Goal: Information Seeking & Learning: Understand process/instructions

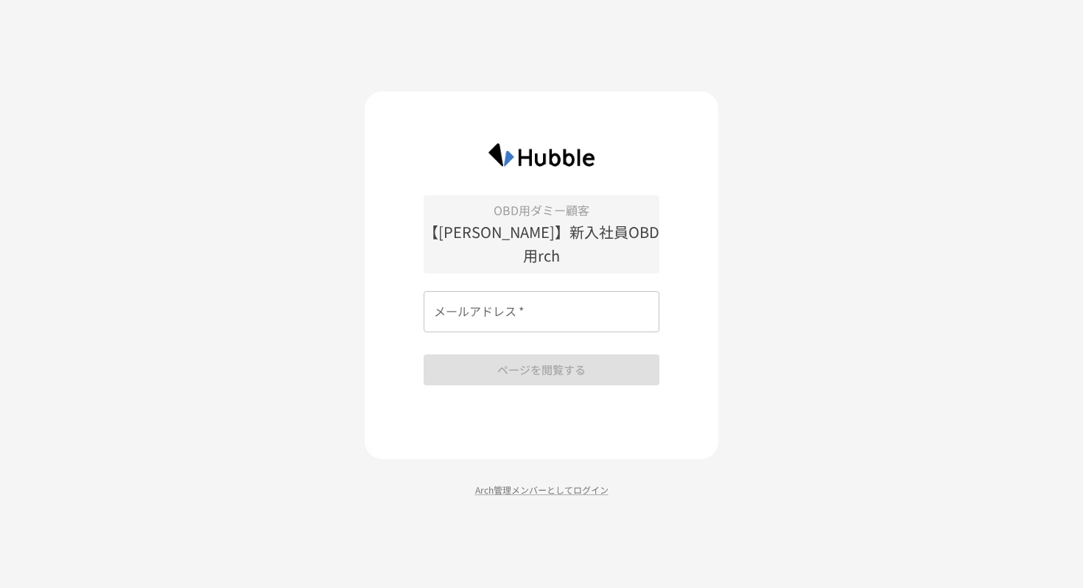
click at [766, 328] on div "OBD用ダミー顧客 【鵜沢さん】新入社員OBD用rch メールアドレス   * メールアドレス   * ページを閲覧する Arch管理メンバーとしてログイン" at bounding box center [541, 294] width 1083 height 588
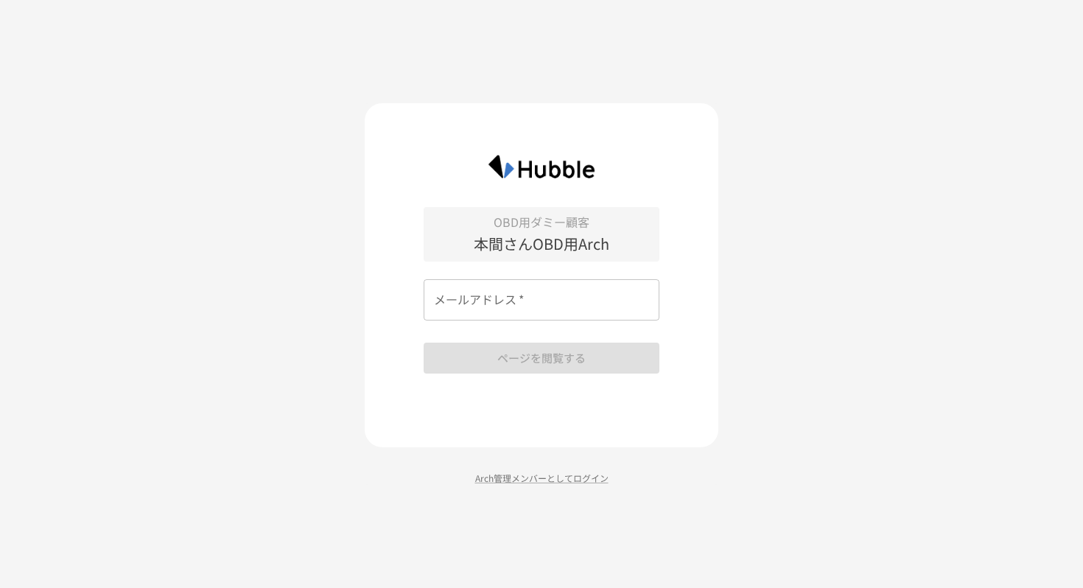
click at [489, 320] on input "メールアドレス   *" at bounding box center [541, 299] width 236 height 41
type input "**********"
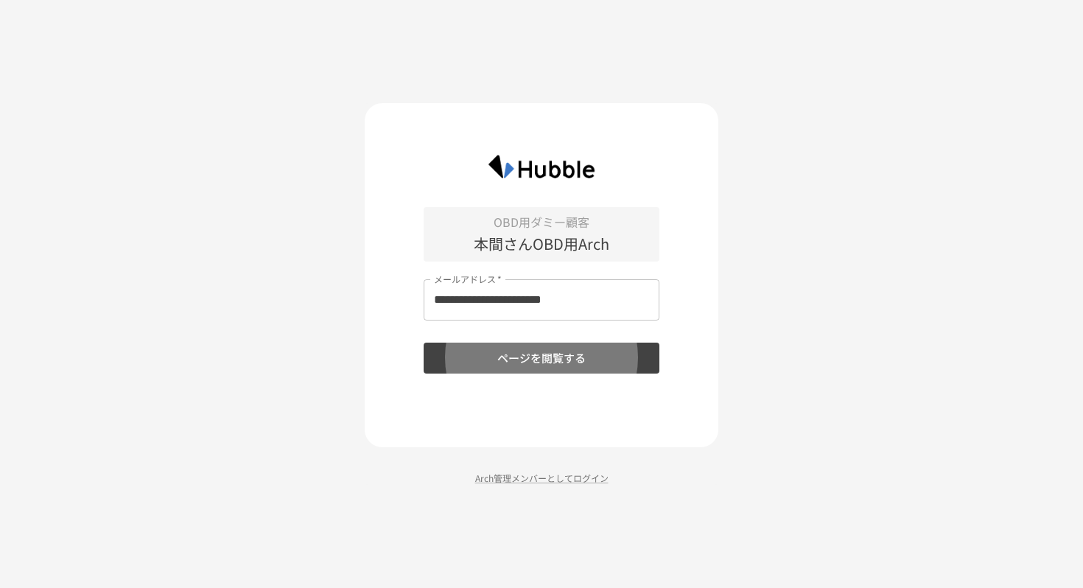
click at [423, 342] on button "ページを閲覧する" at bounding box center [541, 357] width 236 height 31
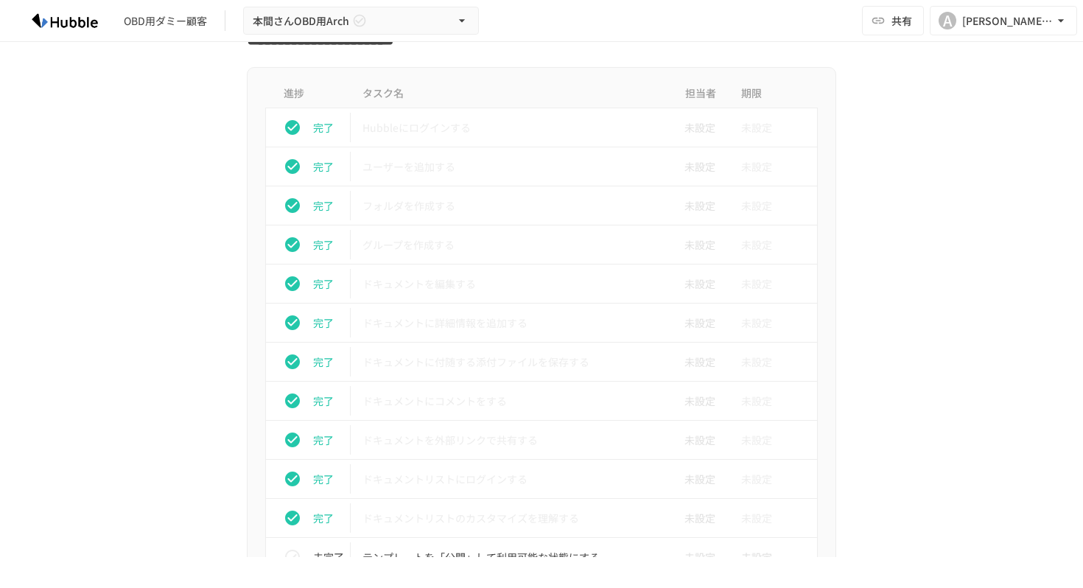
scroll to position [185, 0]
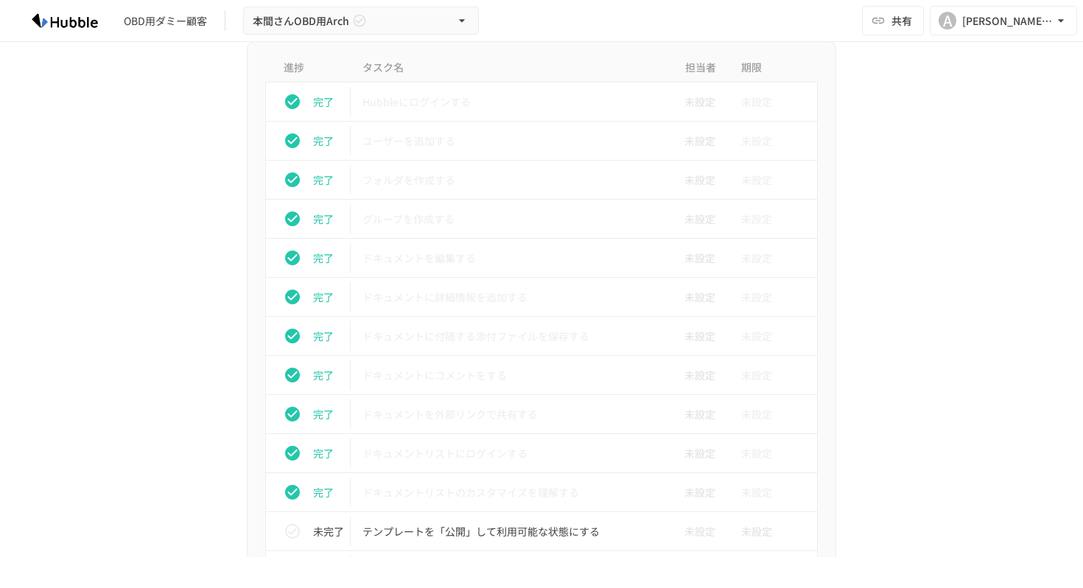
scroll to position [583, 0]
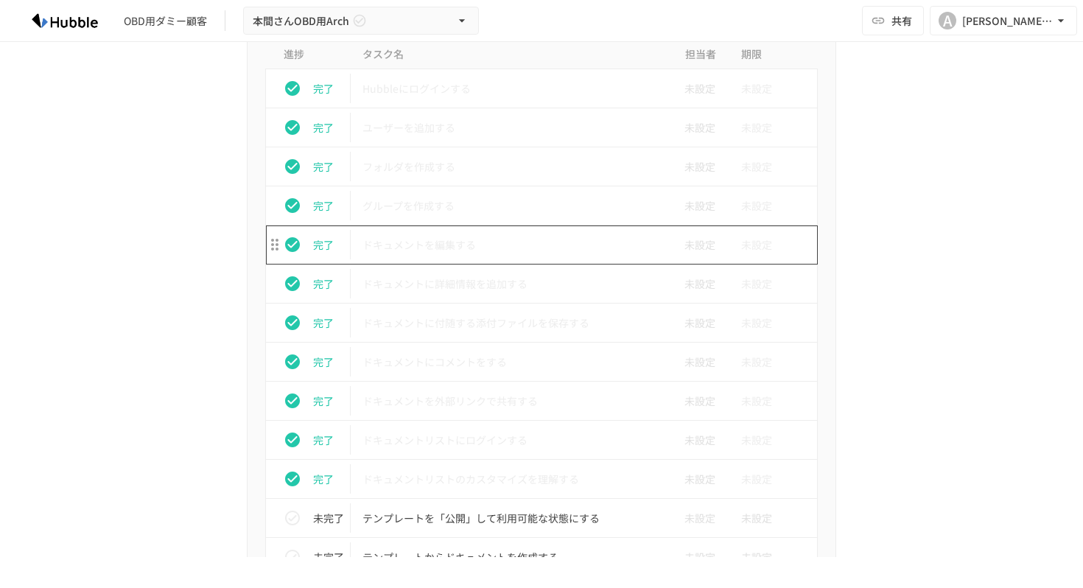
click at [434, 245] on p "ドキュメントを編集する" at bounding box center [510, 245] width 296 height 18
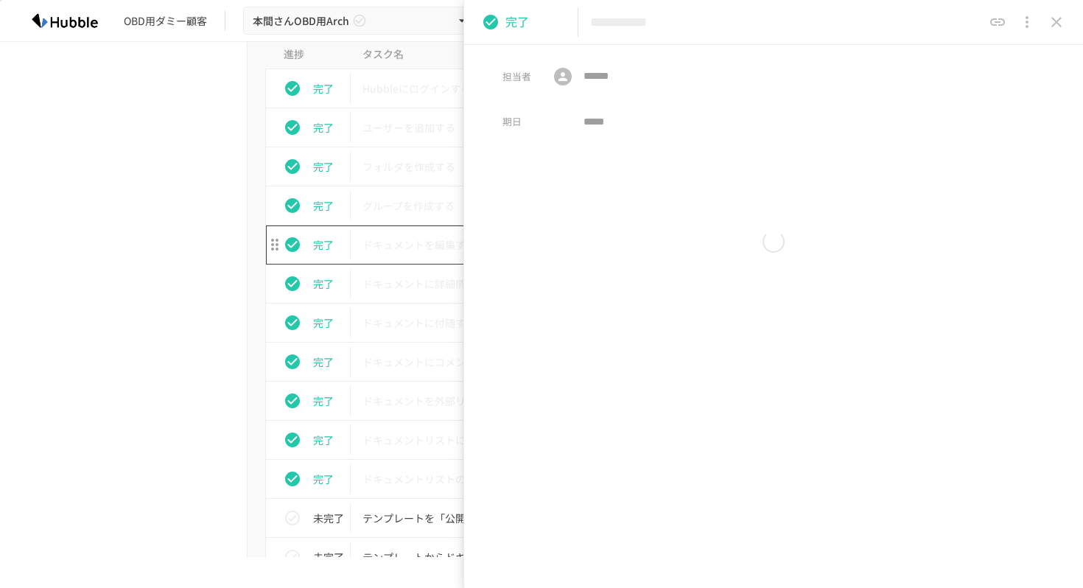
click at [434, 245] on p "ドキュメントを編集する" at bounding box center [510, 245] width 296 height 18
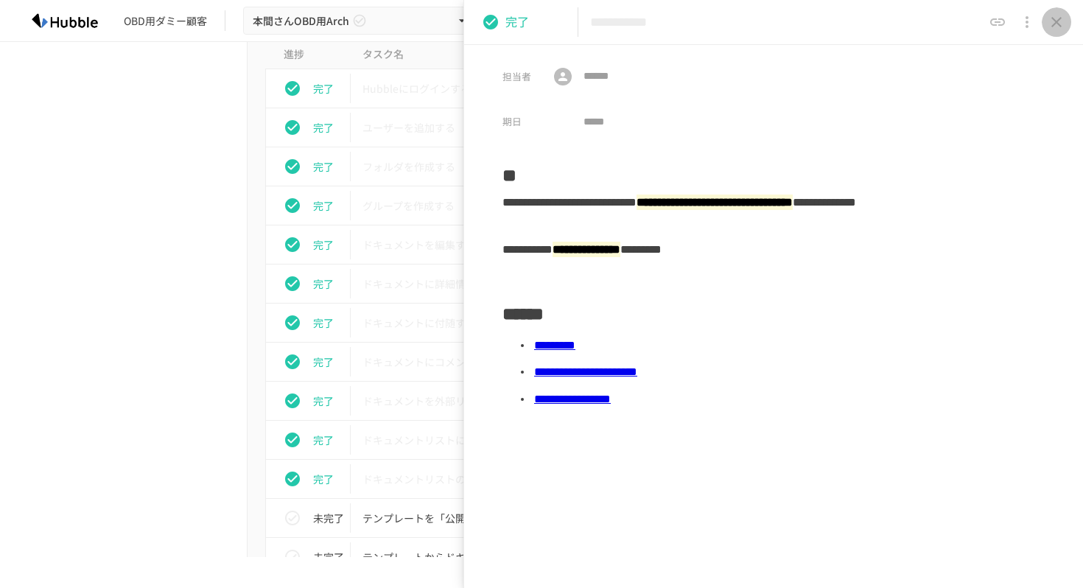
click at [1054, 15] on icon "close drawer" at bounding box center [1056, 22] width 18 height 18
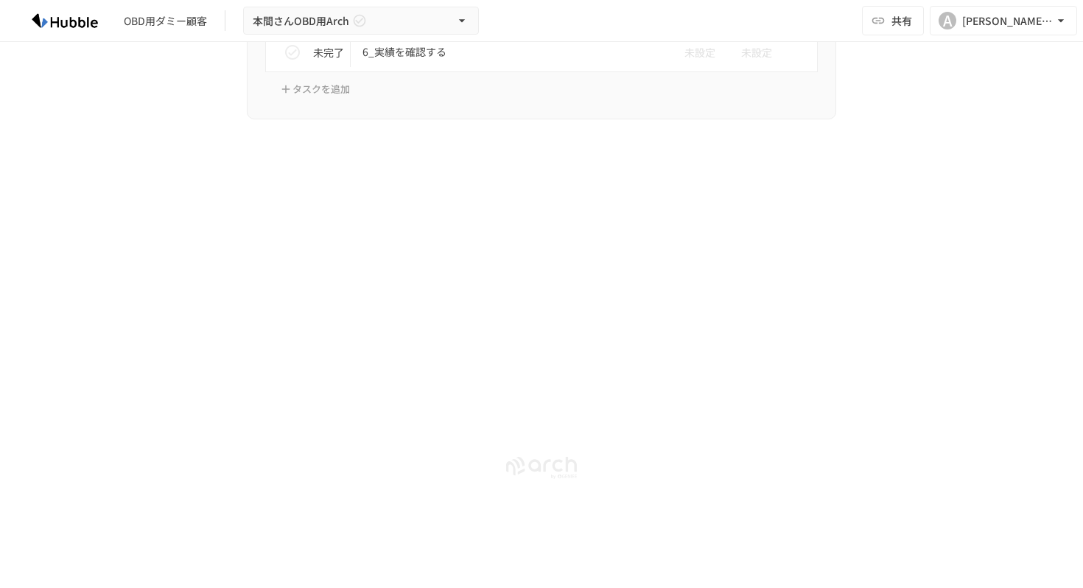
scroll to position [5652, 0]
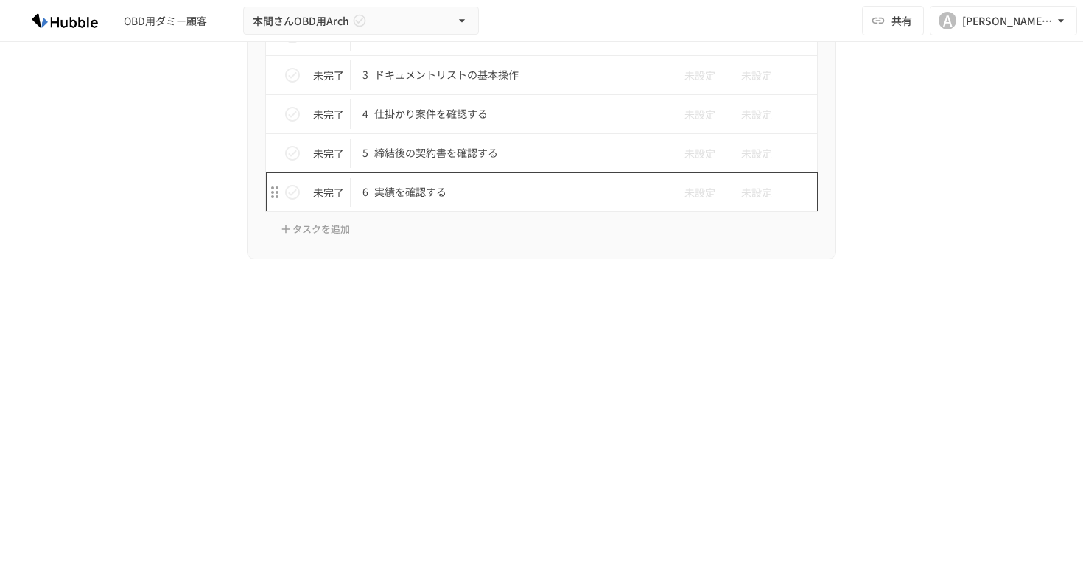
click at [435, 204] on td "6_実績を確認する" at bounding box center [511, 191] width 320 height 39
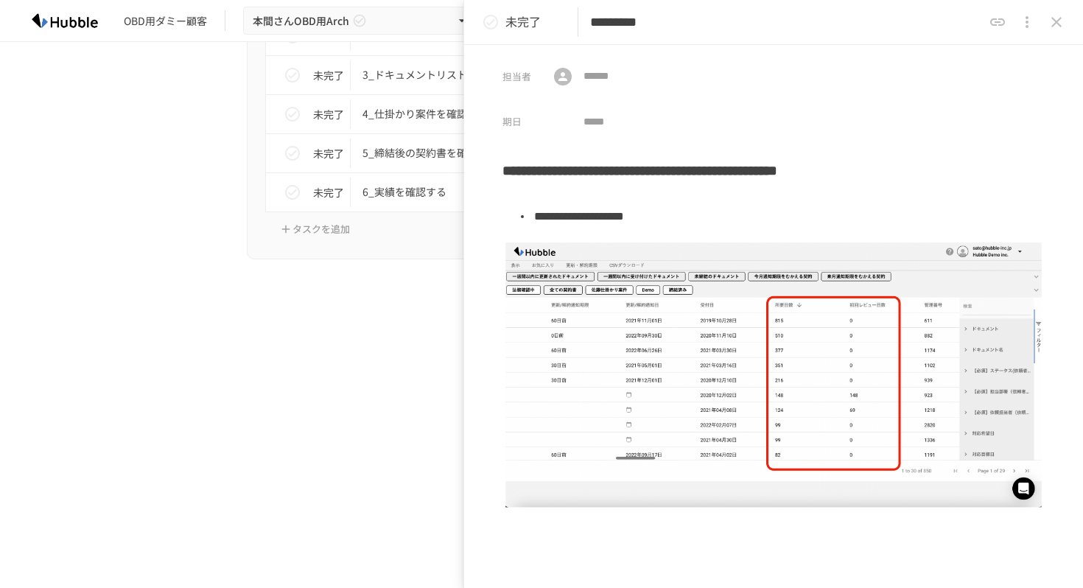
click at [1053, 19] on icon "close drawer" at bounding box center [1056, 22] width 10 height 10
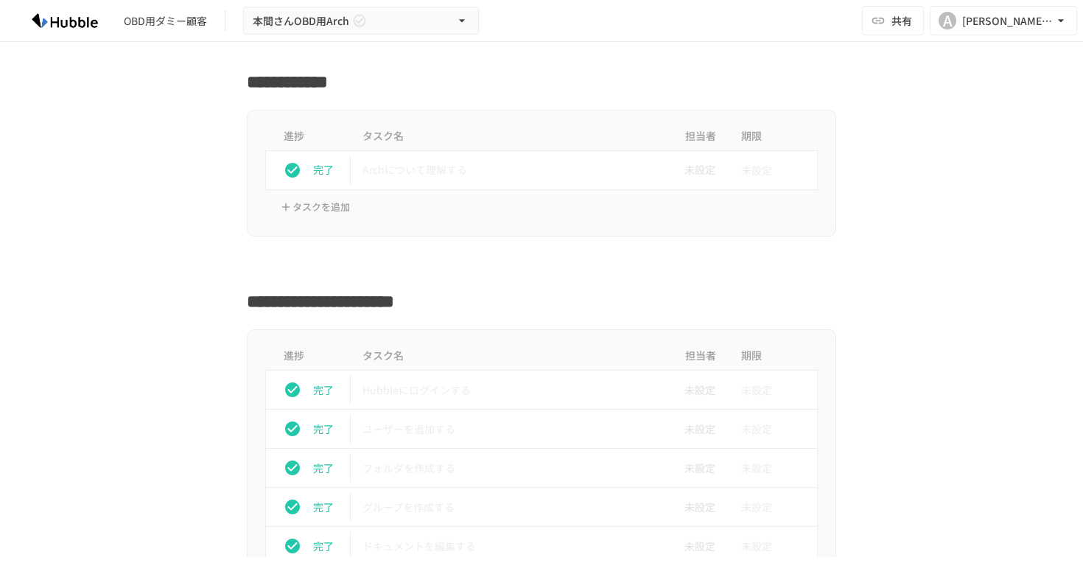
scroll to position [312, 0]
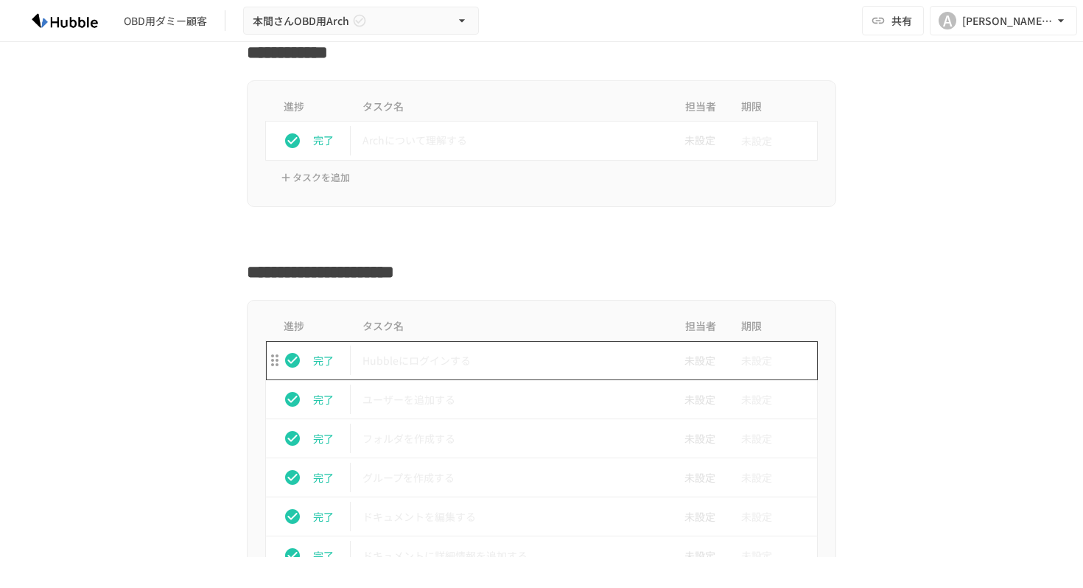
click at [502, 341] on td "Hubbleにログインする" at bounding box center [511, 360] width 320 height 39
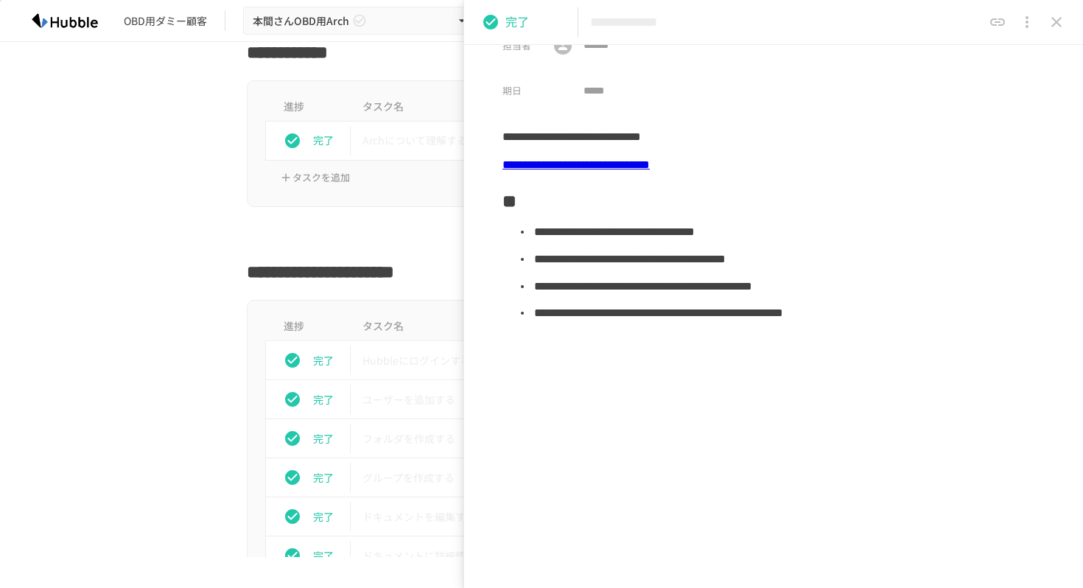
scroll to position [43, 0]
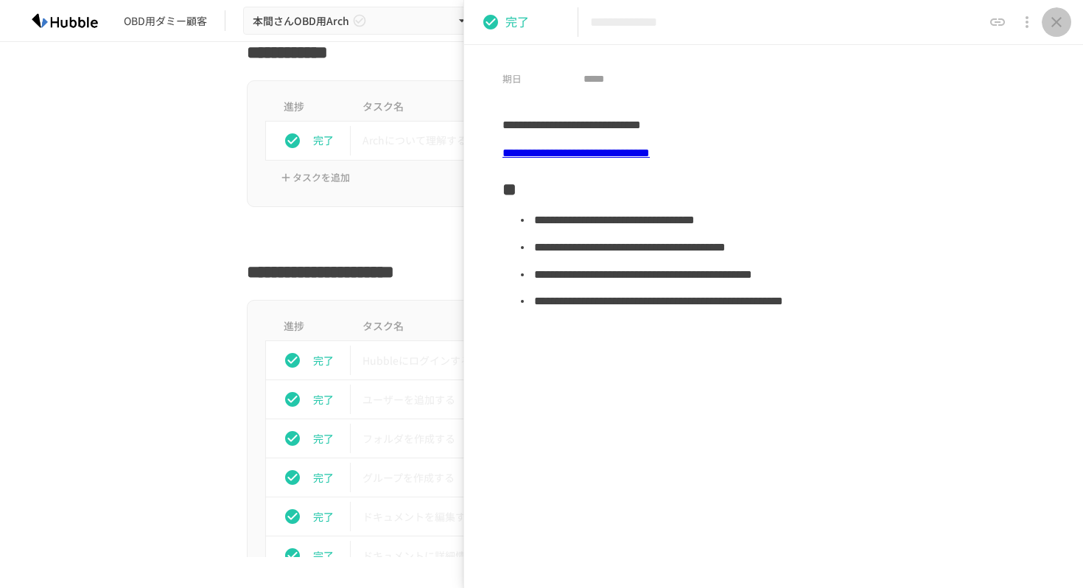
click at [1057, 13] on button "close drawer" at bounding box center [1055, 21] width 29 height 29
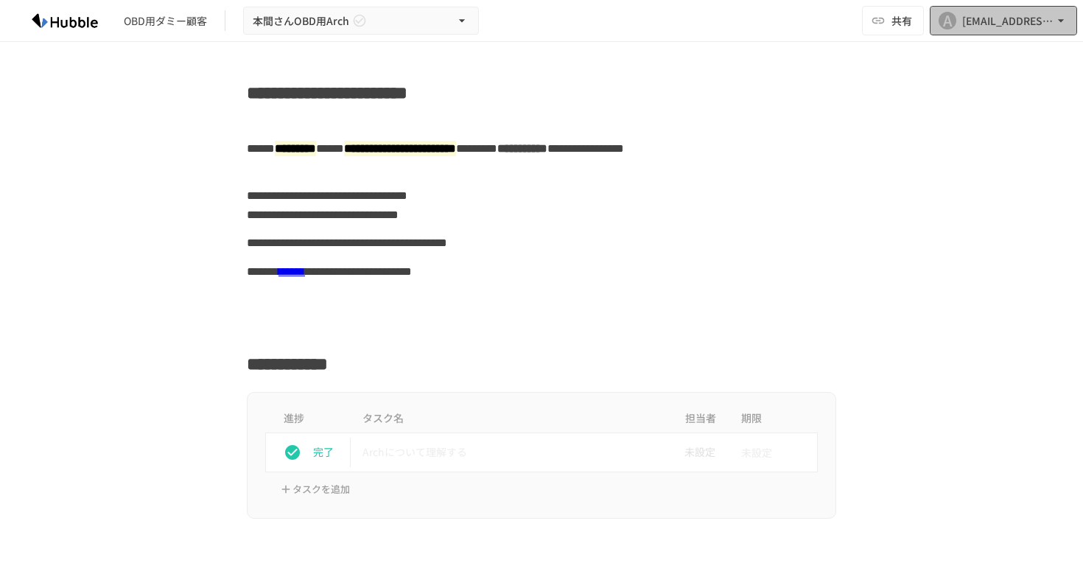
click at [991, 24] on div "a.yoshioka@hubble-inc.jp" at bounding box center [1007, 21] width 91 height 18
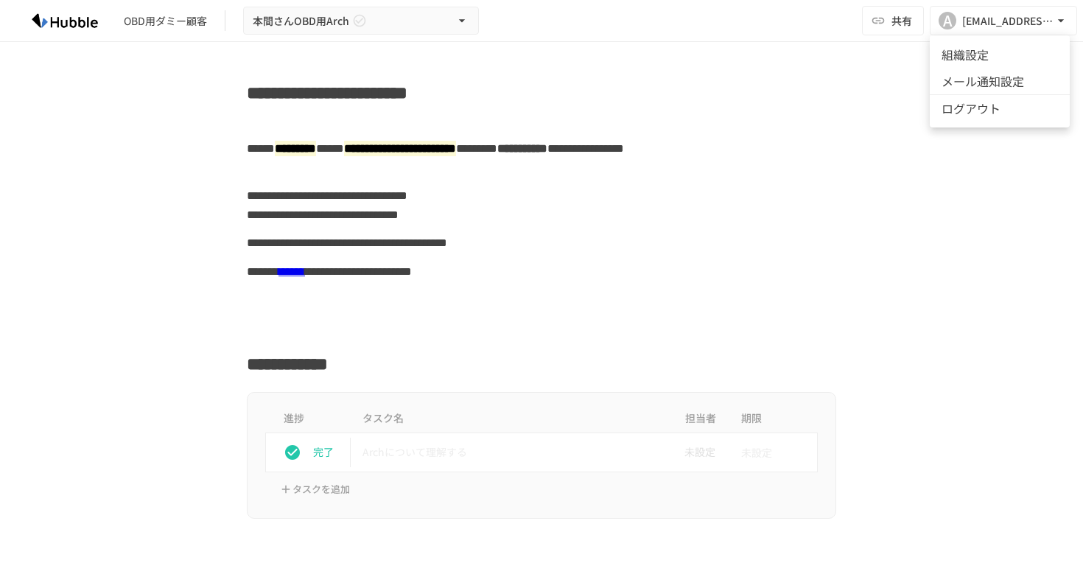
click at [930, 322] on div at bounding box center [541, 294] width 1083 height 588
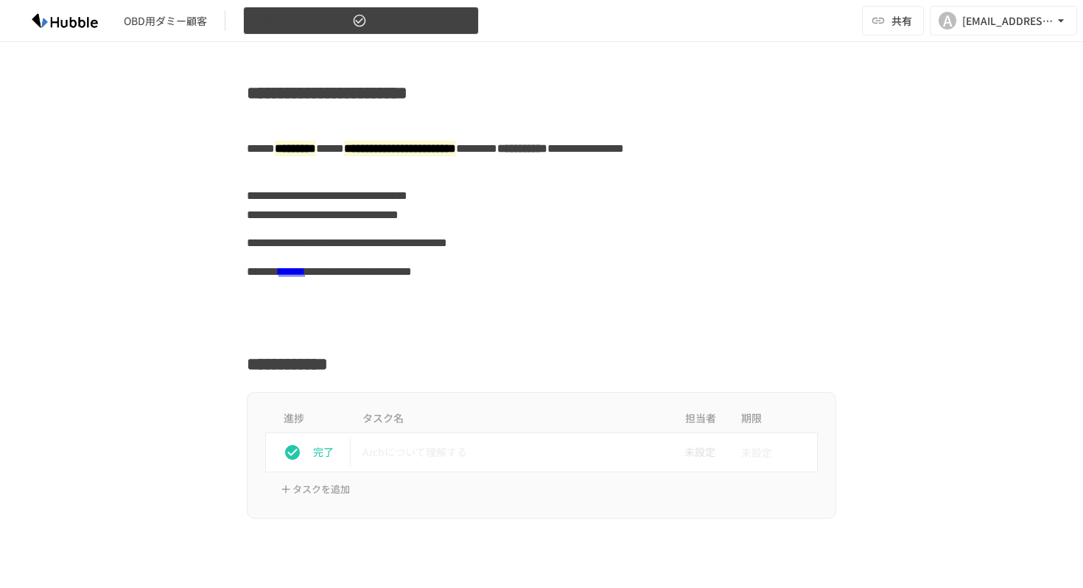
click at [458, 24] on icon "button" at bounding box center [461, 20] width 15 height 15
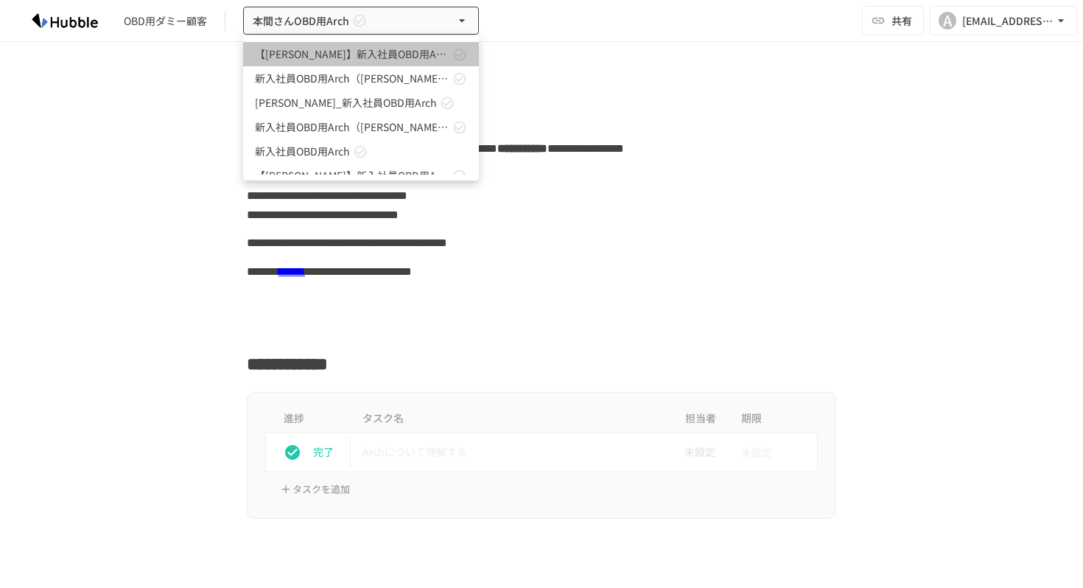
click at [452, 47] on icon at bounding box center [459, 54] width 15 height 15
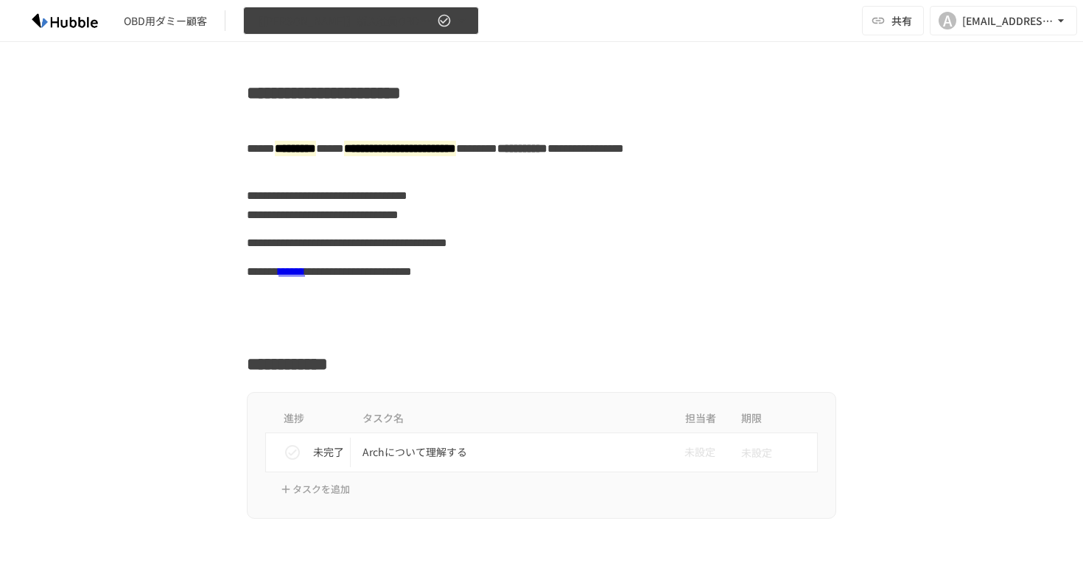
click at [432, 7] on button "【[PERSON_NAME]】新入社員OBD用Arch" at bounding box center [361, 21] width 236 height 29
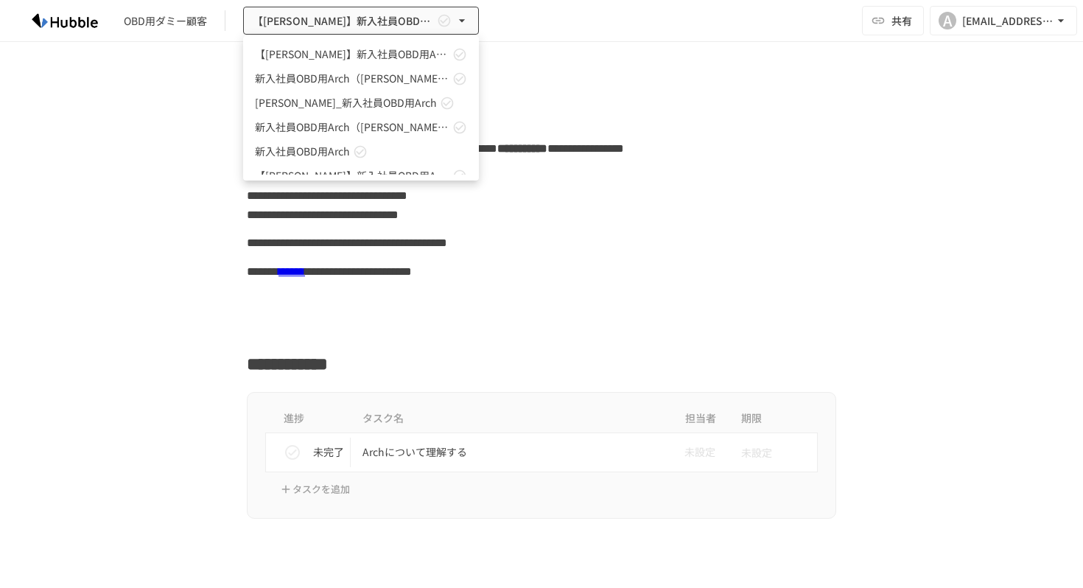
click at [537, 69] on div at bounding box center [541, 294] width 1083 height 588
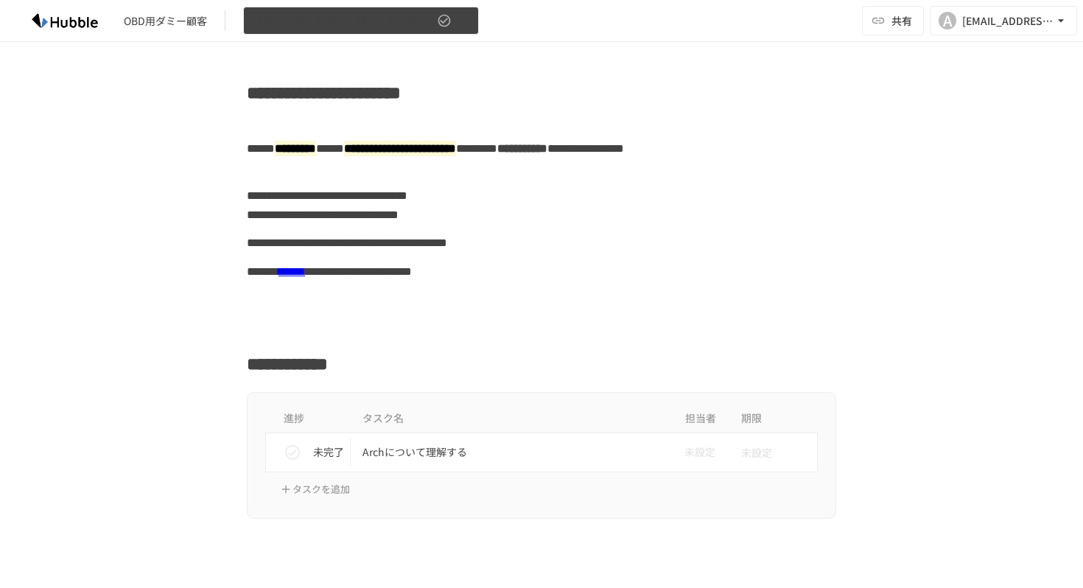
click at [422, 7] on button "【[PERSON_NAME]】新入社員OBD用Arch" at bounding box center [361, 21] width 236 height 29
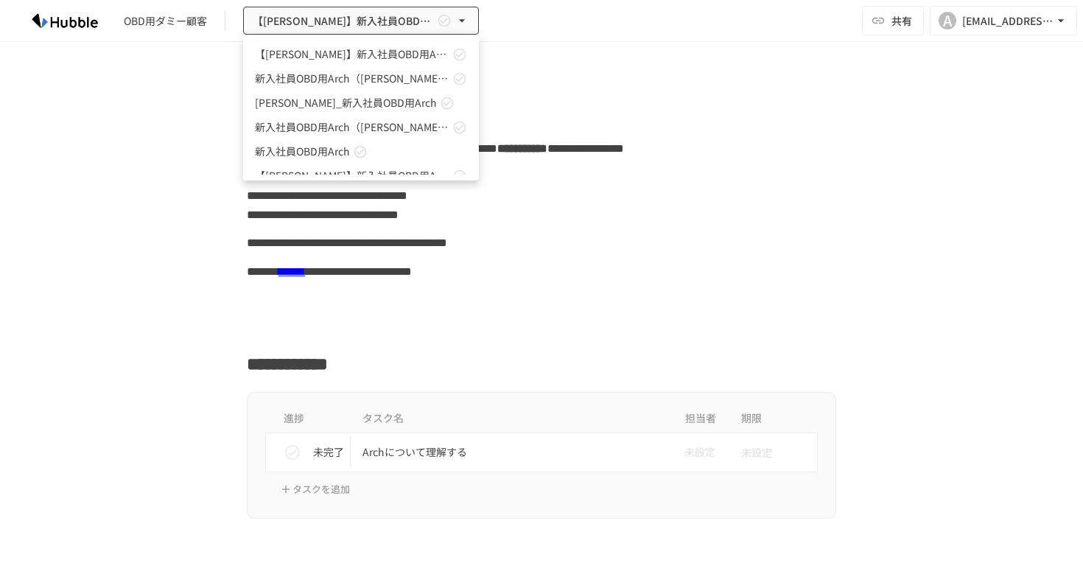
click at [320, 17] on div at bounding box center [541, 294] width 1083 height 588
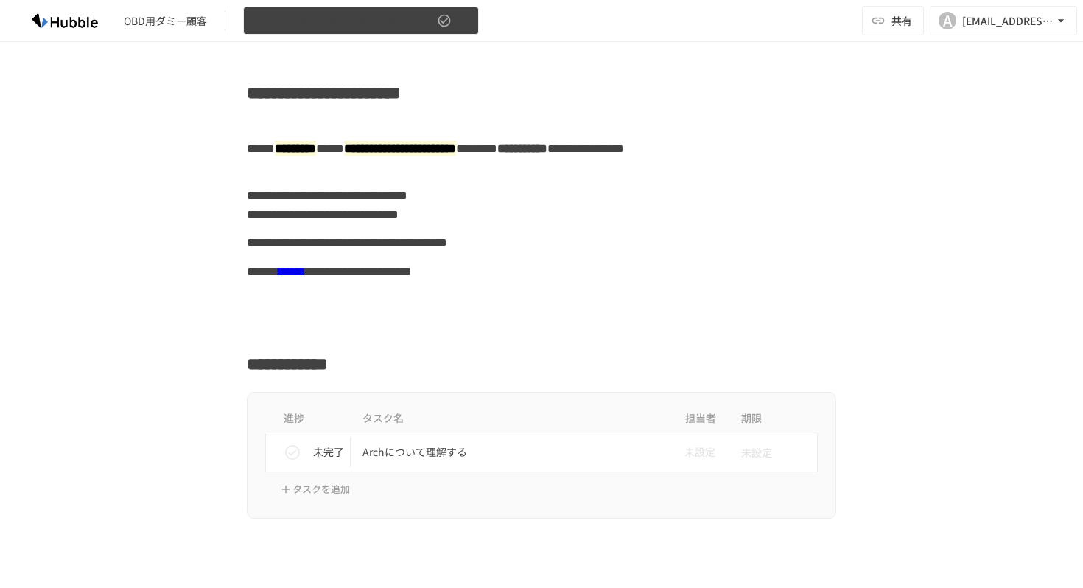
click at [398, 8] on button "【[PERSON_NAME]】新入社員OBD用Arch" at bounding box center [361, 21] width 236 height 29
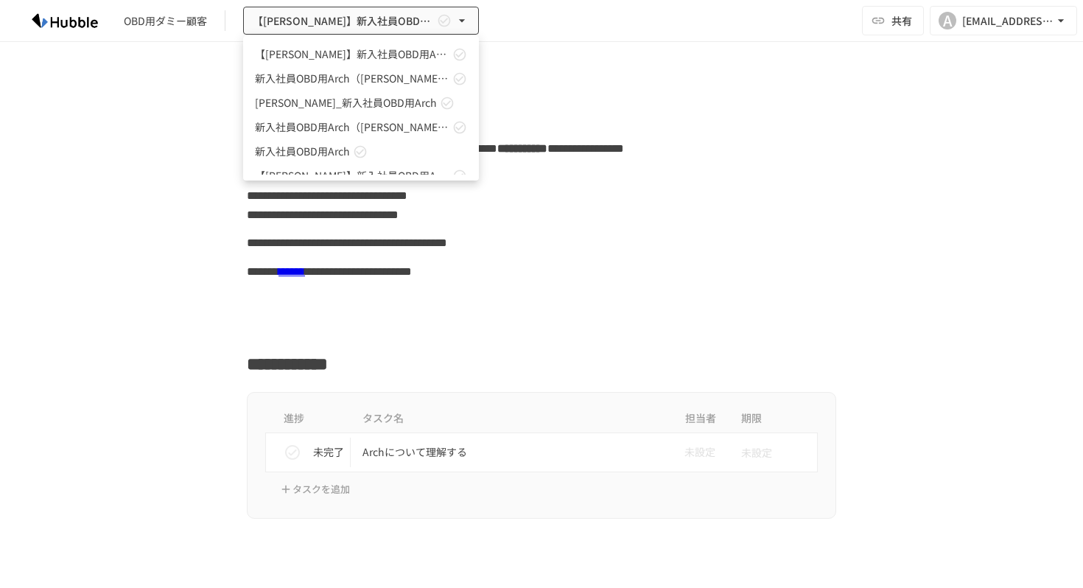
click at [398, 9] on div at bounding box center [541, 294] width 1083 height 588
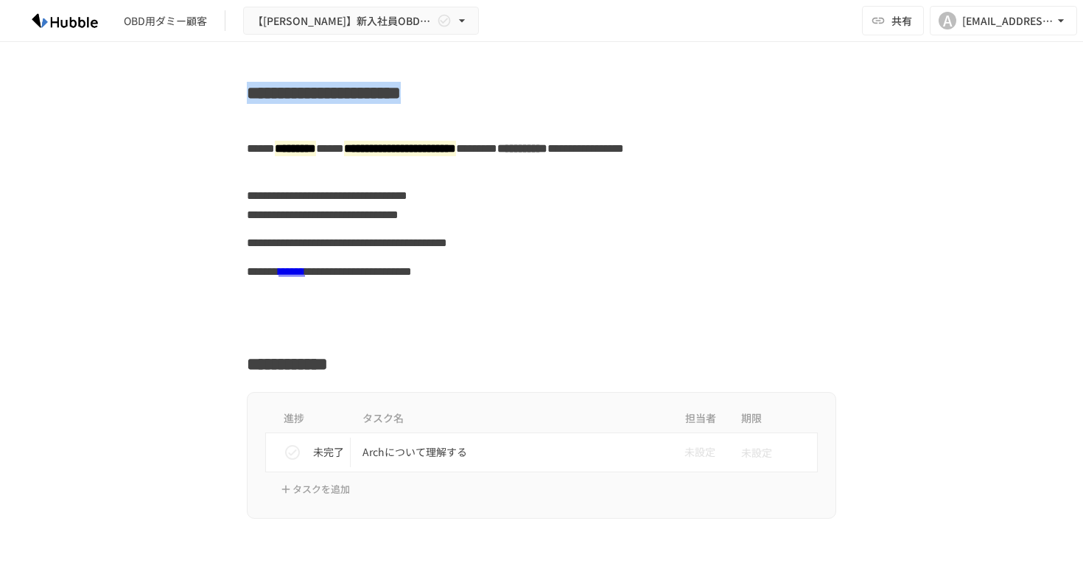
drag, startPoint x: 668, startPoint y: 84, endPoint x: 232, endPoint y: 60, distance: 436.7
copy h2 "**********"
click at [457, 0] on div "OBD用ダミー顧客 【吉岡さん】新入社員OBD用Arch 共有 A a.yoshioka@hubble-inc.jp" at bounding box center [541, 21] width 1083 height 42
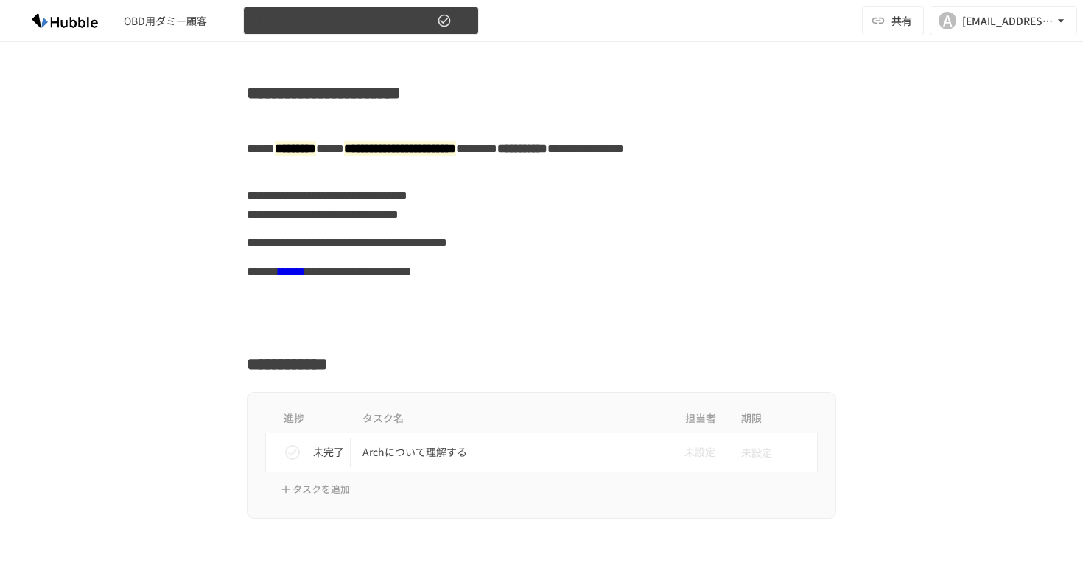
click at [457, 13] on button "【[PERSON_NAME]】新入社員OBD用Arch" at bounding box center [361, 21] width 236 height 29
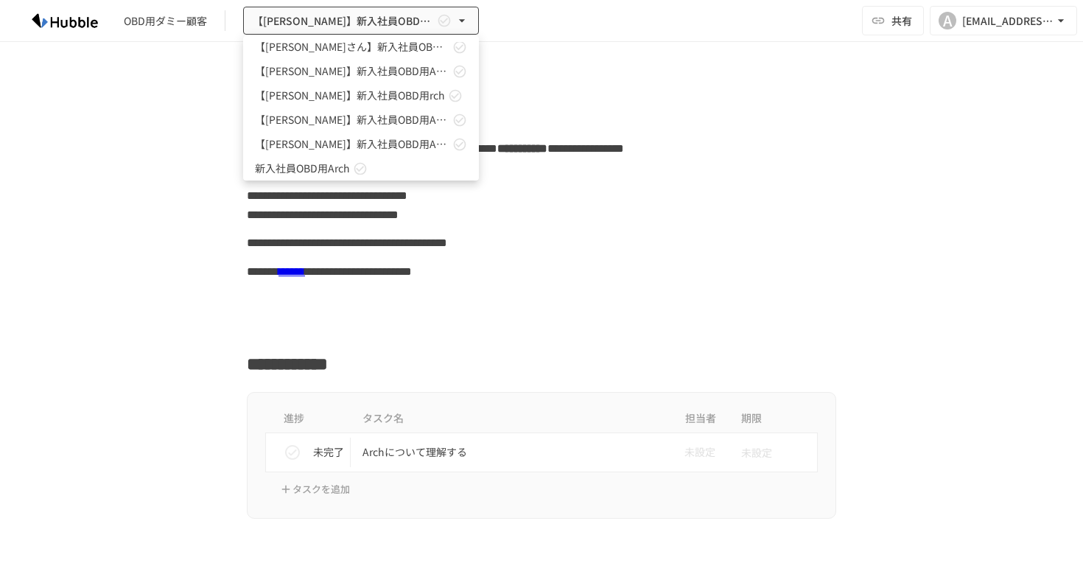
scroll to position [328, 0]
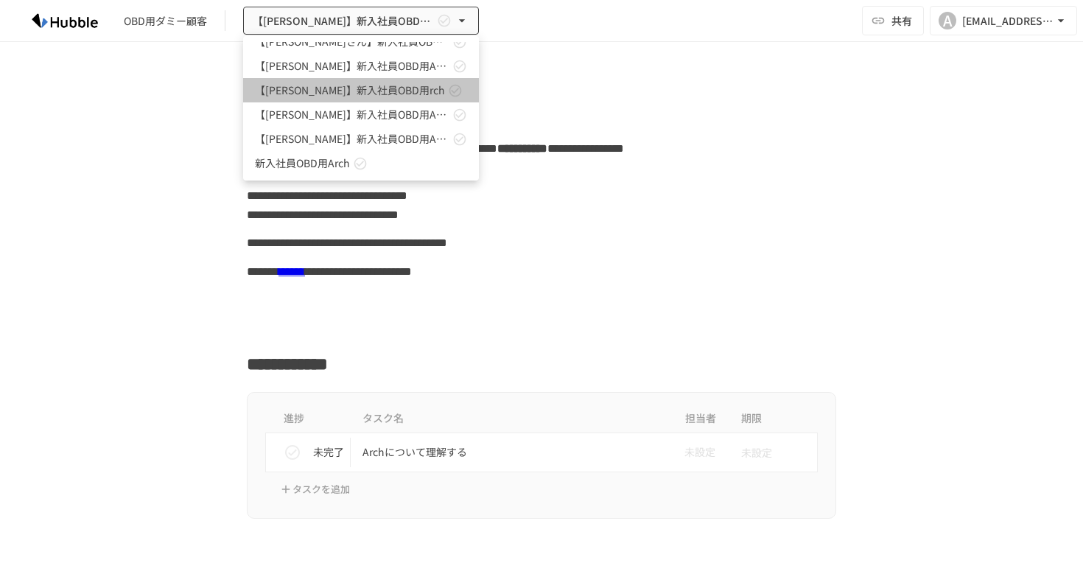
click at [396, 87] on span "【鵜沢さん】新入社員OBD用rch" at bounding box center [350, 89] width 190 height 15
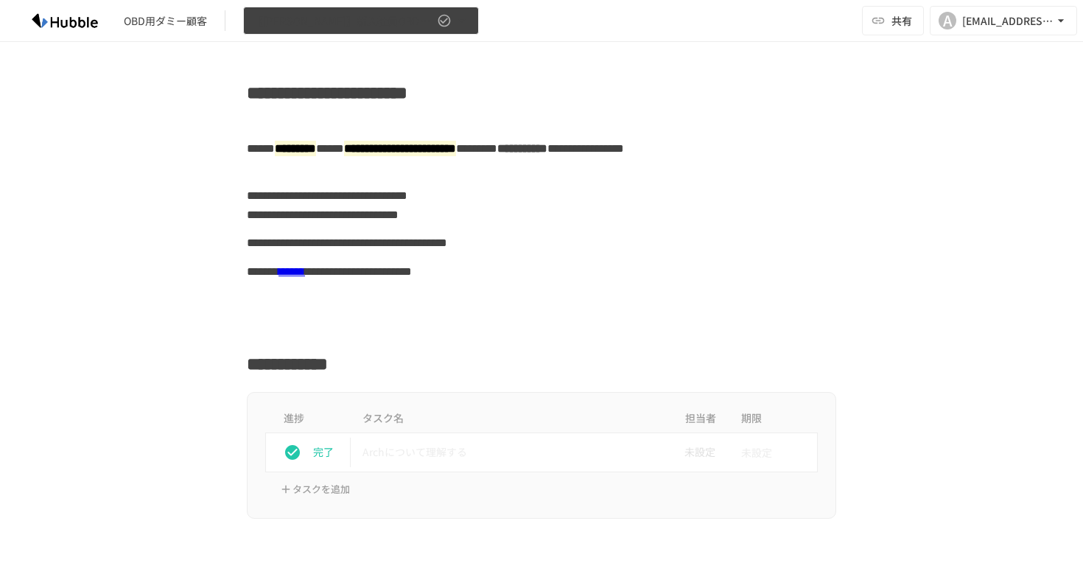
click at [408, 33] on button "【鵜沢さん】新入社員OBD用rch" at bounding box center [361, 21] width 236 height 29
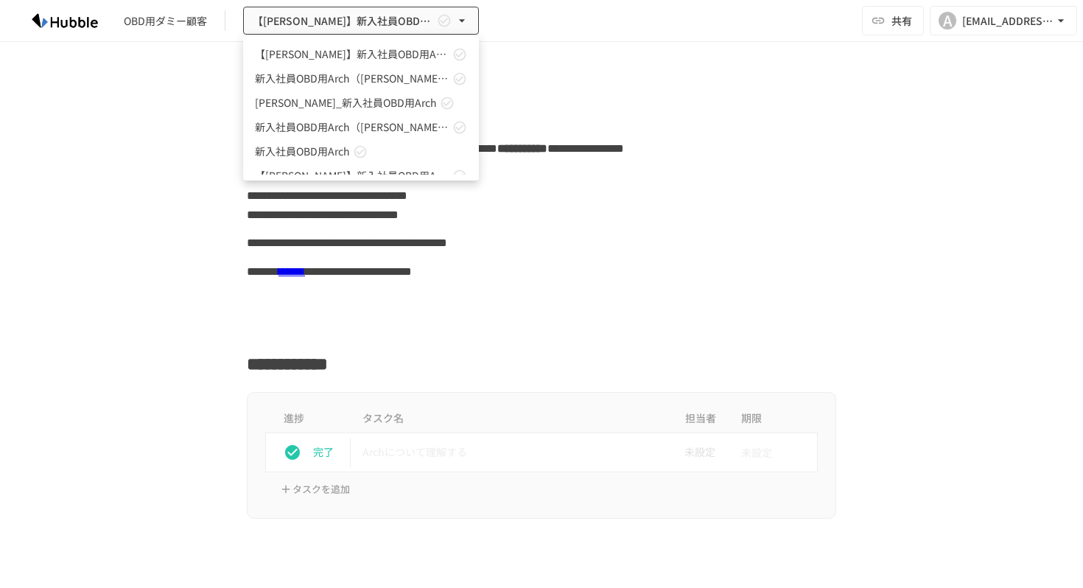
click at [387, 62] on link "【[PERSON_NAME]】新入社員OBD用Arch" at bounding box center [361, 54] width 236 height 24
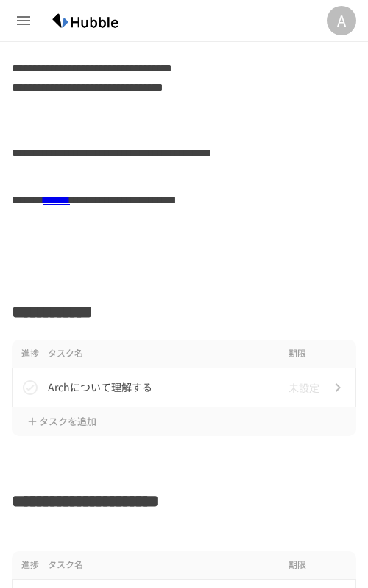
scroll to position [228, 0]
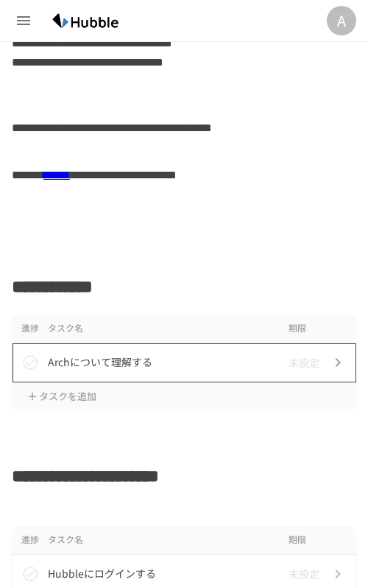
click at [127, 361] on p "Archについて理解する" at bounding box center [165, 362] width 235 height 18
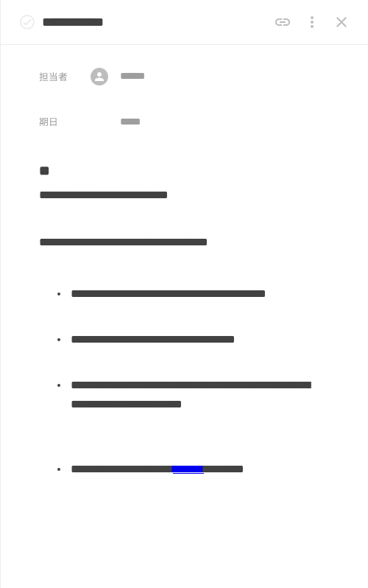
click at [29, 18] on icon "status" at bounding box center [27, 22] width 18 height 18
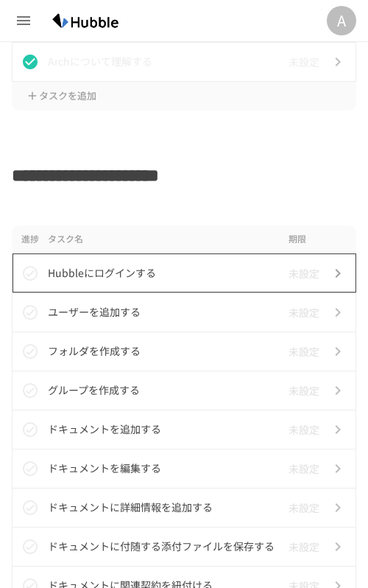
scroll to position [532, 0]
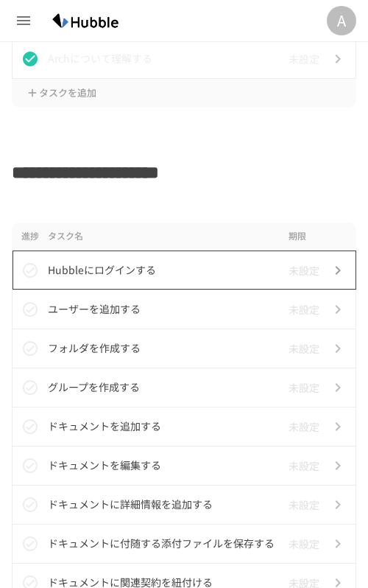
click at [122, 286] on td "Hubbleにログインする" at bounding box center [165, 269] width 235 height 39
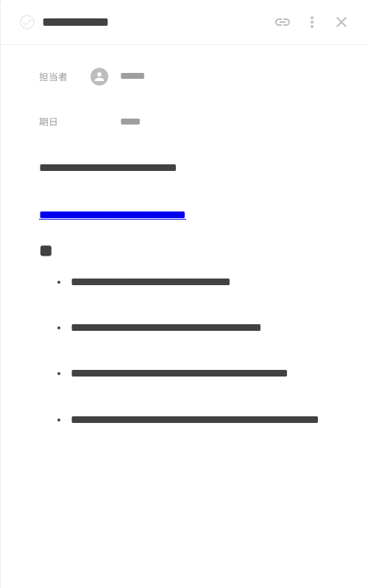
scroll to position [15, 0]
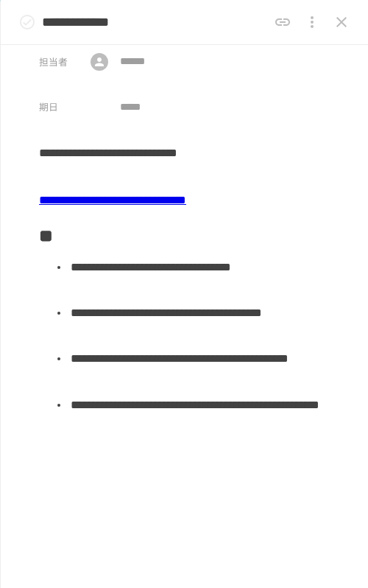
click at [137, 189] on div "**********" at bounding box center [184, 200] width 291 height 28
click at [137, 195] on link "**********" at bounding box center [112, 199] width 147 height 11
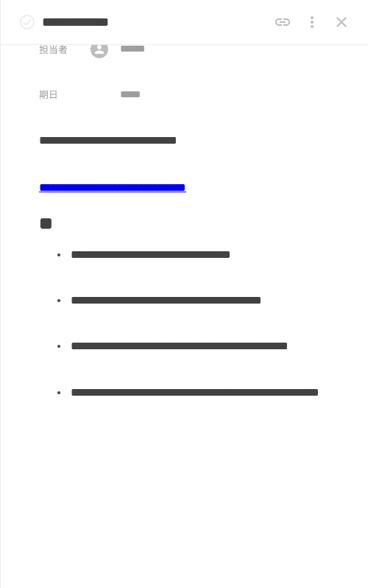
scroll to position [0, 0]
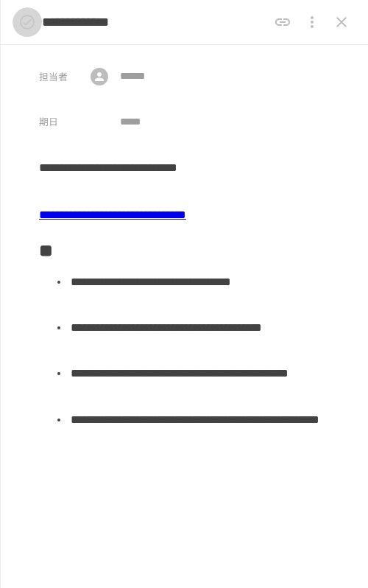
click at [24, 18] on icon "status" at bounding box center [27, 22] width 18 height 18
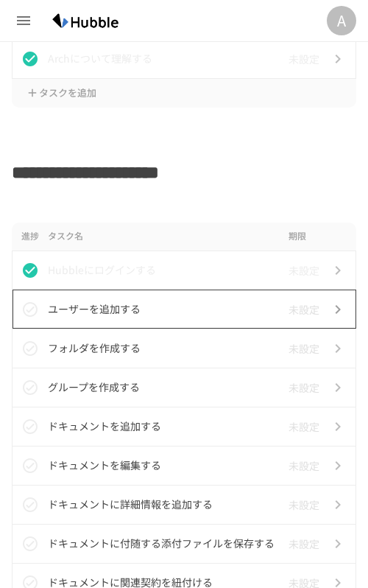
click at [147, 315] on p "ユーザーを追加する" at bounding box center [165, 309] width 235 height 18
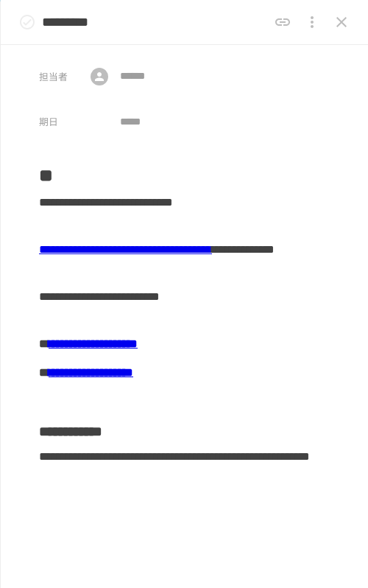
click at [173, 252] on link "**********" at bounding box center [125, 249] width 173 height 11
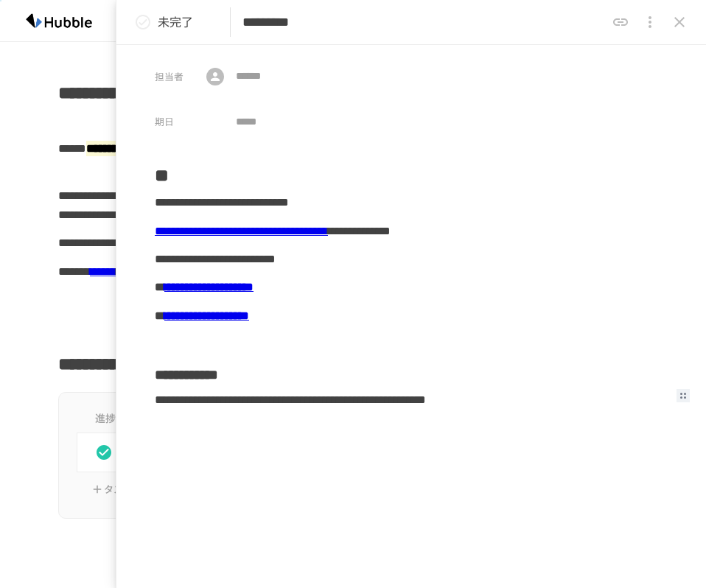
click at [402, 407] on div "**********" at bounding box center [411, 409] width 513 height 47
click at [403, 421] on div "**********" at bounding box center [411, 409] width 513 height 47
click at [253, 289] on link "**********" at bounding box center [208, 286] width 89 height 11
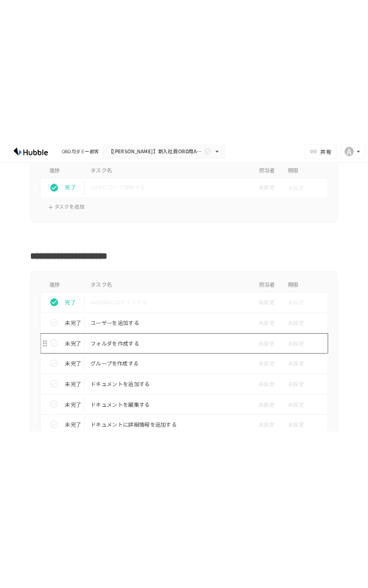
scroll to position [365, 0]
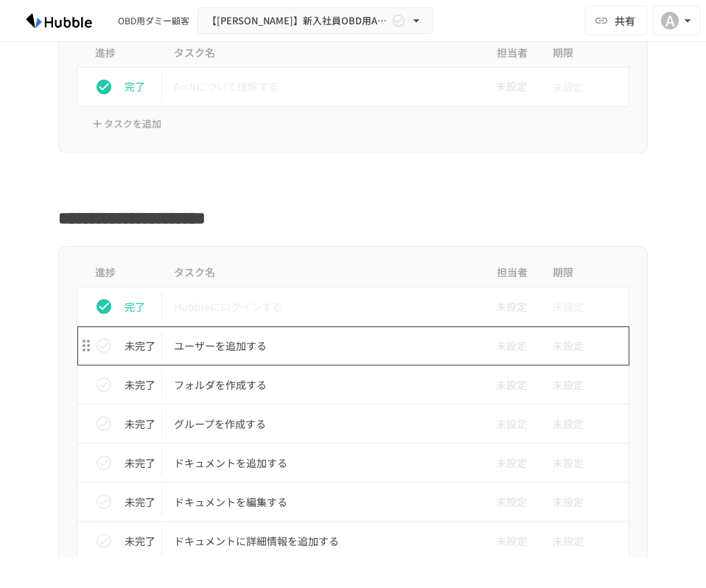
click at [211, 358] on td "ユーザーを追加する" at bounding box center [322, 345] width 320 height 39
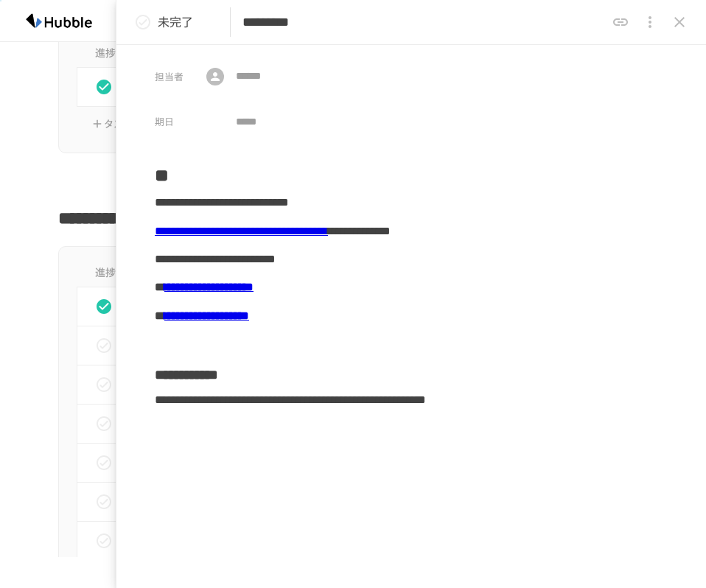
click at [327, 229] on link "**********" at bounding box center [241, 230] width 173 height 11
click at [316, 300] on div "**********" at bounding box center [411, 287] width 513 height 28
click at [253, 292] on link "**********" at bounding box center [208, 286] width 89 height 11
click at [144, 22] on icon "status" at bounding box center [143, 22] width 18 height 18
click at [80, 114] on div "進捗 タスク名 担当者 期限 完了 Archについて理解する 未設定 未設定 タスクを追加" at bounding box center [352, 90] width 589 height 127
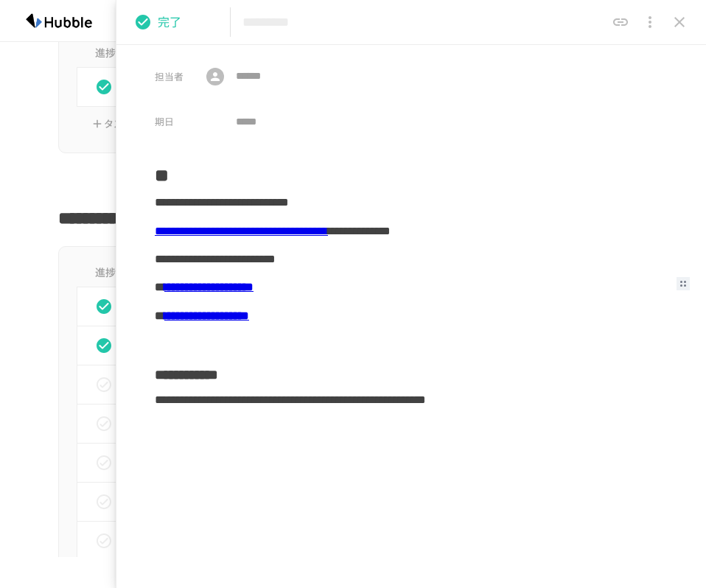
click at [80, 201] on h2 "**********" at bounding box center [352, 214] width 589 height 35
click at [682, 17] on icon "close drawer" at bounding box center [679, 22] width 18 height 18
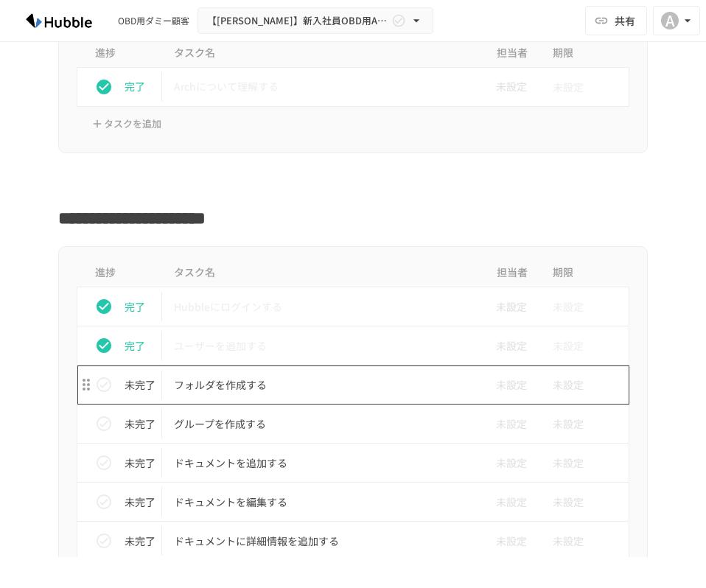
click at [326, 391] on p "フォルダを作成する" at bounding box center [322, 385] width 296 height 18
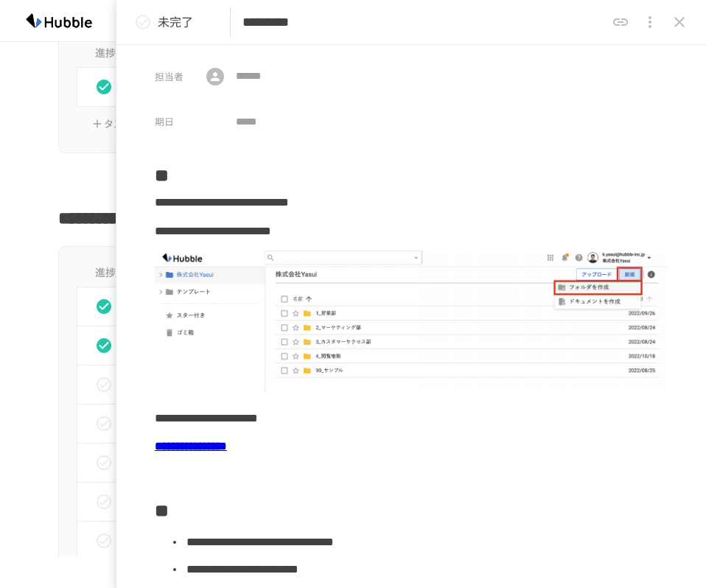
click at [675, 23] on icon "close drawer" at bounding box center [679, 22] width 18 height 18
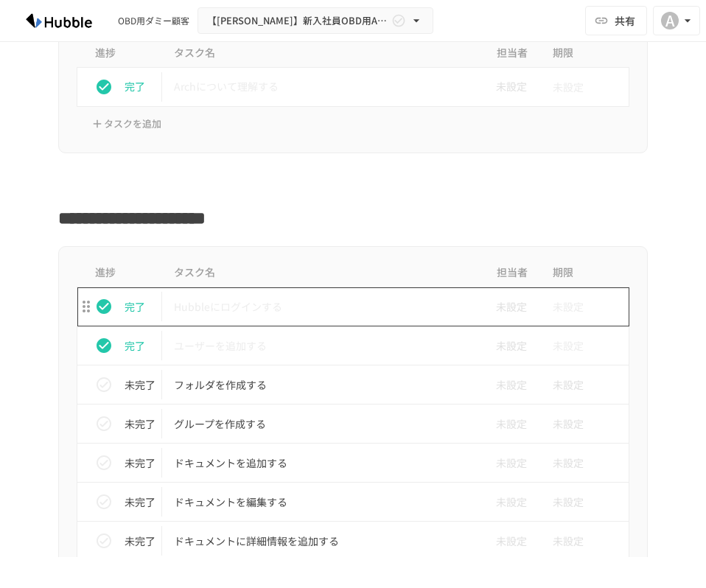
click at [313, 299] on p "Hubbleにログインする" at bounding box center [322, 307] width 296 height 18
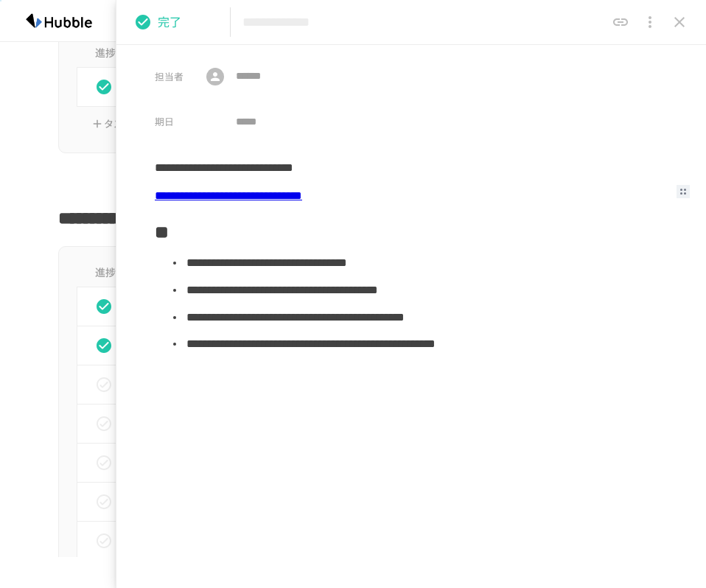
click at [298, 198] on link "**********" at bounding box center [228, 195] width 147 height 11
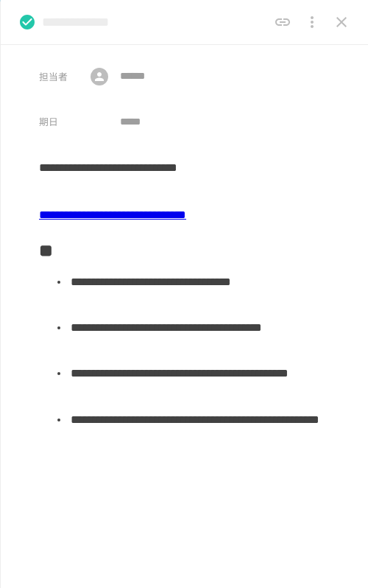
click at [137, 219] on link "**********" at bounding box center [112, 214] width 147 height 11
click at [137, 213] on link "**********" at bounding box center [112, 214] width 147 height 11
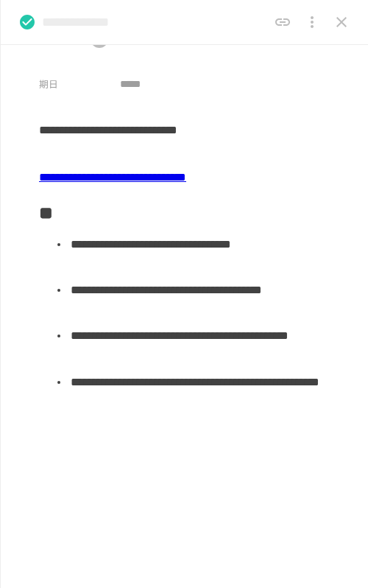
scroll to position [39, 0]
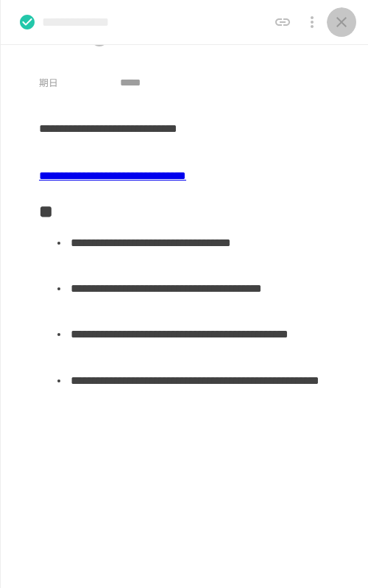
click at [341, 24] on icon "close drawer" at bounding box center [342, 22] width 18 height 18
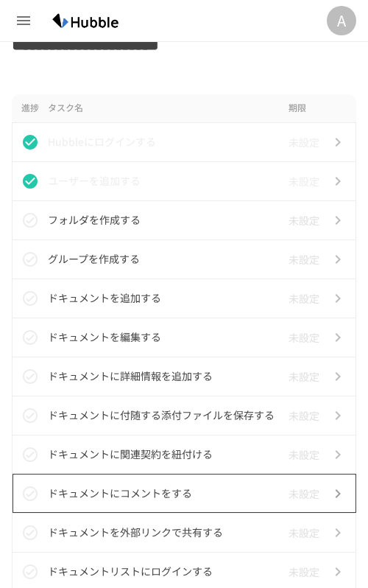
scroll to position [609, 0]
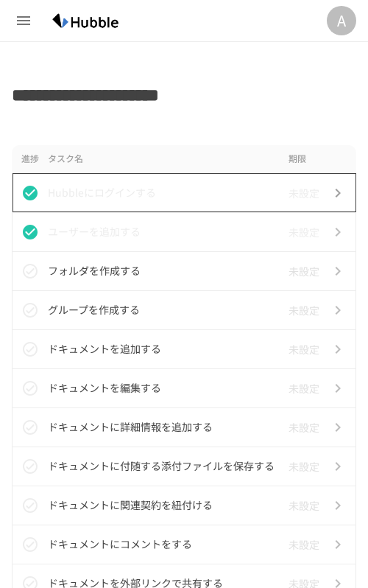
click at [133, 205] on td "Hubbleにログインする" at bounding box center [165, 192] width 235 height 39
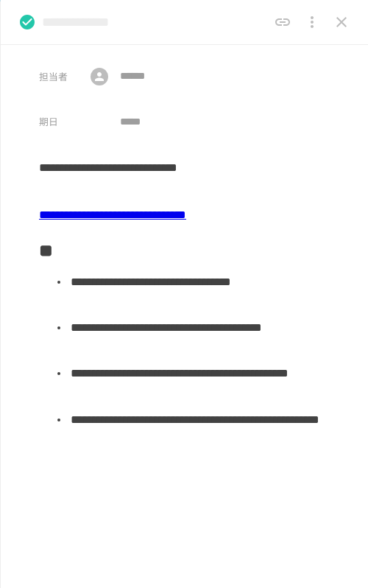
click at [130, 212] on link "**********" at bounding box center [112, 214] width 147 height 11
click at [340, 22] on icon "close drawer" at bounding box center [342, 22] width 10 height 10
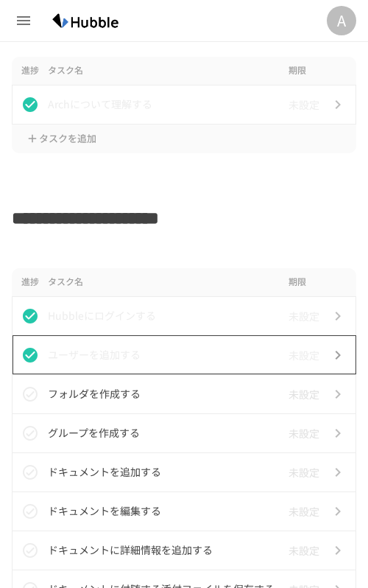
scroll to position [494, 0]
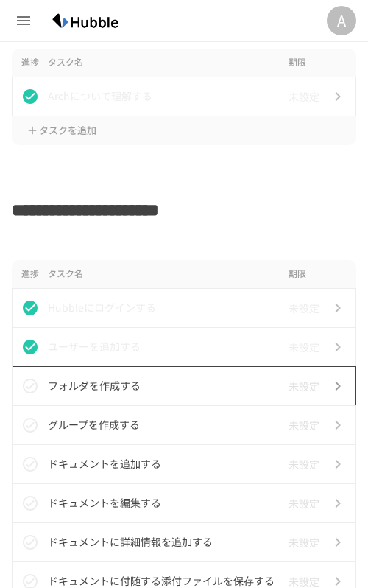
click at [91, 384] on p "フォルダを作成する" at bounding box center [165, 385] width 235 height 18
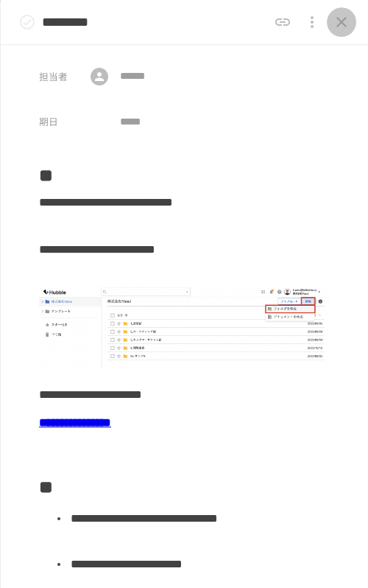
click at [339, 28] on icon "close drawer" at bounding box center [342, 22] width 18 height 18
click at [340, 24] on icon "close drawer" at bounding box center [342, 22] width 10 height 10
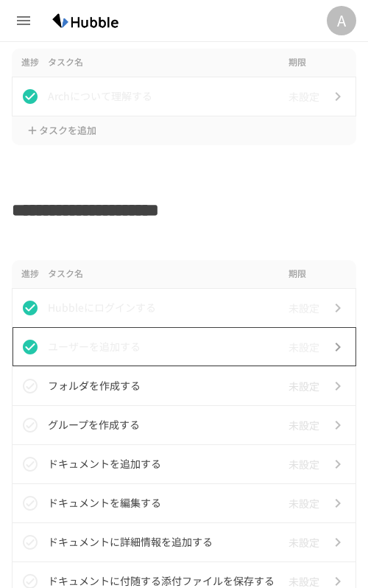
click at [155, 345] on p "ユーザーを追加する" at bounding box center [165, 346] width 235 height 18
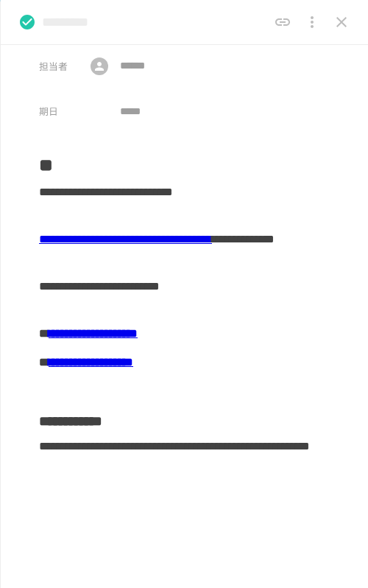
scroll to position [9, 0]
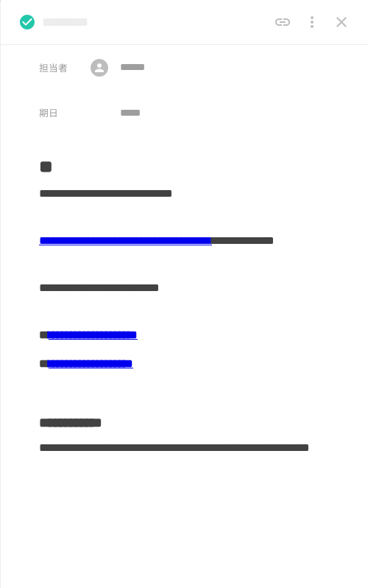
click at [138, 329] on link "**********" at bounding box center [93, 334] width 89 height 11
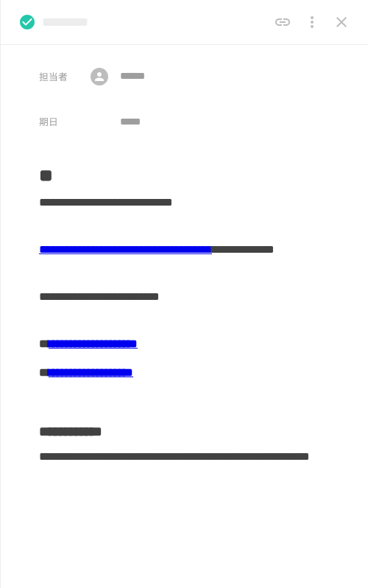
click at [105, 254] on link "**********" at bounding box center [125, 249] width 173 height 11
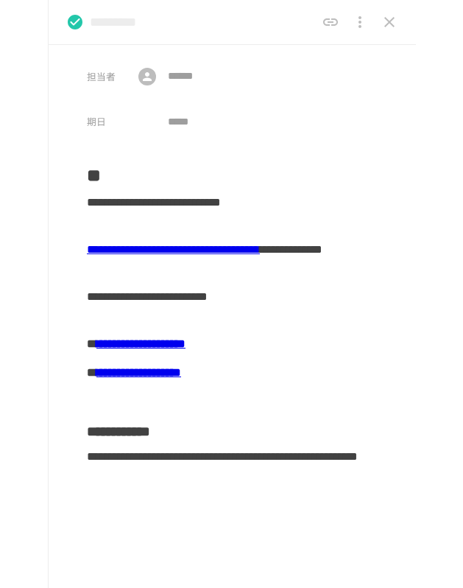
scroll to position [1536, 0]
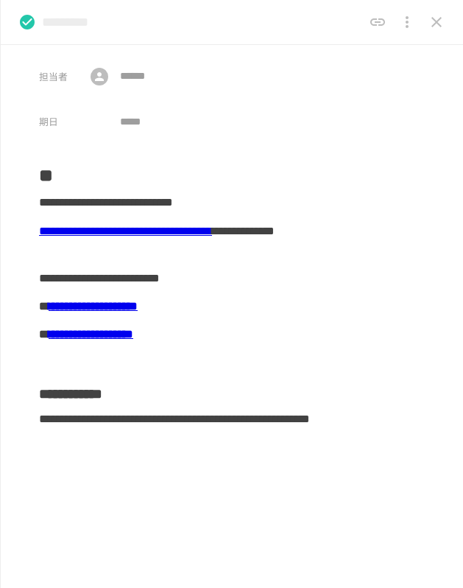
click at [433, 32] on button "close drawer" at bounding box center [436, 21] width 29 height 29
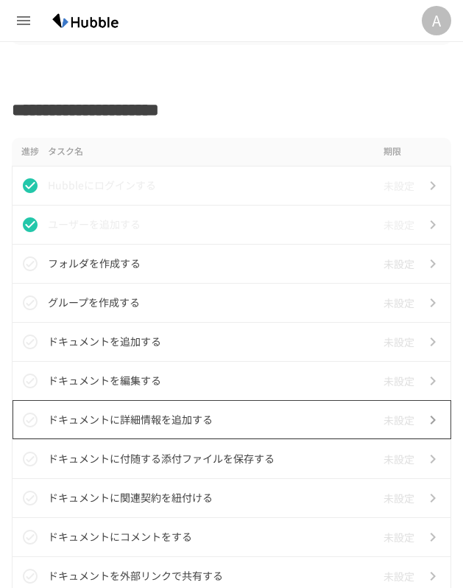
scroll to position [498, 0]
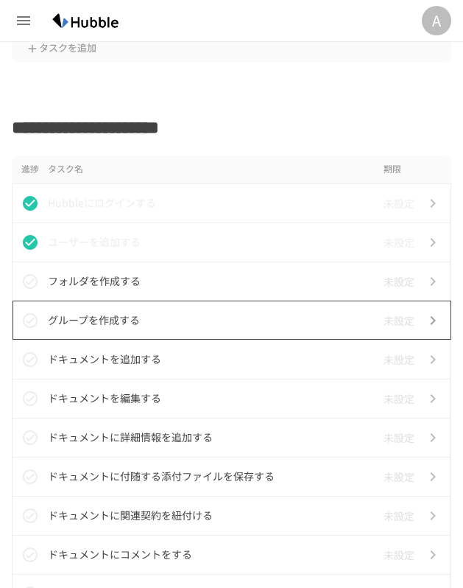
click at [225, 322] on p "グループを作成する" at bounding box center [213, 320] width 330 height 18
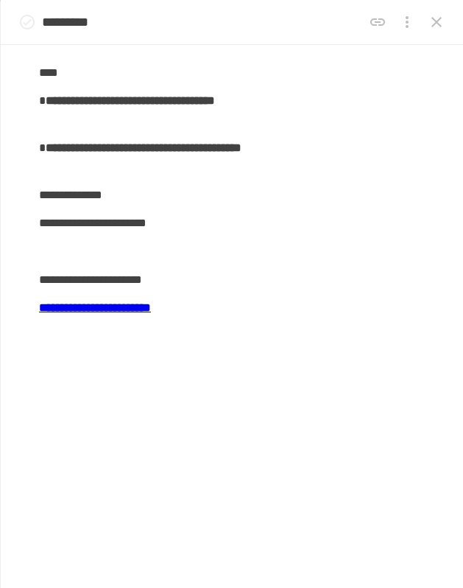
scroll to position [217, 0]
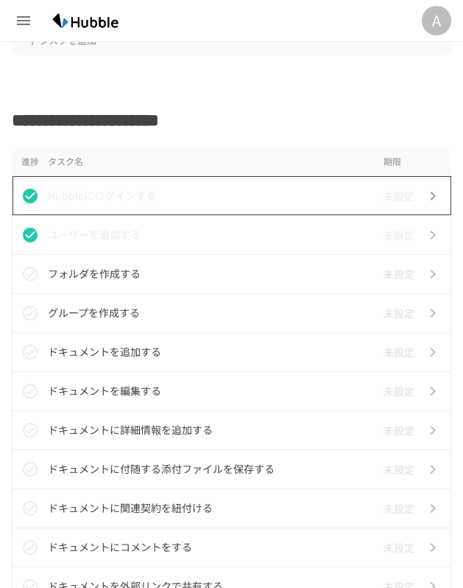
scroll to position [502, 0]
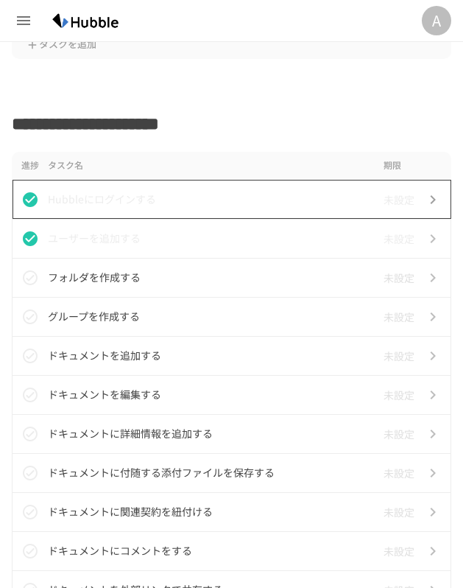
click at [175, 191] on p "Hubbleにログインする" at bounding box center [213, 199] width 330 height 18
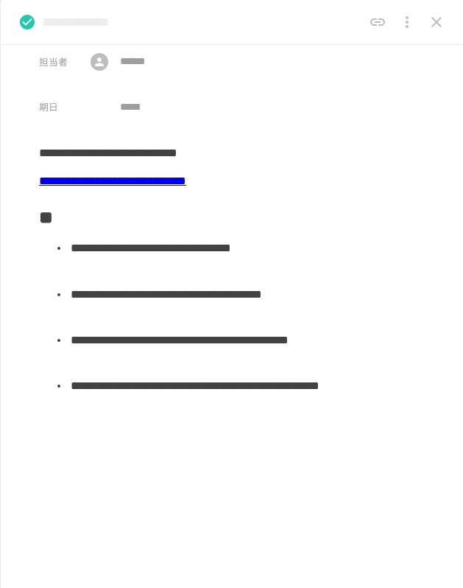
scroll to position [47, 0]
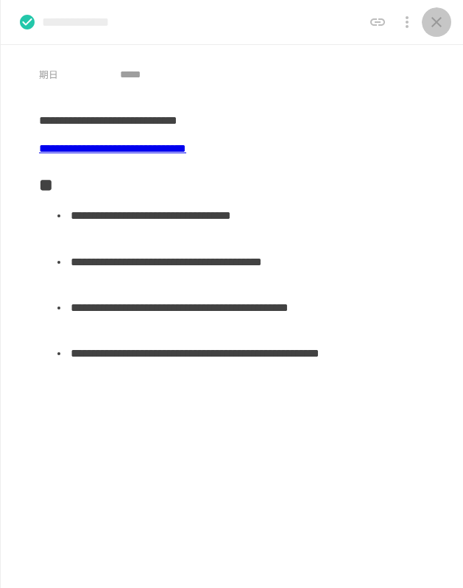
click at [430, 27] on icon "close drawer" at bounding box center [437, 22] width 18 height 18
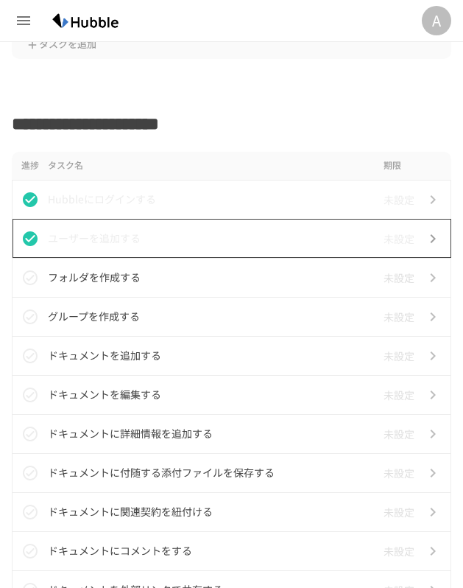
click at [100, 226] on td "ユーザーを追加する" at bounding box center [213, 238] width 330 height 39
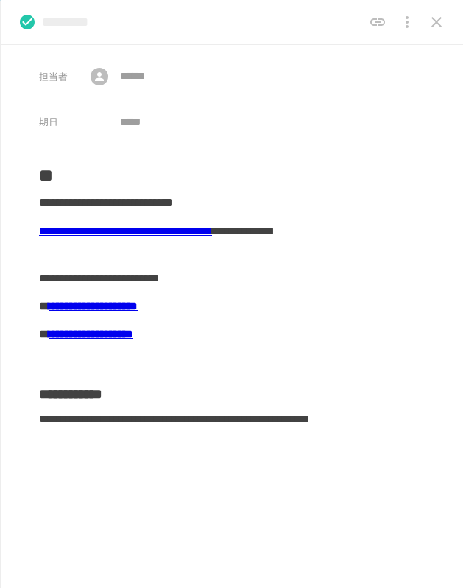
scroll to position [59, 0]
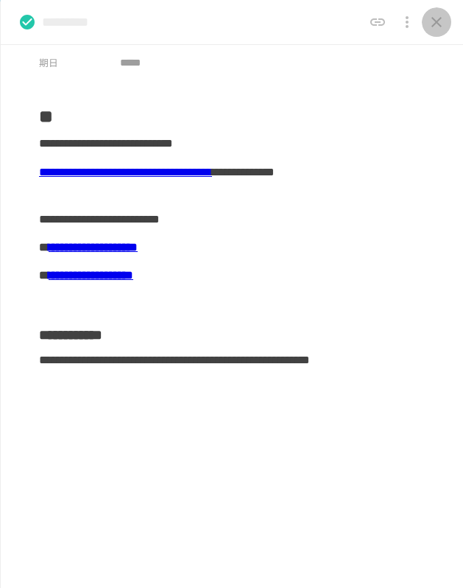
click at [435, 13] on icon "close drawer" at bounding box center [437, 22] width 18 height 18
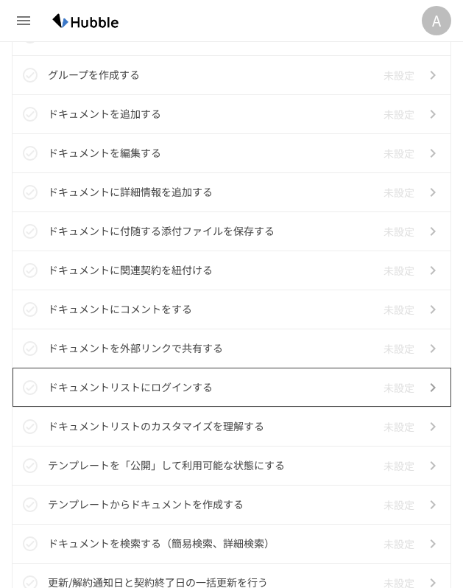
scroll to position [755, 0]
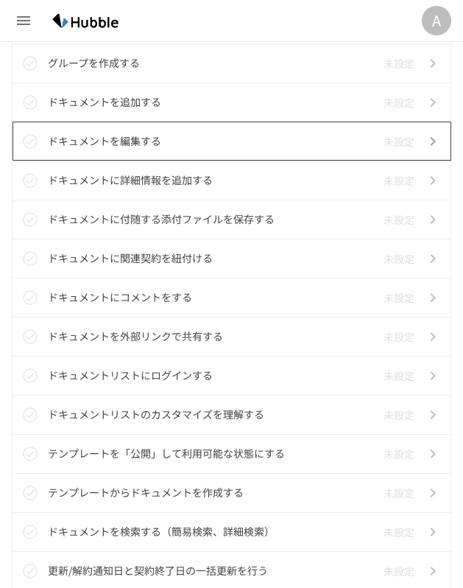
click at [164, 148] on p "ドキュメントを編集する" at bounding box center [213, 141] width 330 height 18
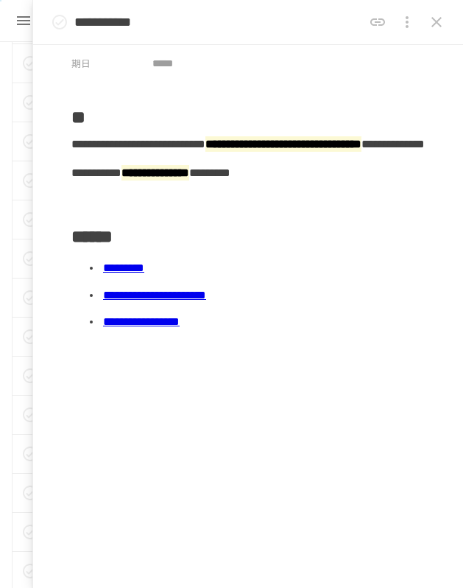
scroll to position [79, 0]
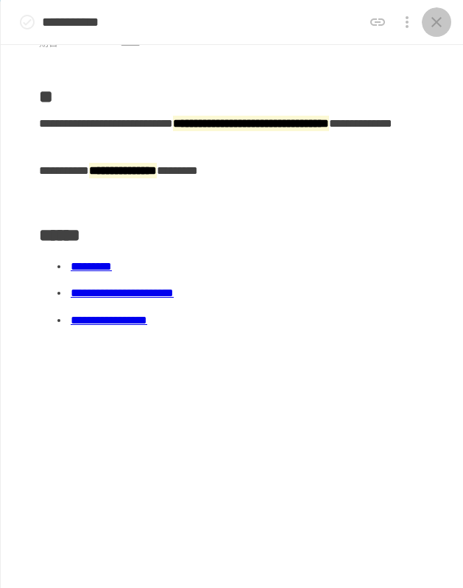
click at [435, 15] on icon "close drawer" at bounding box center [437, 22] width 18 height 18
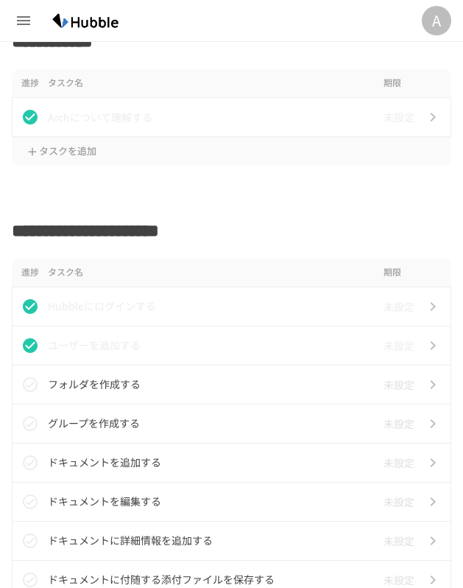
scroll to position [394, 0]
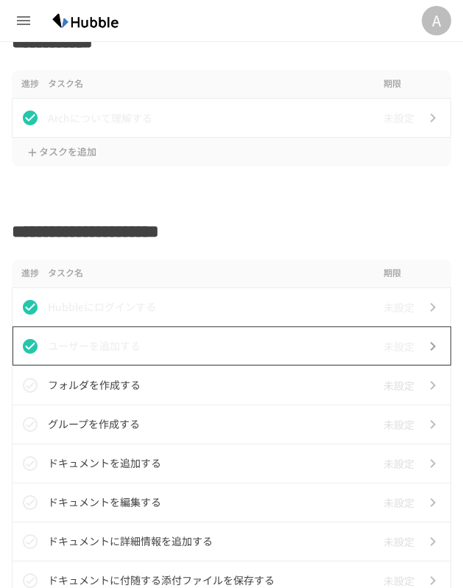
click at [114, 350] on p "ユーザーを追加する" at bounding box center [213, 346] width 330 height 18
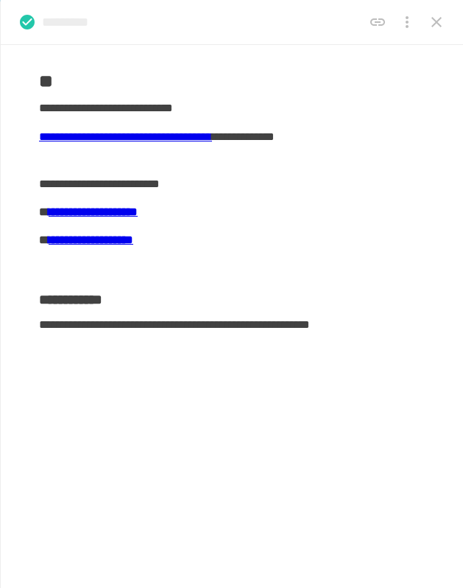
scroll to position [99, 0]
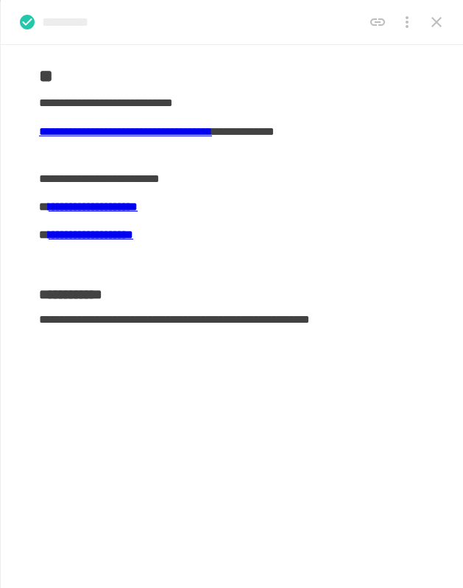
click at [138, 205] on link "**********" at bounding box center [93, 206] width 89 height 11
click at [433, 23] on icon "close drawer" at bounding box center [437, 22] width 18 height 18
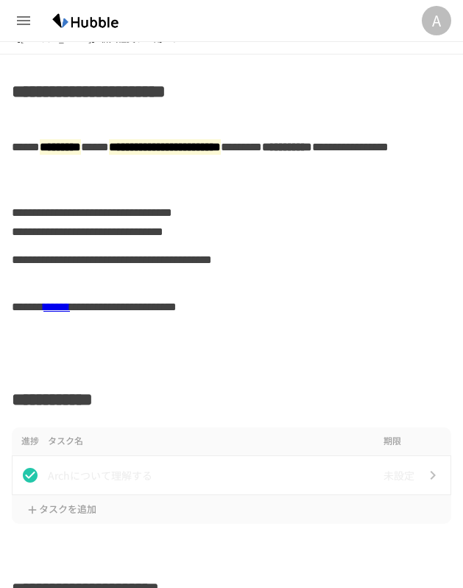
scroll to position [32, 0]
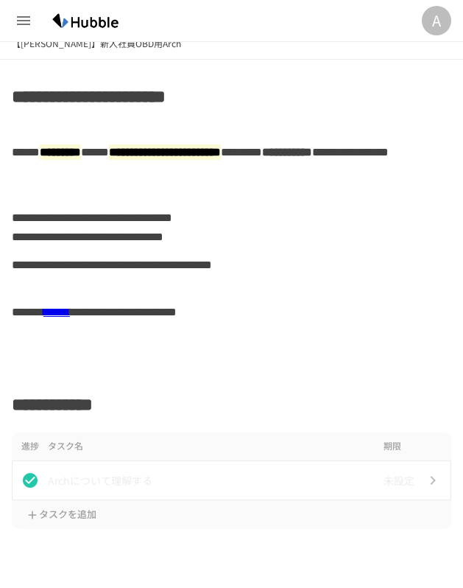
click at [22, 25] on icon "button" at bounding box center [24, 21] width 18 height 18
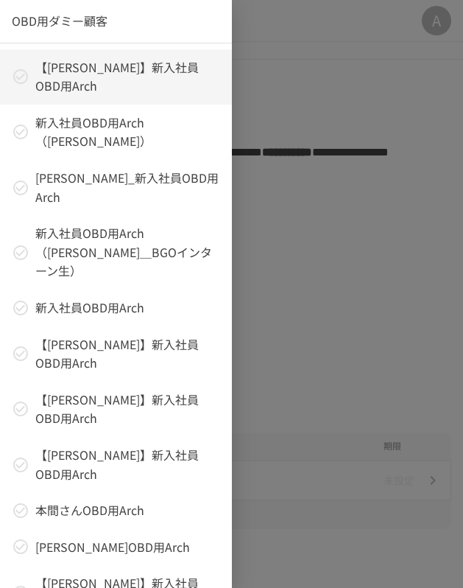
click at [294, 122] on div at bounding box center [231, 294] width 463 height 588
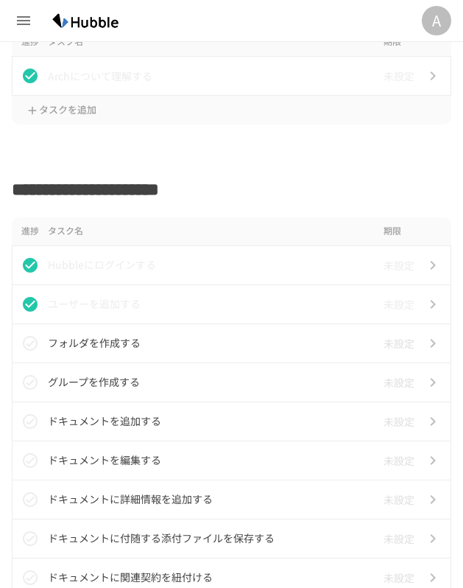
scroll to position [465, 0]
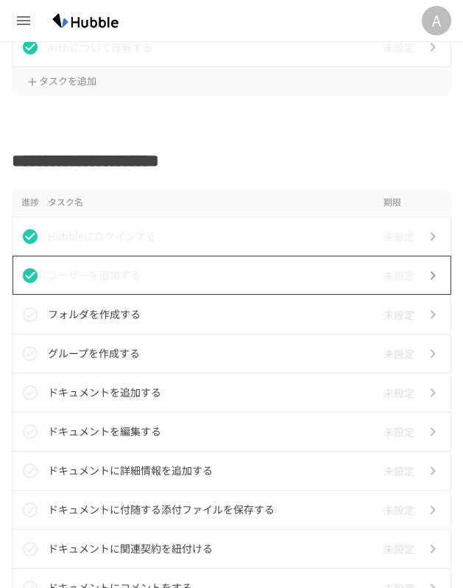
click at [181, 261] on td "ユーザーを追加する" at bounding box center [213, 275] width 330 height 39
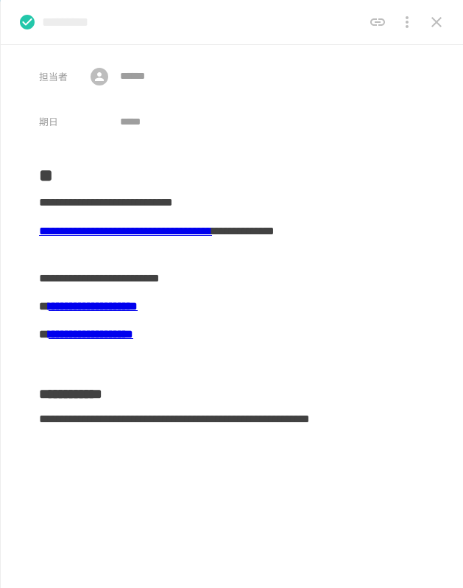
click at [176, 239] on div "**********" at bounding box center [232, 240] width 386 height 47
click at [432, 22] on icon "close drawer" at bounding box center [437, 22] width 18 height 18
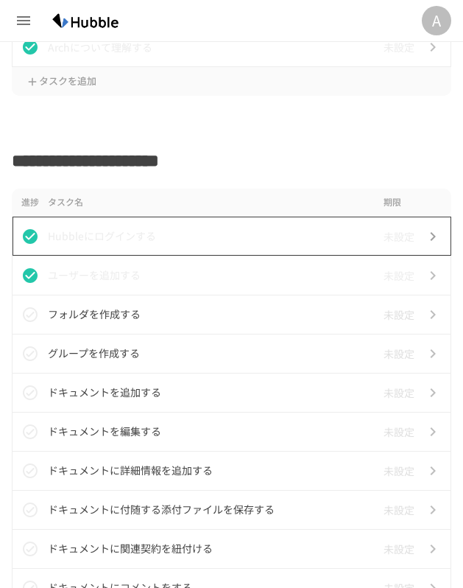
click at [151, 250] on td "Hubbleにログインする" at bounding box center [213, 236] width 330 height 39
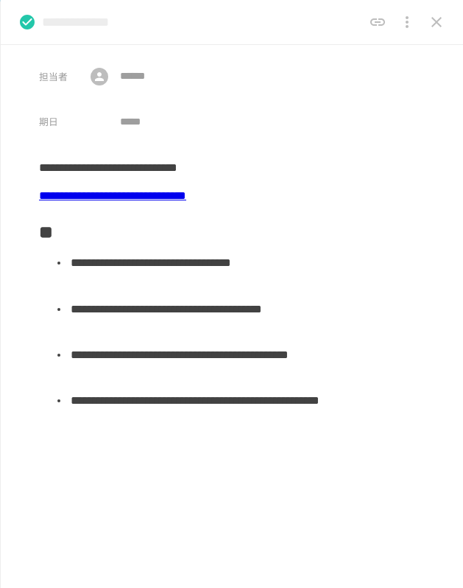
click at [186, 201] on link "**********" at bounding box center [112, 195] width 147 height 11
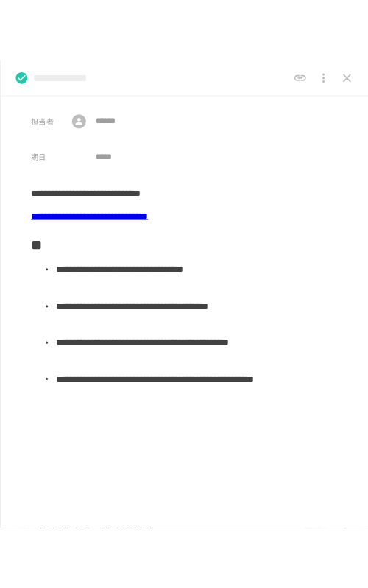
scroll to position [543, 0]
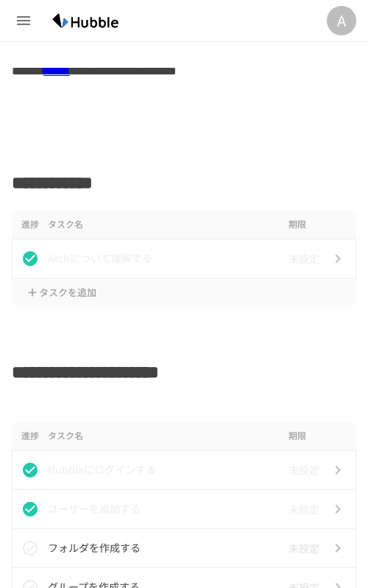
scroll to position [460, 0]
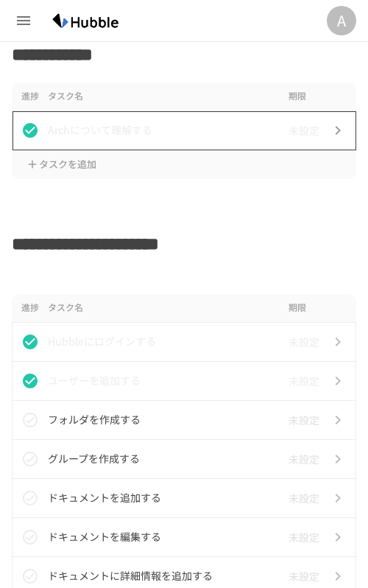
click at [110, 123] on p "Archについて理解する" at bounding box center [165, 130] width 235 height 18
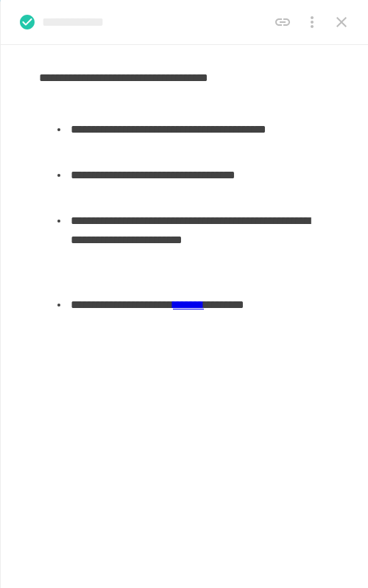
scroll to position [159, 0]
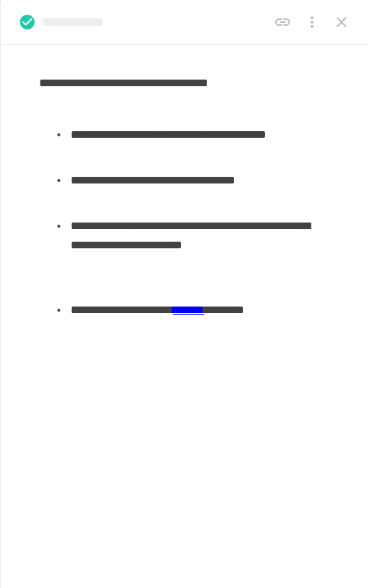
click at [341, 28] on icon "close drawer" at bounding box center [342, 22] width 18 height 18
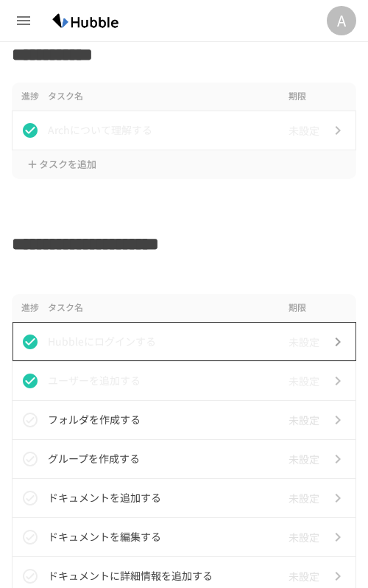
click at [111, 348] on p "Hubbleにログインする" at bounding box center [165, 341] width 235 height 18
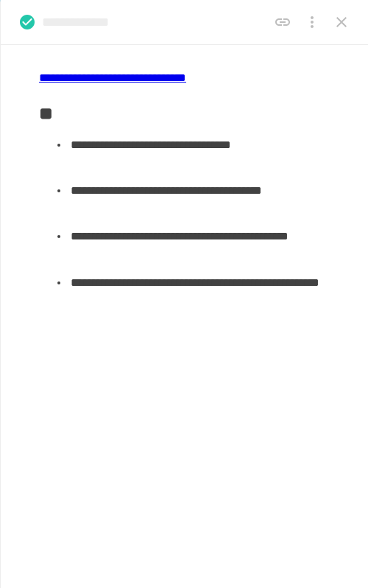
scroll to position [551, 0]
click at [333, 15] on icon "close drawer" at bounding box center [342, 22] width 18 height 18
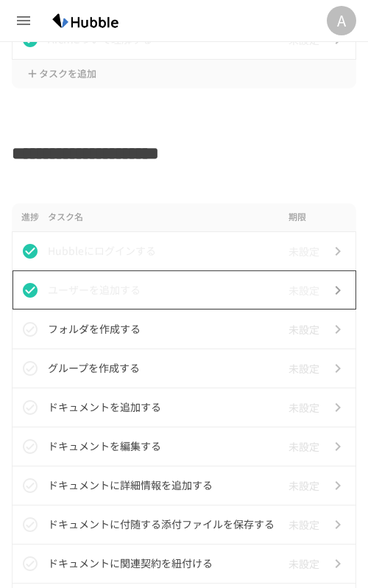
click at [98, 306] on td "ユーザーを追加する" at bounding box center [165, 289] width 235 height 39
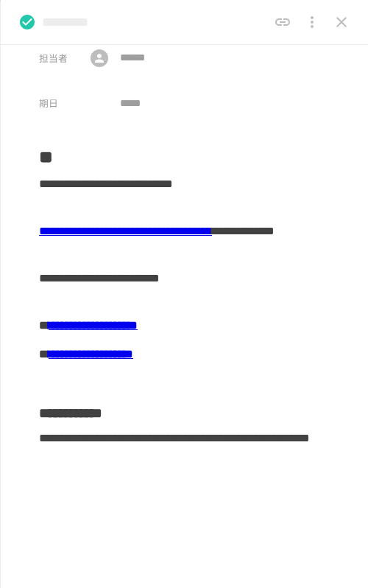
scroll to position [21, 0]
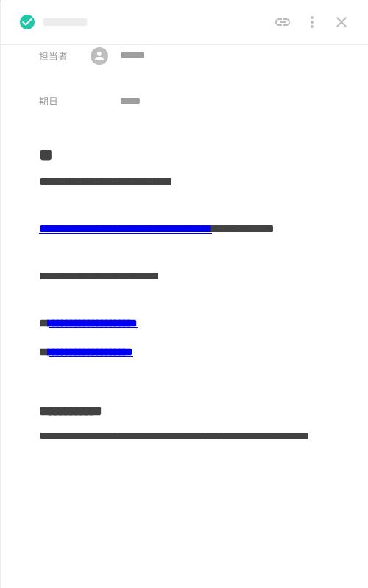
click at [340, 12] on button "close drawer" at bounding box center [341, 21] width 29 height 29
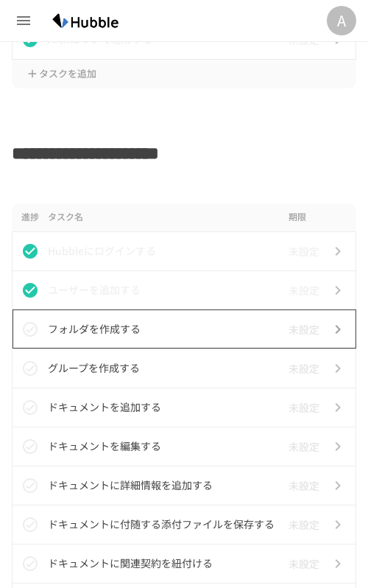
click at [88, 329] on p "フォルダを作成する" at bounding box center [165, 329] width 235 height 18
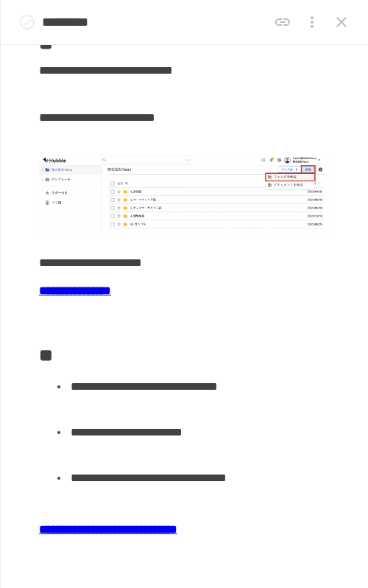
scroll to position [130, 0]
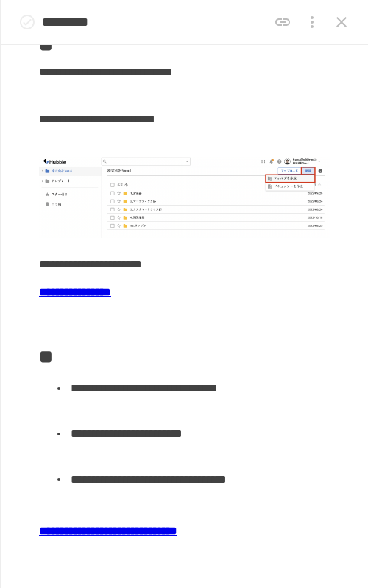
click at [111, 292] on b "**********" at bounding box center [75, 292] width 72 height 11
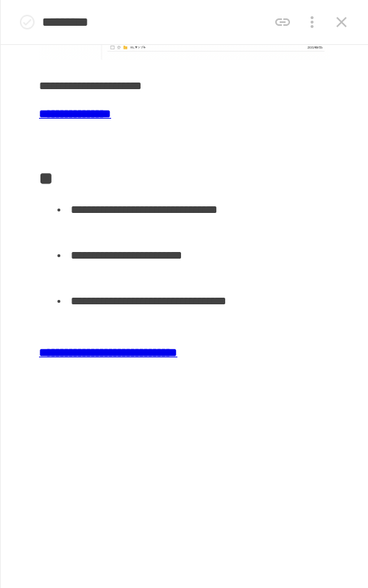
scroll to position [327, 0]
click at [342, 25] on icon "close drawer" at bounding box center [342, 22] width 18 height 18
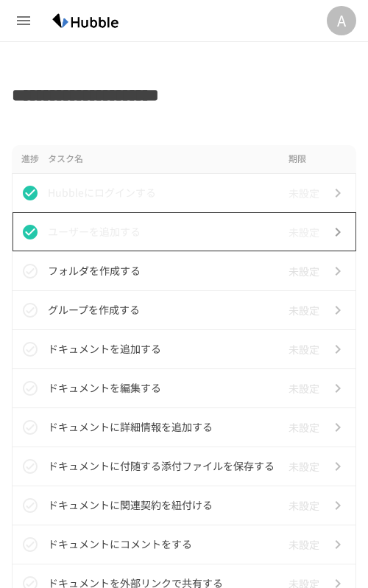
scroll to position [618, 0]
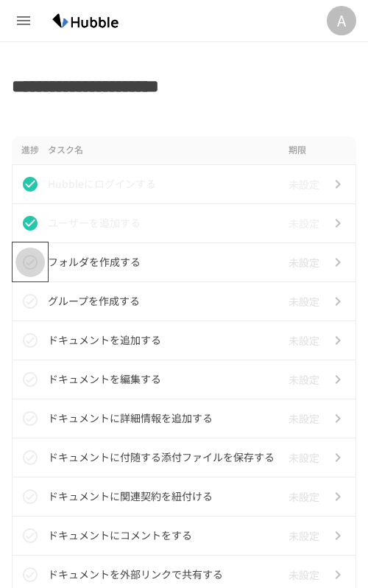
click at [24, 256] on icon "status" at bounding box center [30, 262] width 18 height 18
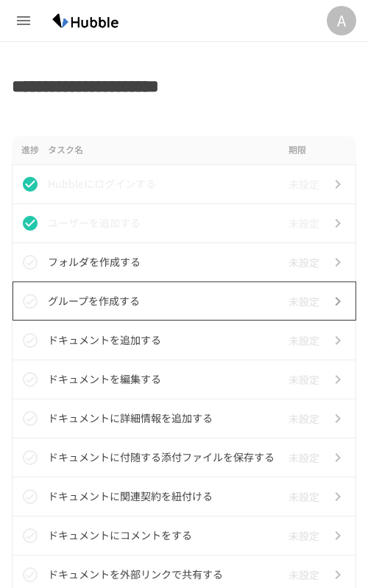
click at [95, 286] on td "グループを作成する" at bounding box center [165, 300] width 235 height 39
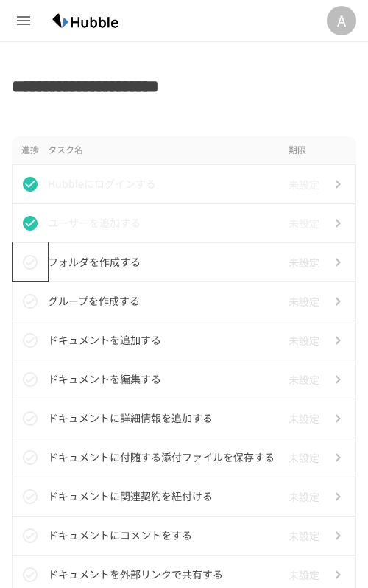
click at [27, 260] on icon "status" at bounding box center [30, 262] width 18 height 18
click at [30, 264] on icon "status" at bounding box center [30, 262] width 18 height 18
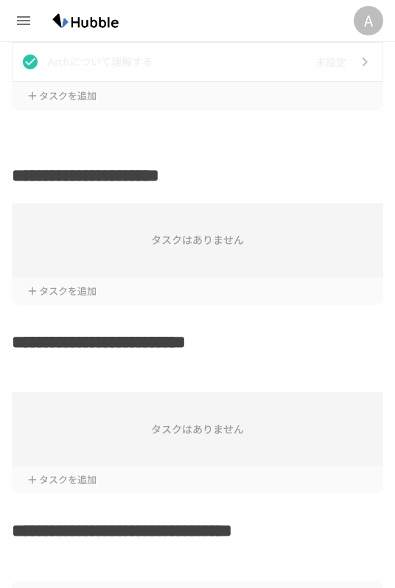
scroll to position [616, 0]
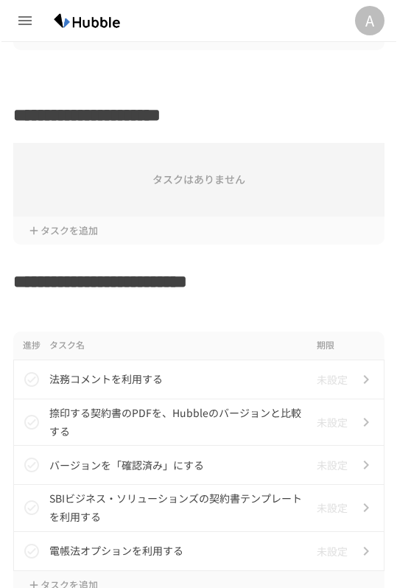
scroll to position [591, 0]
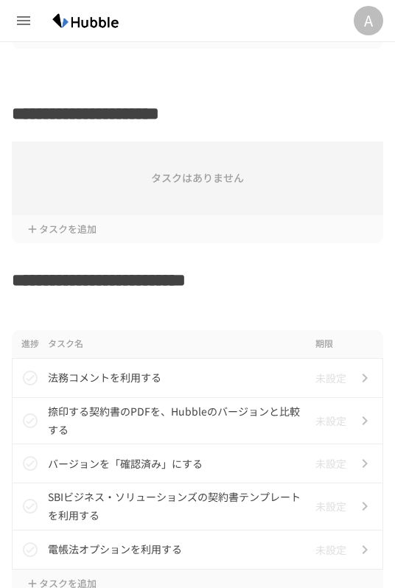
click at [116, 164] on div "タスクはありません" at bounding box center [197, 178] width 371 height 74
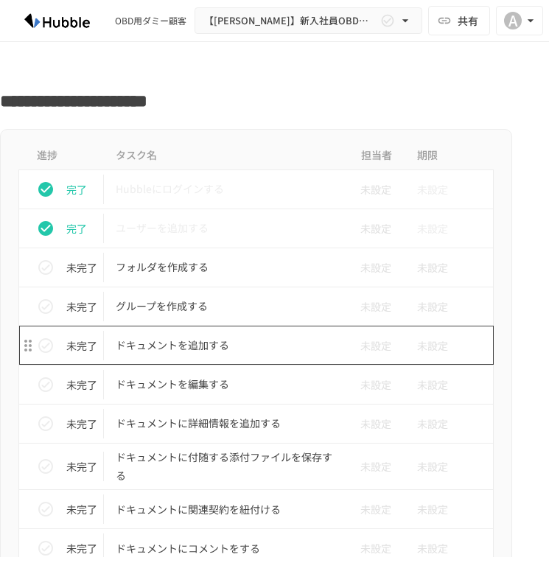
scroll to position [538, 0]
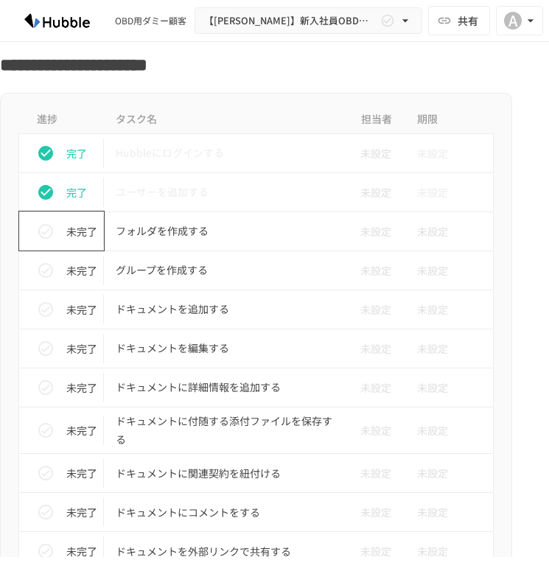
click at [44, 231] on icon "status" at bounding box center [46, 231] width 18 height 18
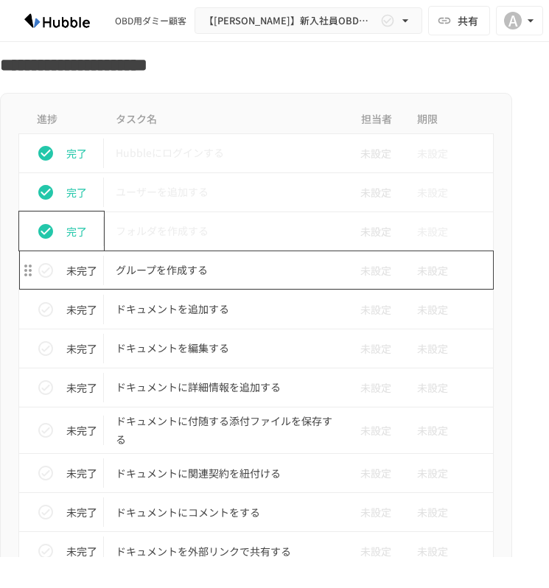
click at [183, 276] on p "グループを作成する" at bounding box center [225, 270] width 219 height 18
click at [183, 277] on p "グループを作成する" at bounding box center [225, 270] width 219 height 18
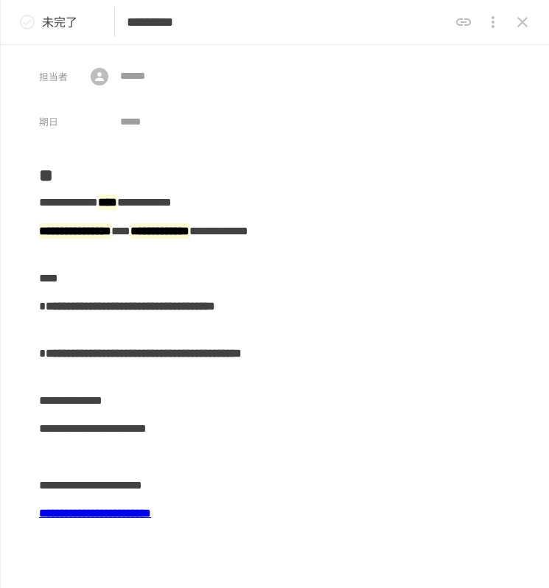
click at [151, 518] on b "**********" at bounding box center [95, 512] width 112 height 11
click at [151, 513] on b "**********" at bounding box center [95, 512] width 112 height 11
click at [117, 514] on b "**********" at bounding box center [95, 512] width 112 height 11
click at [96, 514] on b "**********" at bounding box center [95, 512] width 112 height 11
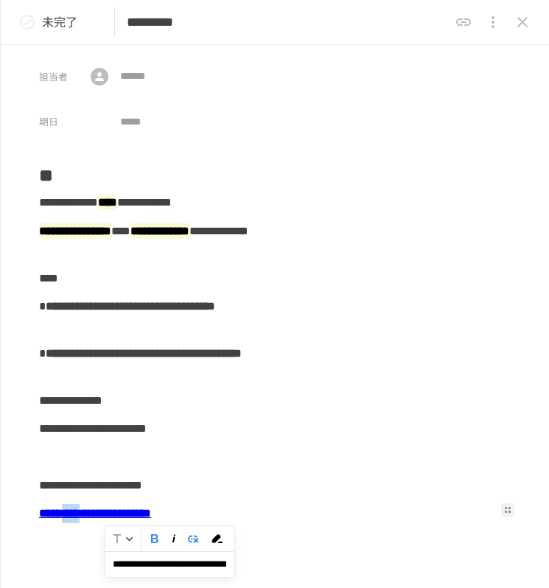
click at [96, 514] on b "**********" at bounding box center [95, 512] width 112 height 11
click at [151, 514] on b "**********" at bounding box center [95, 512] width 112 height 11
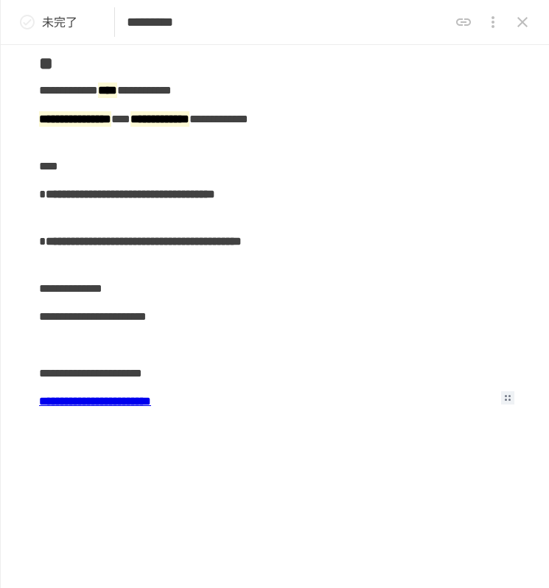
scroll to position [150, 0]
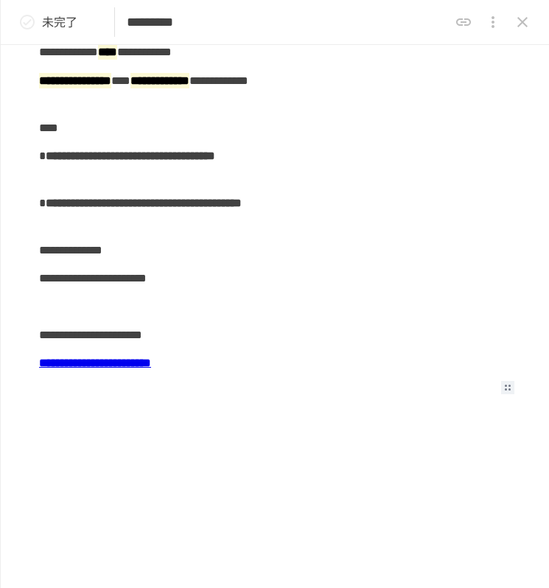
click at [318, 377] on div at bounding box center [256, 391] width 435 height 28
click at [318, 375] on div "**********" at bounding box center [256, 363] width 435 height 28
click at [29, 18] on icon "status" at bounding box center [27, 22] width 18 height 18
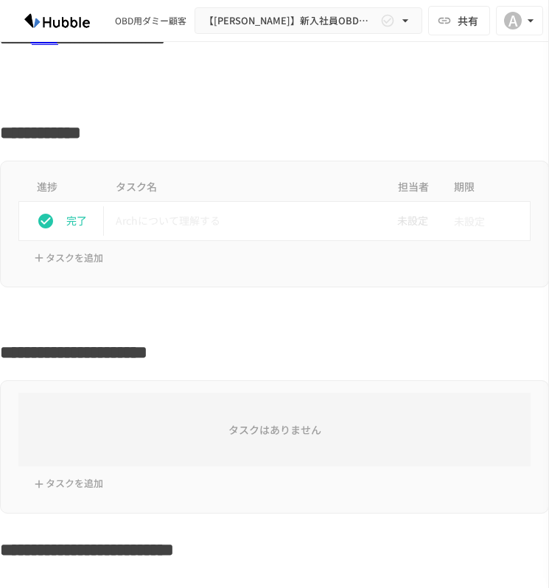
scroll to position [423, 0]
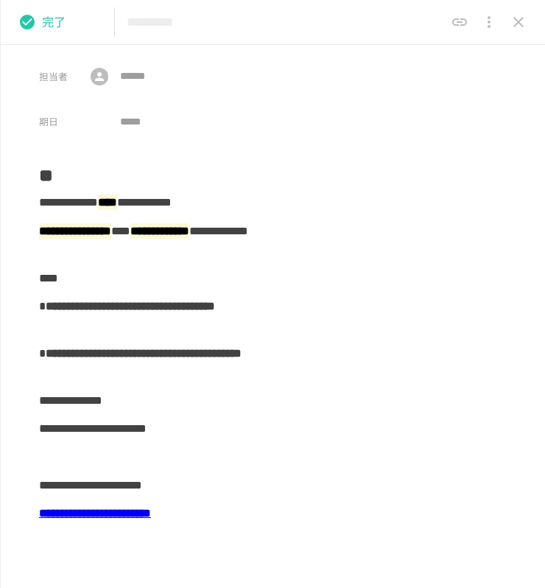
click at [518, 28] on icon "close drawer" at bounding box center [519, 22] width 18 height 18
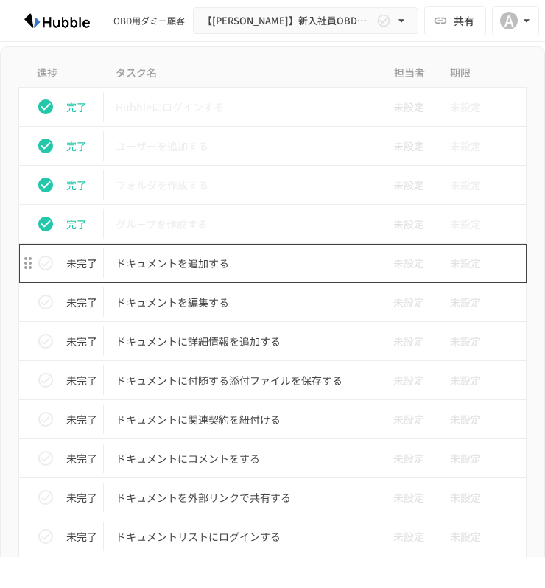
scroll to position [565, 0]
click at [162, 256] on p "ドキュメントを追加する" at bounding box center [242, 263] width 252 height 18
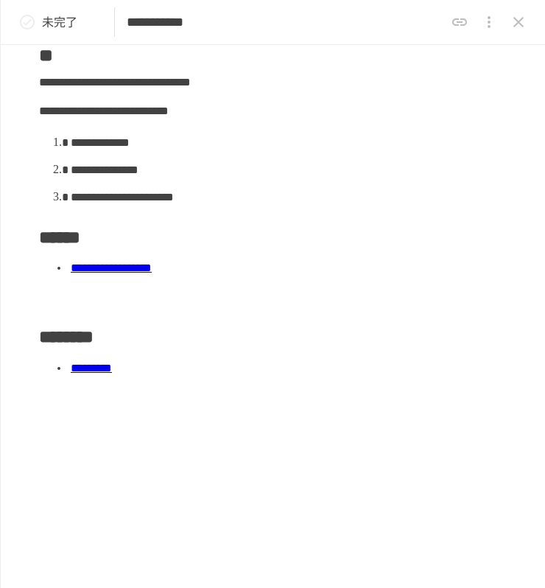
scroll to position [167, 0]
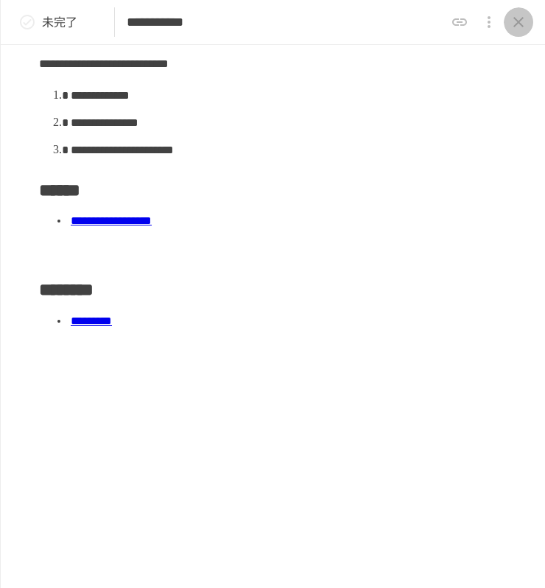
click at [512, 26] on icon "close drawer" at bounding box center [519, 22] width 18 height 18
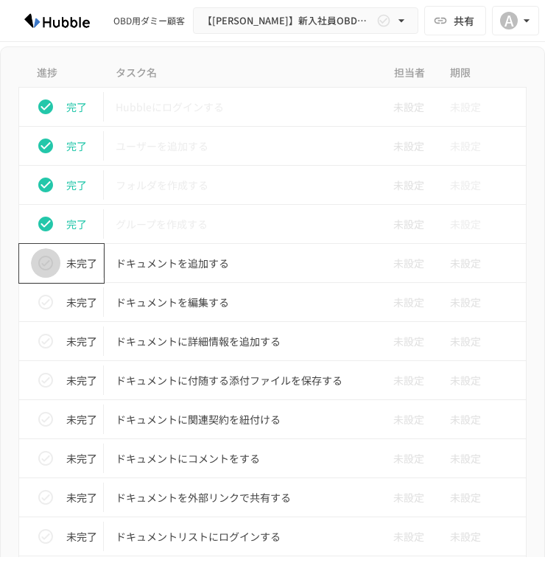
click at [50, 262] on icon "status" at bounding box center [46, 263] width 18 height 18
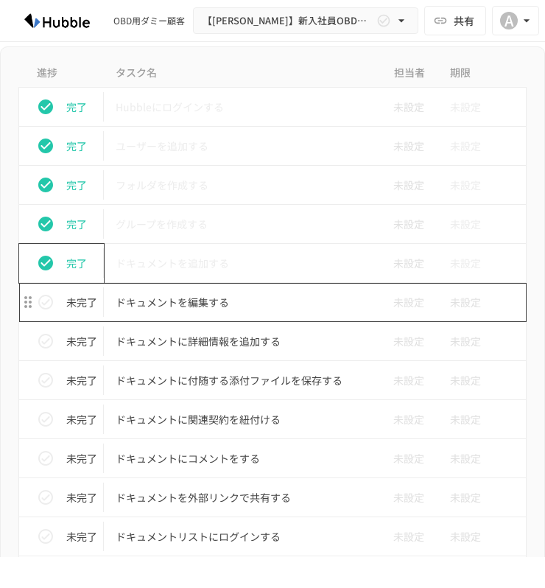
click at [155, 296] on p "ドキュメントを編集する" at bounding box center [242, 302] width 252 height 18
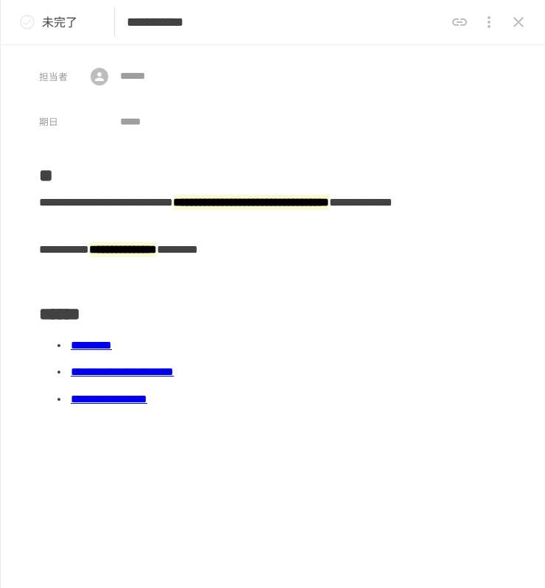
click at [515, 18] on icon "close drawer" at bounding box center [518, 22] width 10 height 10
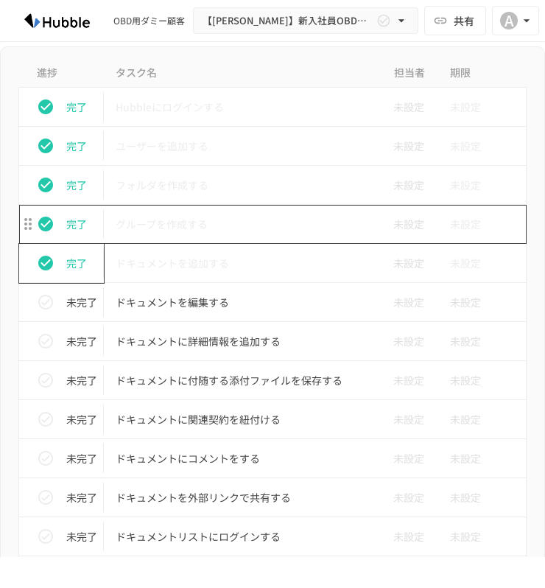
click at [201, 219] on p "グループを作成する" at bounding box center [242, 224] width 252 height 18
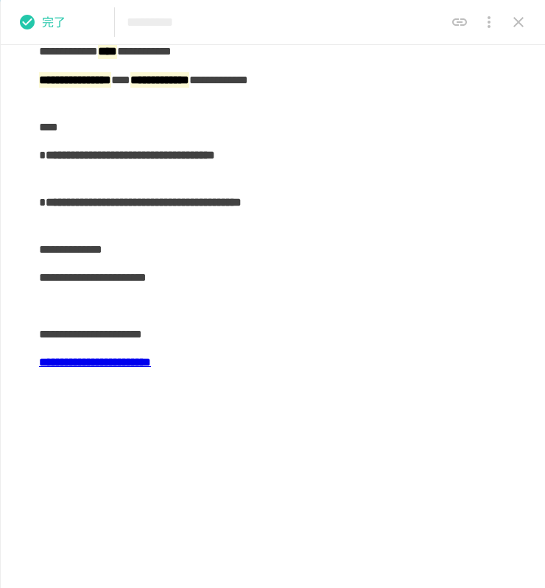
scroll to position [168, 0]
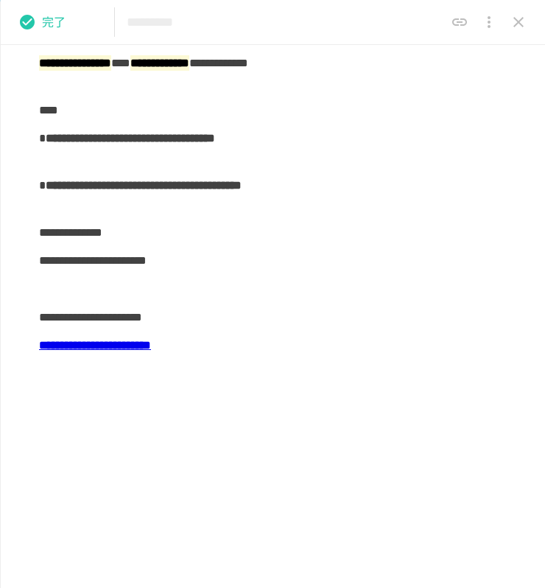
click at [521, 32] on button "close drawer" at bounding box center [518, 21] width 29 height 29
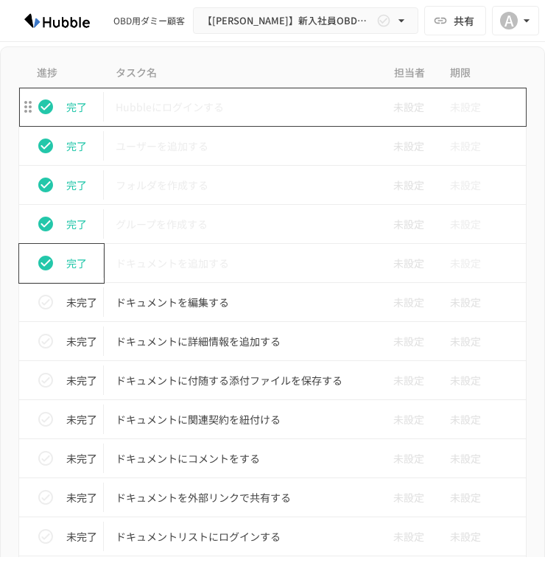
click at [175, 108] on p "Hubbleにログインする" at bounding box center [242, 107] width 252 height 18
click at [176, 110] on p "Hubbleにログインする" at bounding box center [242, 107] width 252 height 18
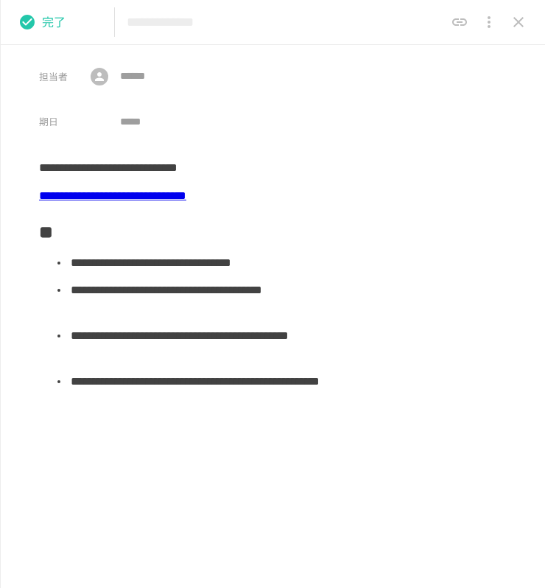
click at [309, 408] on li "**********" at bounding box center [268, 391] width 401 height 46
click at [520, 29] on icon "close drawer" at bounding box center [519, 22] width 18 height 18
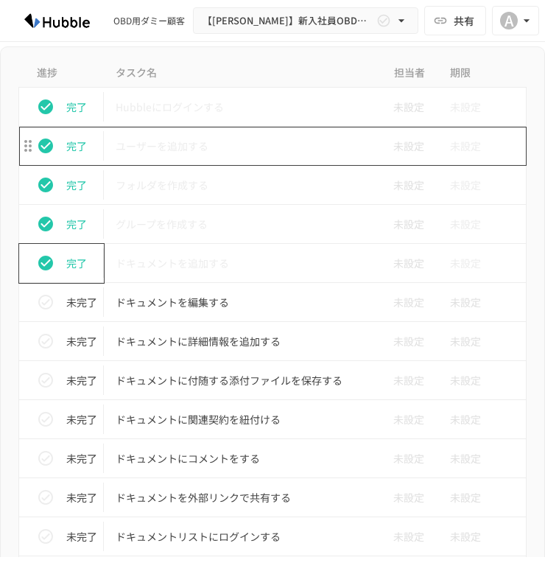
click at [306, 160] on td "ユーザーを追加する" at bounding box center [241, 146] width 275 height 39
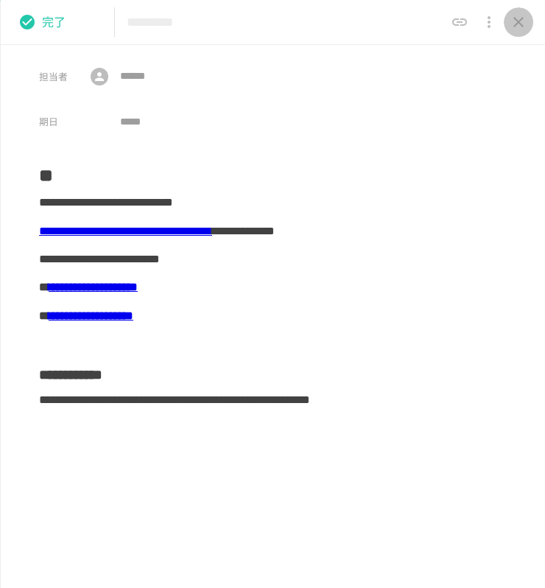
click at [525, 15] on icon "close drawer" at bounding box center [519, 22] width 18 height 18
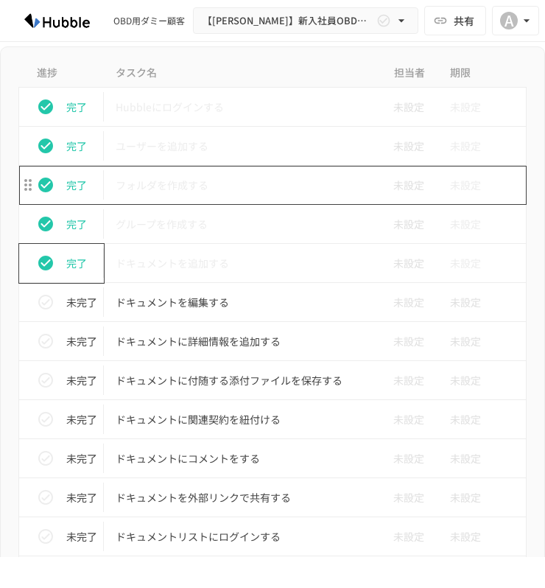
click at [279, 202] on td "フォルダを作成する" at bounding box center [241, 185] width 275 height 39
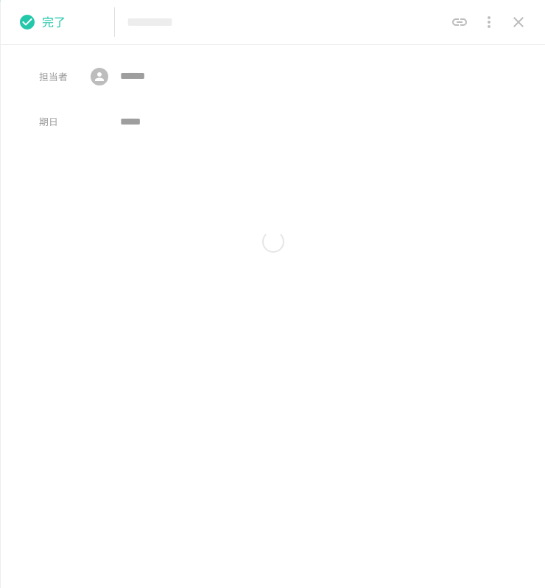
click at [220, 180] on div "Convert to 見出し リスト テキスト" at bounding box center [273, 241] width 544 height 176
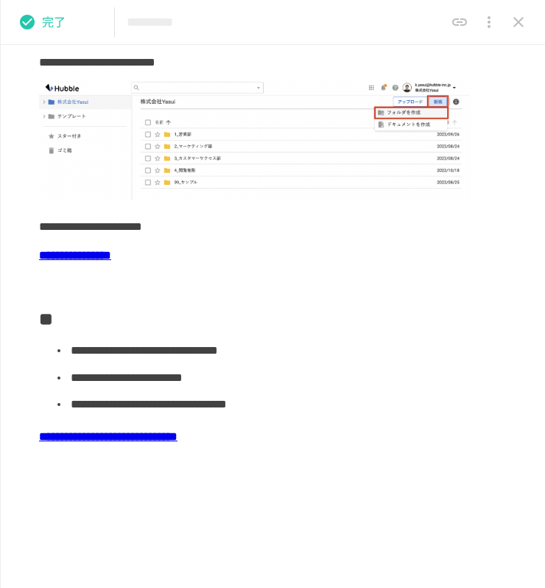
scroll to position [253, 0]
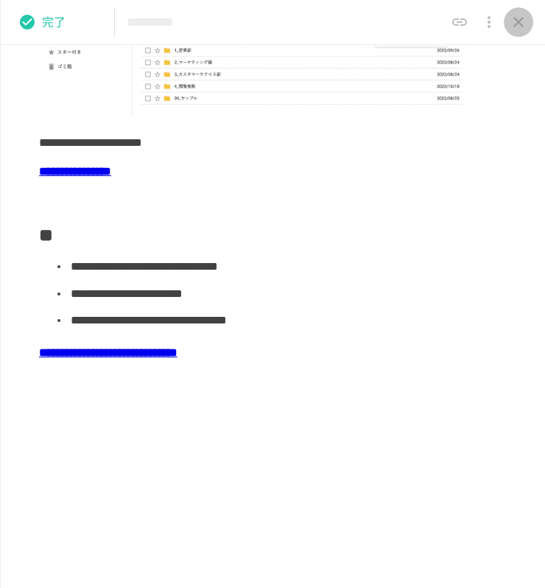
click at [516, 8] on button "close drawer" at bounding box center [518, 21] width 29 height 29
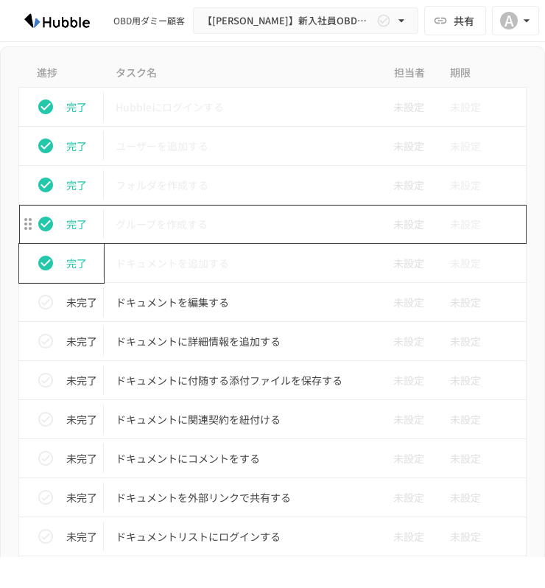
click at [172, 231] on p "グループを作成する" at bounding box center [242, 224] width 252 height 18
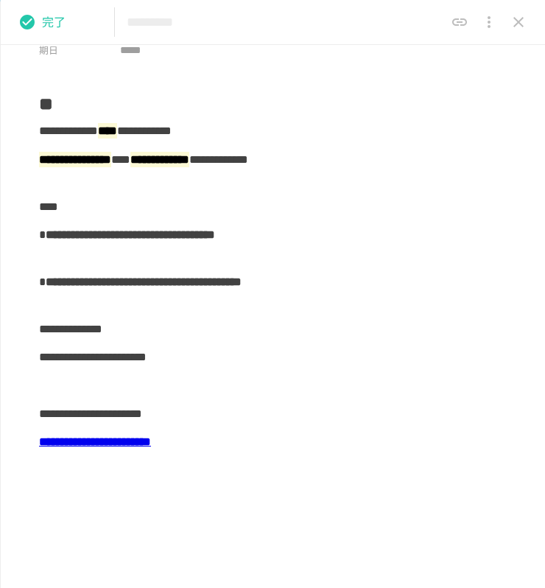
scroll to position [73, 0]
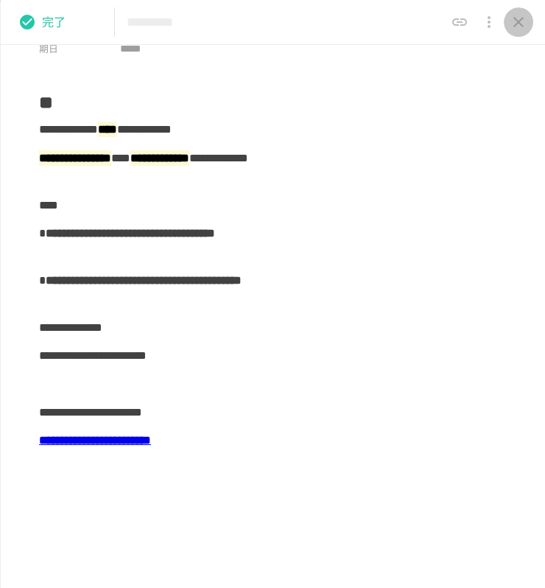
click at [510, 23] on icon "close drawer" at bounding box center [519, 22] width 18 height 18
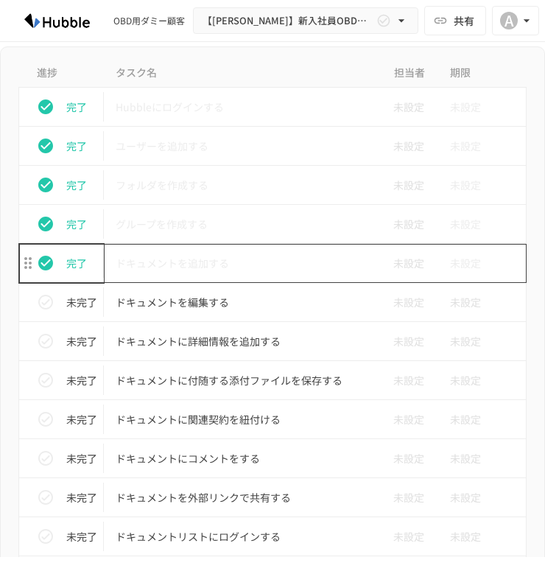
click at [150, 269] on p "ドキュメントを追加する" at bounding box center [242, 263] width 252 height 18
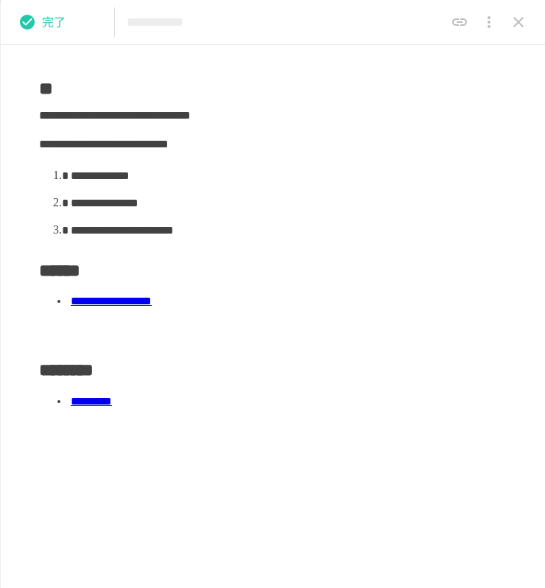
scroll to position [77, 0]
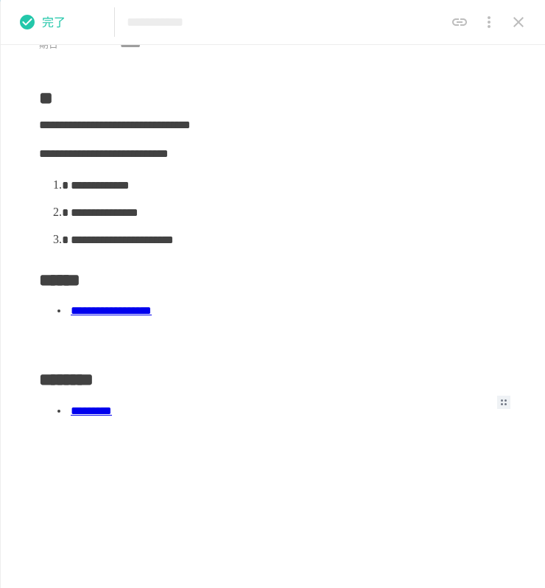
click at [105, 408] on link "*********" at bounding box center [91, 410] width 41 height 11
click at [152, 310] on link "**********" at bounding box center [111, 310] width 81 height 11
click at [516, 24] on icon "close drawer" at bounding box center [518, 22] width 10 height 10
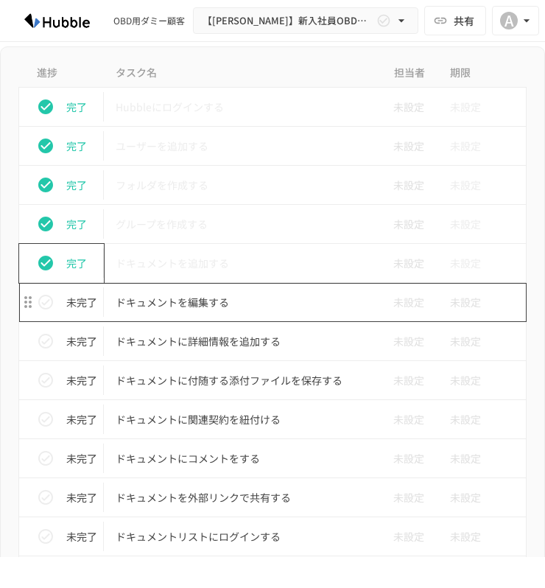
click at [172, 300] on p "ドキュメントを編集する" at bounding box center [242, 302] width 252 height 18
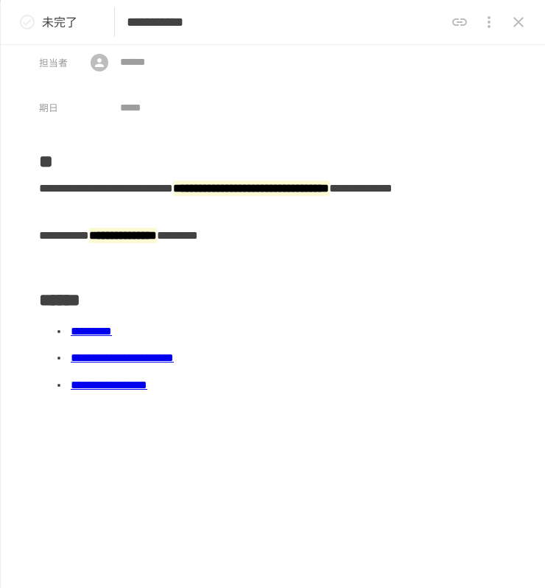
scroll to position [18, 0]
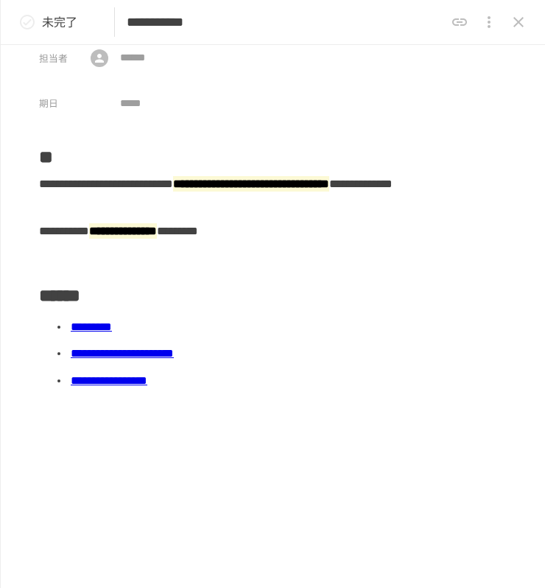
click at [519, 17] on icon "close drawer" at bounding box center [519, 22] width 18 height 18
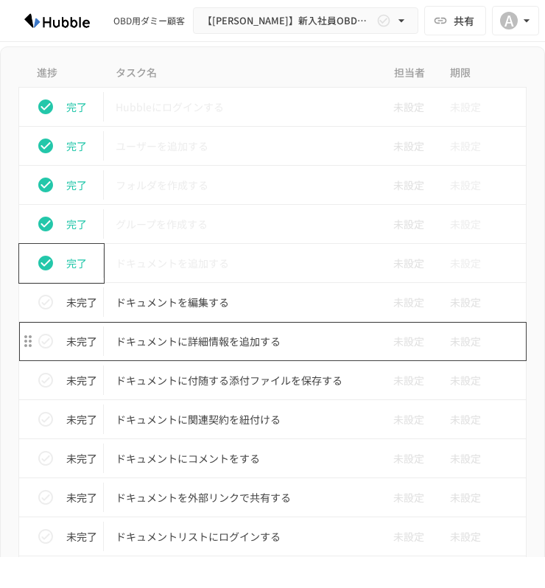
click at [198, 335] on p "ドキュメントに詳細情報を追加する" at bounding box center [242, 341] width 252 height 18
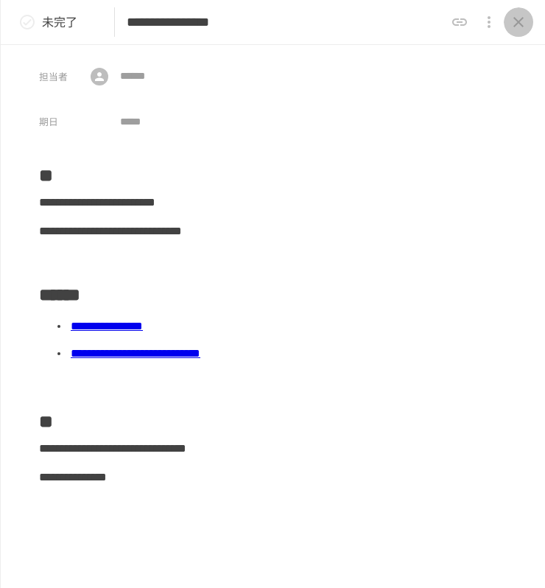
click at [508, 22] on button "close drawer" at bounding box center [518, 21] width 29 height 29
click at [517, 23] on icon "close drawer" at bounding box center [518, 22] width 10 height 10
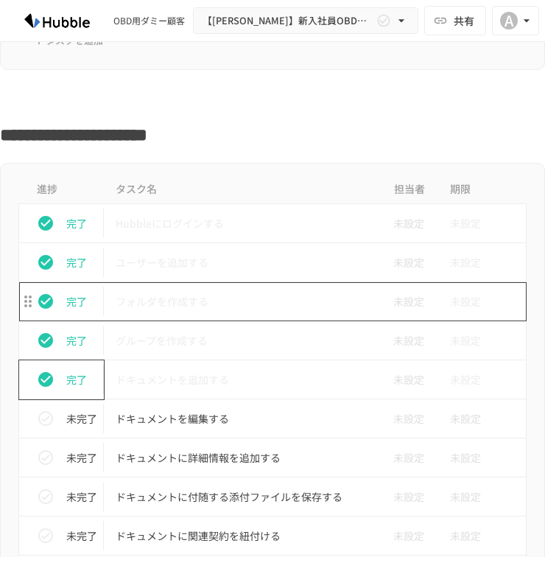
scroll to position [431, 0]
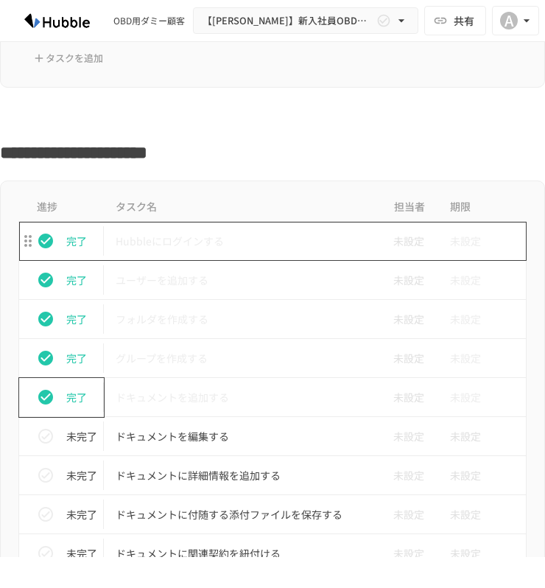
click at [231, 250] on p "Hubbleにログインする" at bounding box center [242, 241] width 252 height 18
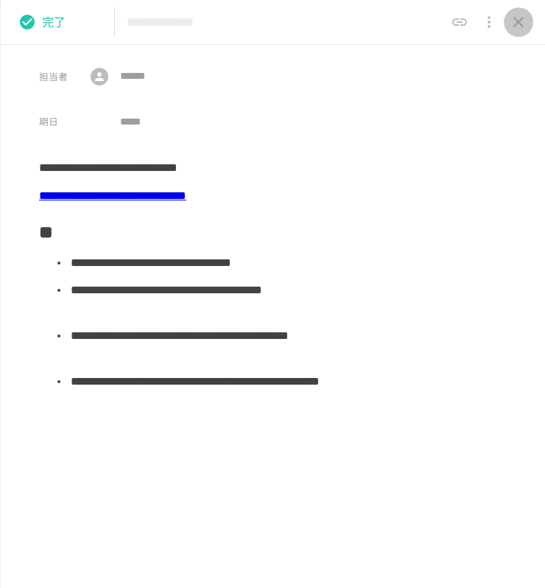
click at [511, 23] on icon "close drawer" at bounding box center [519, 22] width 18 height 18
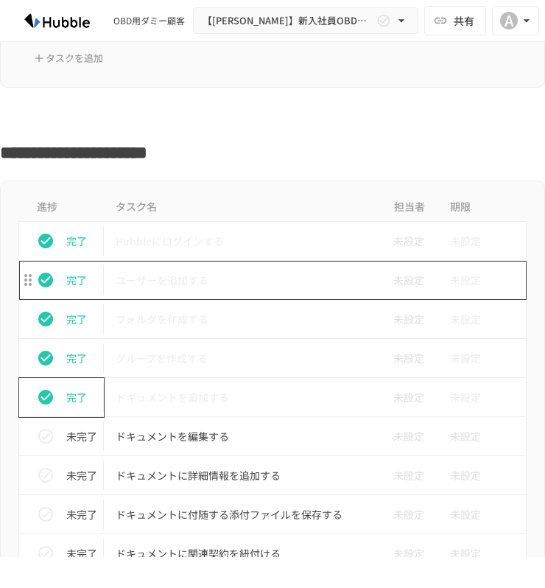
click at [191, 296] on td "ユーザーを追加する" at bounding box center [241, 280] width 275 height 39
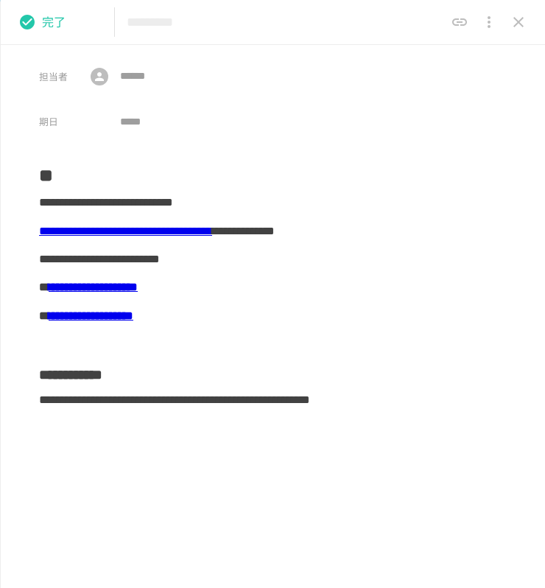
click at [523, 13] on icon "close drawer" at bounding box center [519, 22] width 18 height 18
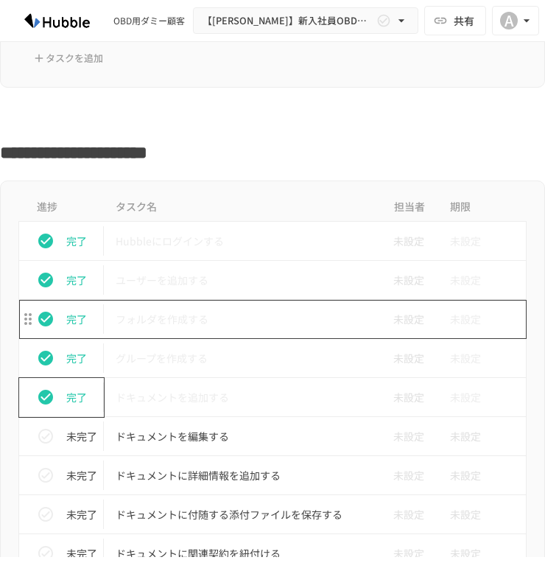
click at [179, 325] on p "フォルダを作成する" at bounding box center [242, 319] width 252 height 18
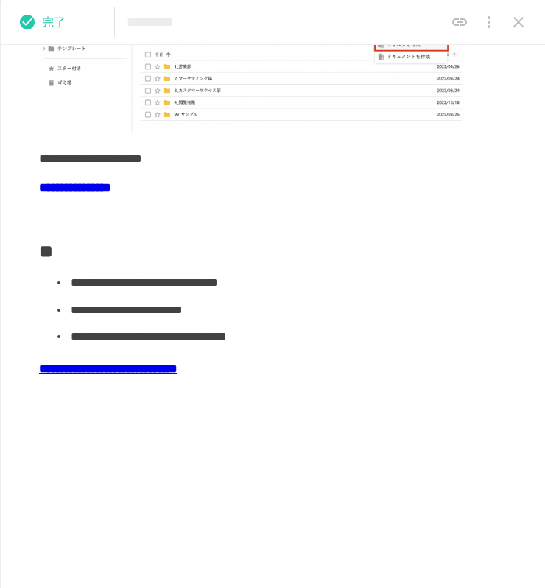
scroll to position [253, 0]
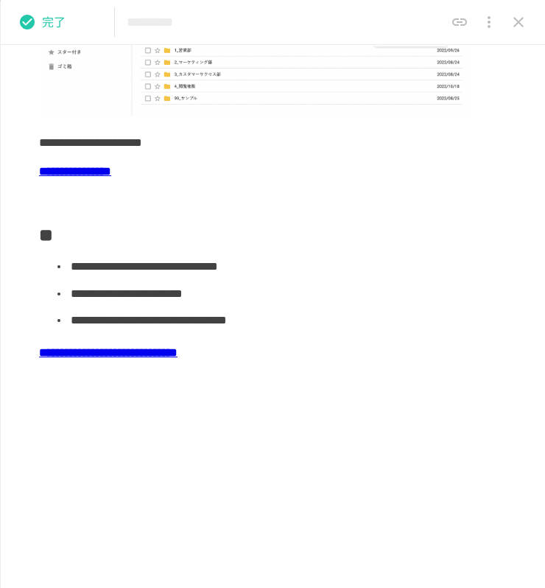
click at [111, 166] on b "**********" at bounding box center [75, 171] width 72 height 11
click at [521, 17] on icon "close drawer" at bounding box center [519, 22] width 18 height 18
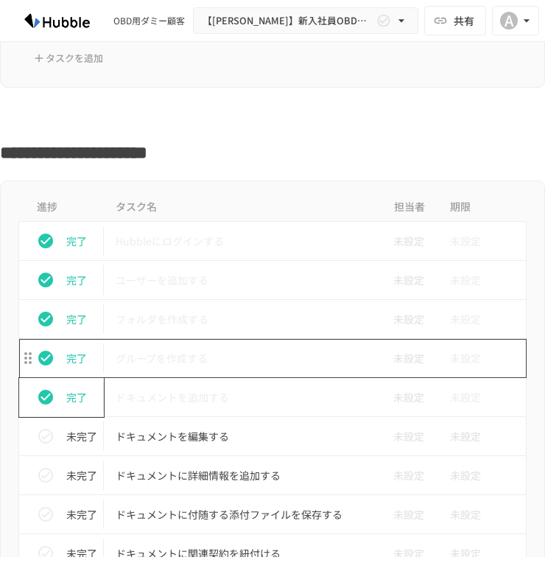
click at [159, 362] on p "グループを作成する" at bounding box center [242, 358] width 252 height 18
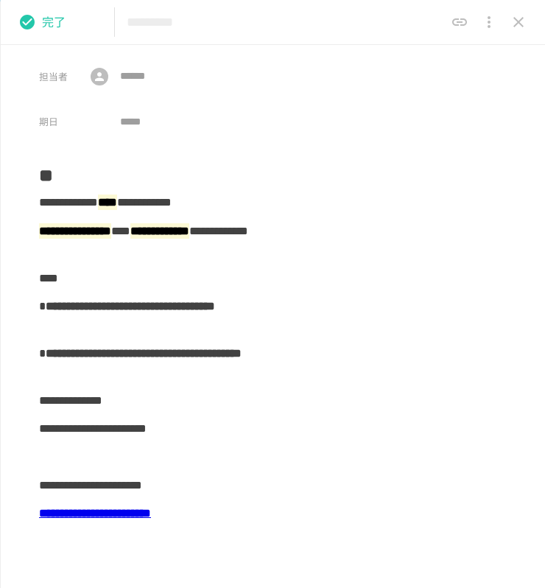
scroll to position [44, 0]
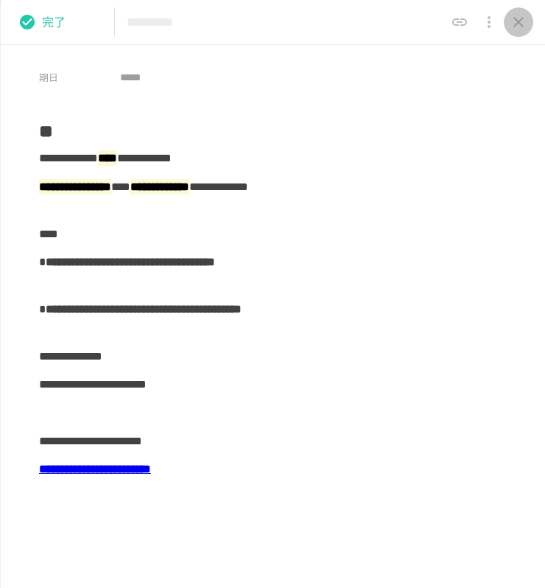
click at [508, 19] on button "close drawer" at bounding box center [518, 21] width 29 height 29
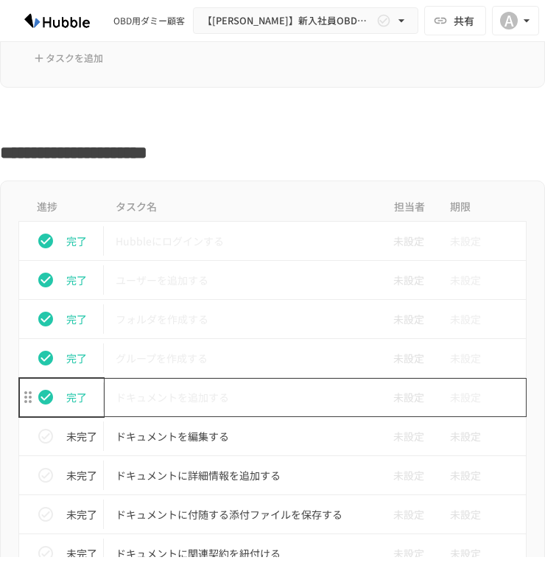
click at [241, 390] on p "ドキュメントを追加する" at bounding box center [242, 397] width 252 height 18
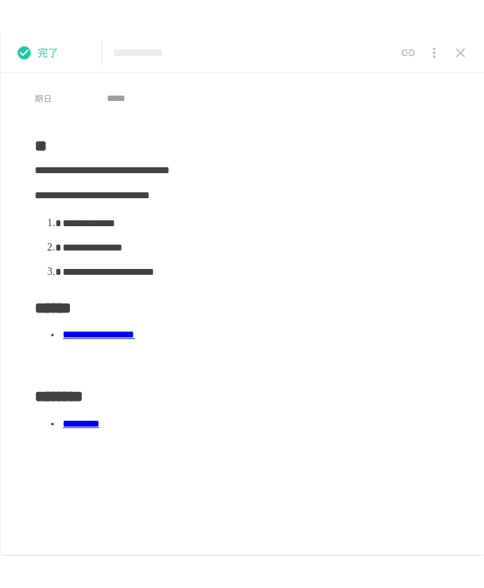
scroll to position [52, 0]
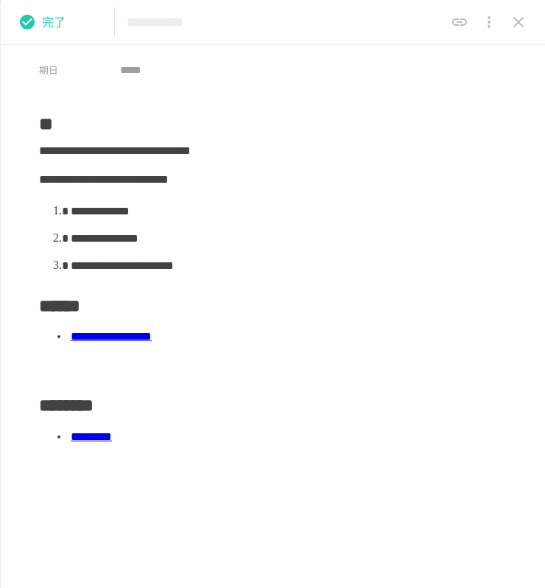
click at [182, 345] on li "**********" at bounding box center [268, 336] width 401 height 27
click at [152, 340] on link "**********" at bounding box center [111, 336] width 81 height 11
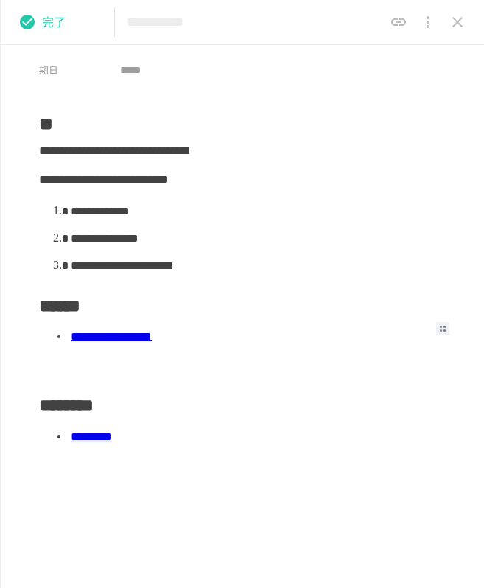
scroll to position [0, 0]
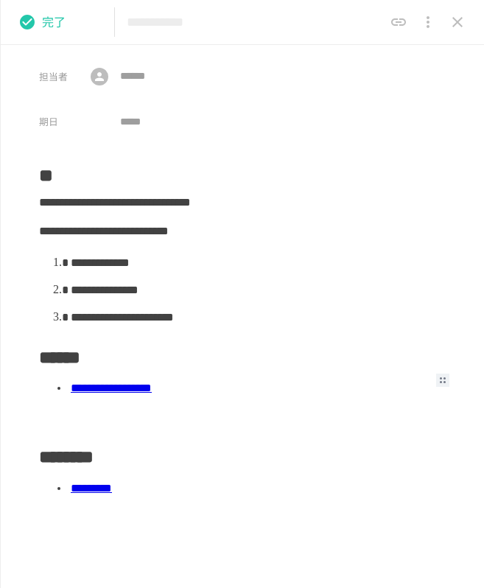
click at [449, 33] on button "close drawer" at bounding box center [457, 21] width 29 height 29
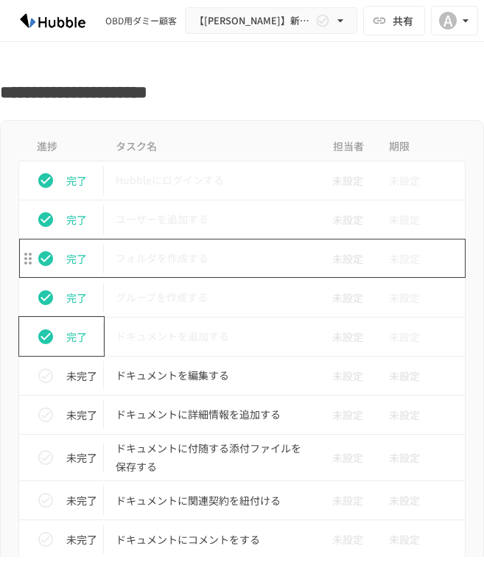
scroll to position [524, 0]
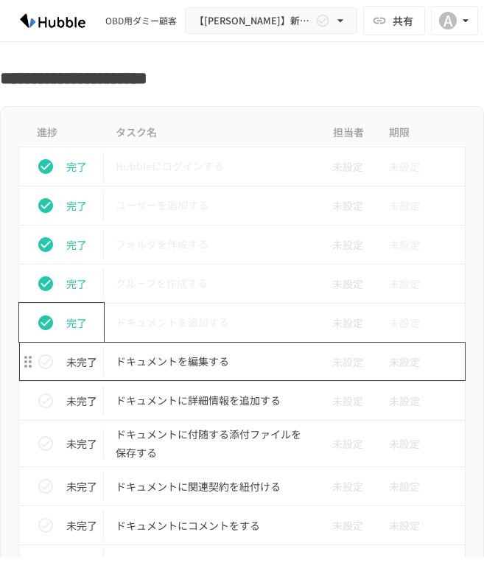
click at [161, 367] on p "ドキュメントを編集する" at bounding box center [211, 361] width 191 height 18
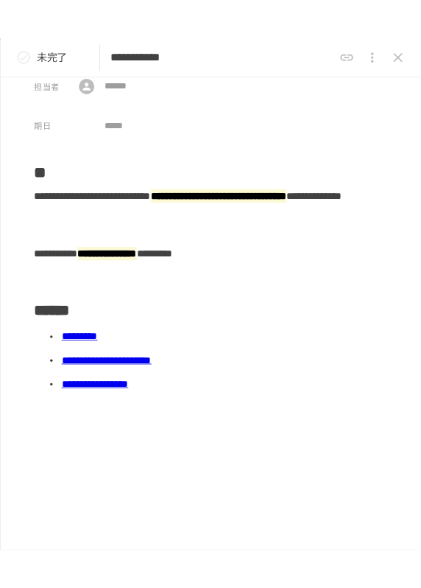
scroll to position [27, 0]
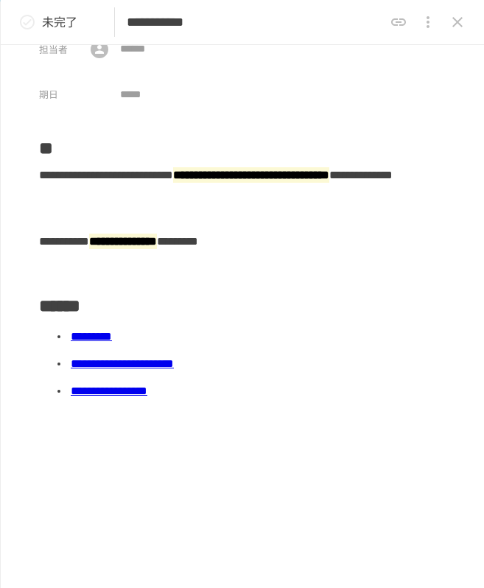
click at [148, 345] on li "*********" at bounding box center [238, 336] width 340 height 27
click at [151, 372] on li "**********" at bounding box center [238, 364] width 340 height 27
click at [151, 369] on link "**********" at bounding box center [122, 363] width 103 height 11
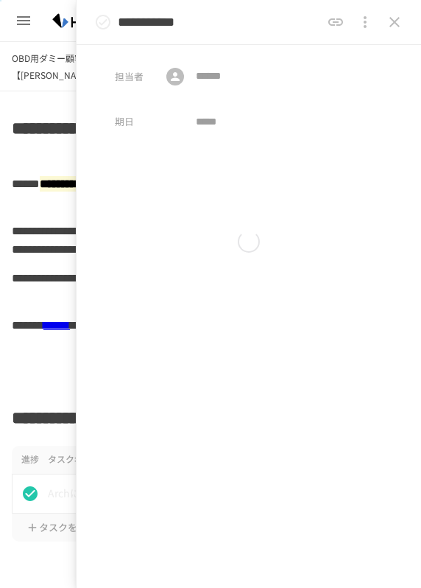
scroll to position [0, 0]
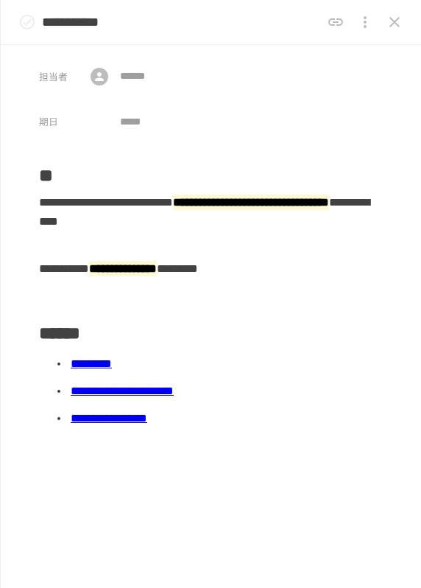
click at [400, 19] on icon "close drawer" at bounding box center [395, 22] width 18 height 18
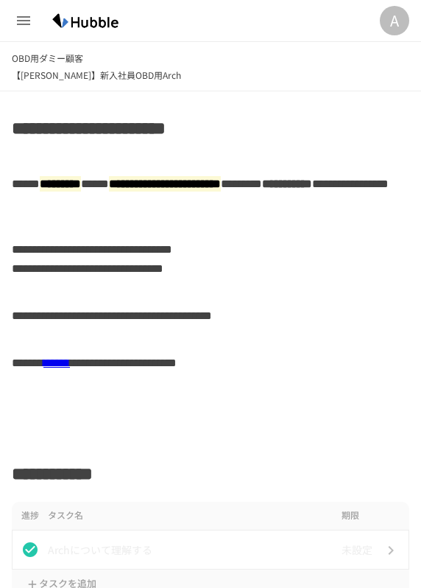
click at [400, 19] on div "A" at bounding box center [394, 20] width 29 height 29
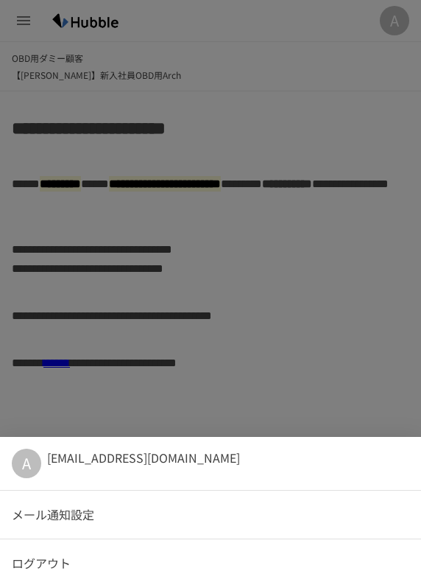
click at [355, 119] on div at bounding box center [210, 294] width 421 height 588
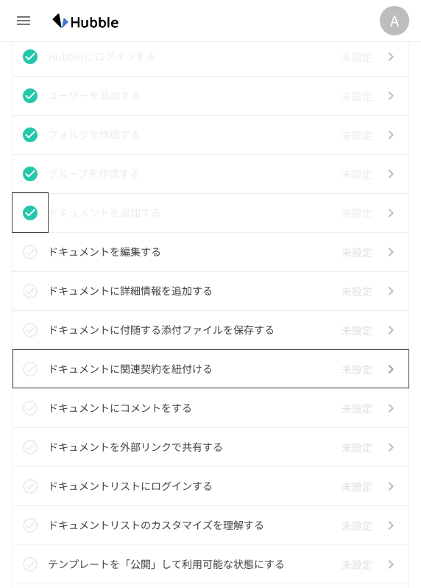
scroll to position [692, 0]
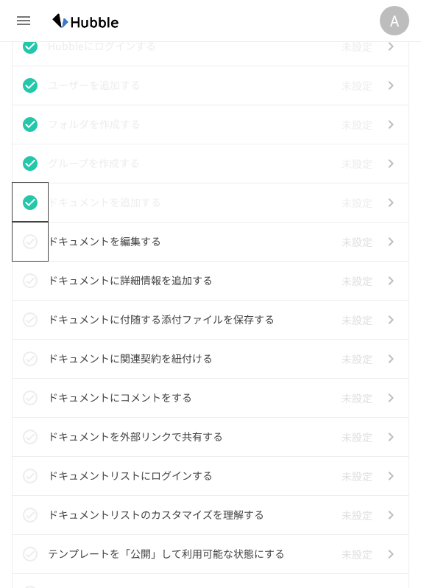
click at [33, 238] on icon "status" at bounding box center [30, 242] width 18 height 18
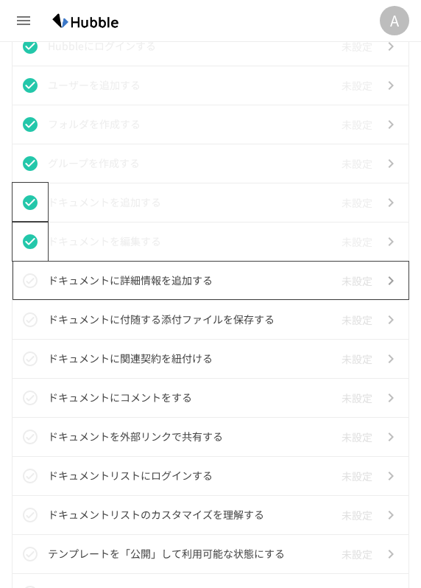
click at [142, 272] on p "ドキュメントに詳細情報を追加する" at bounding box center [192, 280] width 288 height 18
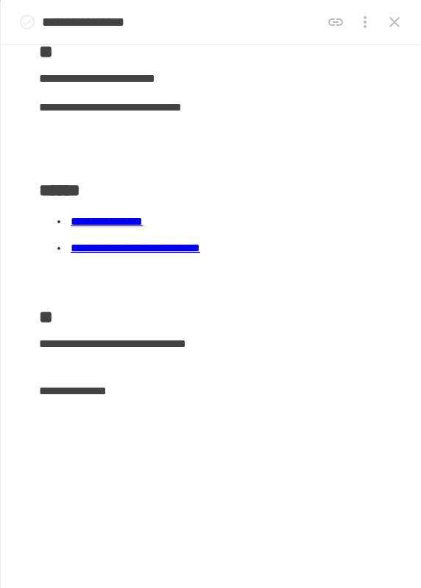
scroll to position [148, 0]
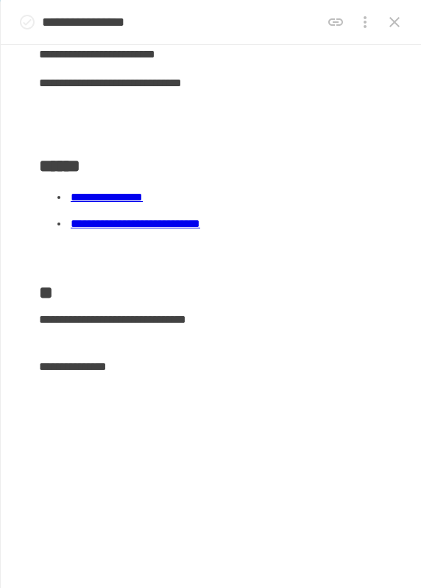
click at [143, 193] on link "**********" at bounding box center [107, 196] width 72 height 11
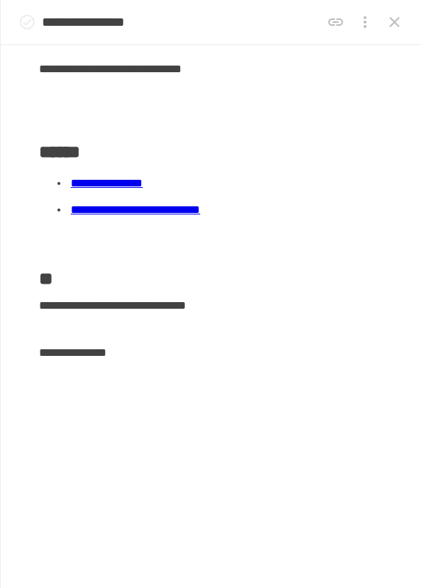
scroll to position [0, 0]
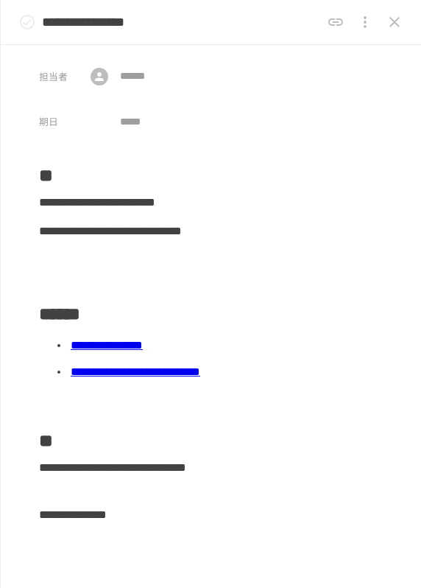
click at [392, 29] on icon "close drawer" at bounding box center [395, 22] width 18 height 18
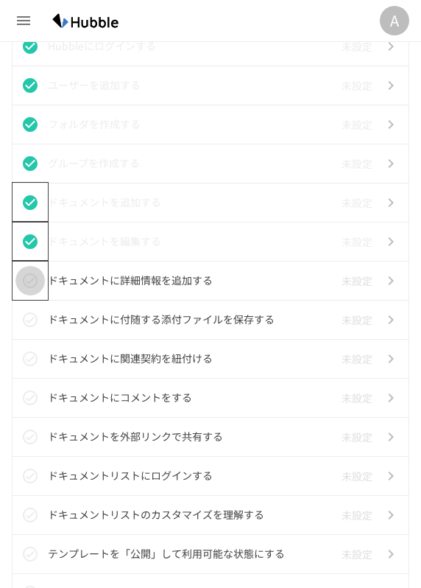
click at [32, 269] on button "status" at bounding box center [29, 280] width 29 height 29
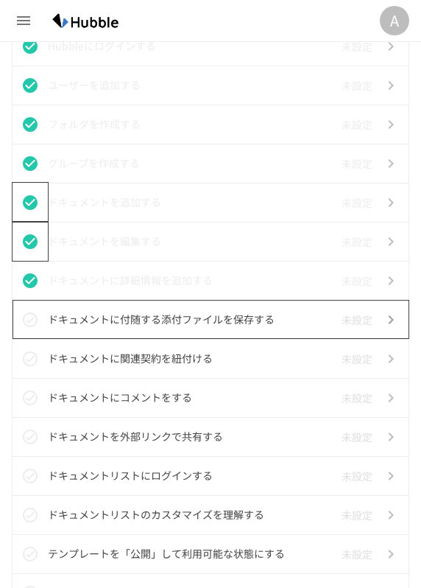
click at [130, 312] on p "ドキュメントに付随する添付ファイルを保存する" at bounding box center [192, 319] width 288 height 18
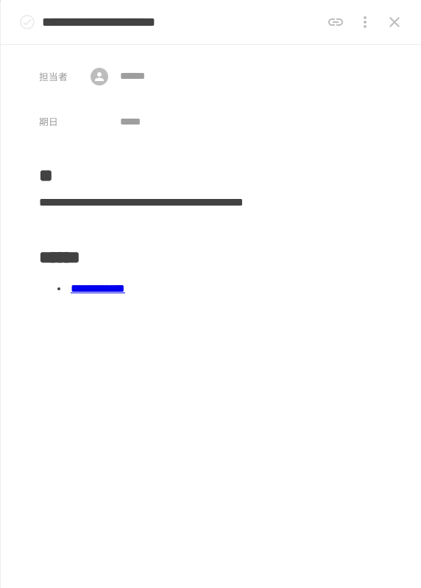
click at [125, 290] on link "**********" at bounding box center [98, 288] width 55 height 11
click at [394, 29] on icon "close drawer" at bounding box center [395, 22] width 18 height 18
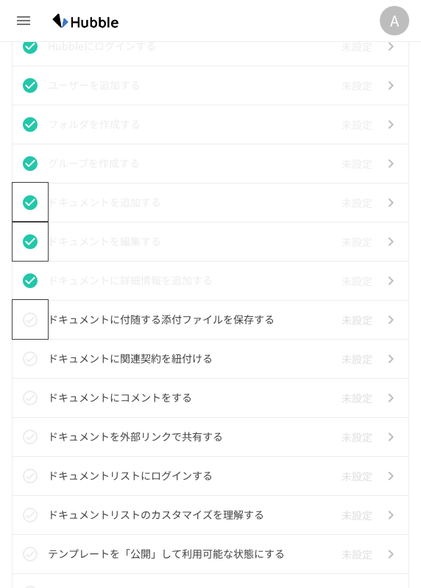
click at [25, 319] on icon "status" at bounding box center [30, 320] width 18 height 18
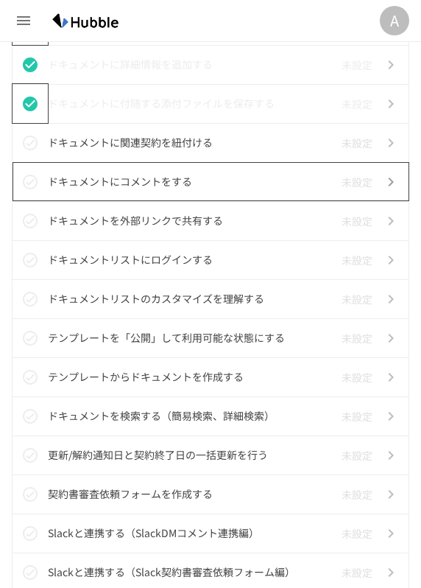
scroll to position [913, 0]
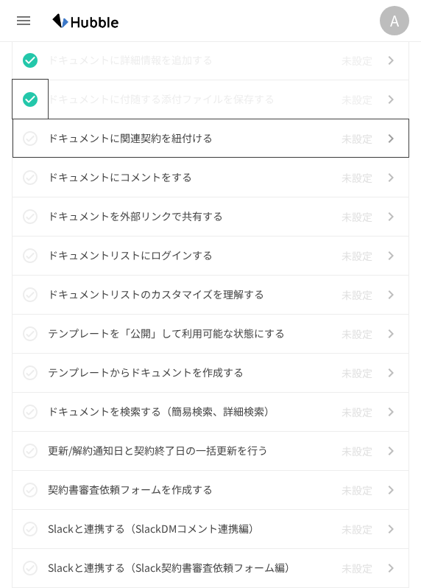
click at [145, 144] on p "ドキュメントに関連契約を紐付ける" at bounding box center [192, 138] width 288 height 18
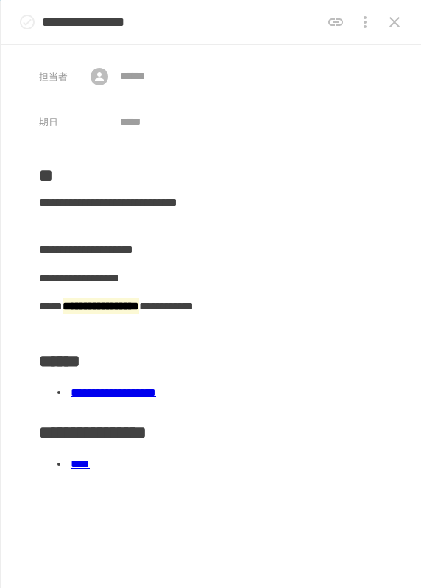
click at [156, 388] on link "**********" at bounding box center [113, 392] width 85 height 11
click at [90, 463] on link "****" at bounding box center [80, 463] width 19 height 11
click at [144, 391] on link "**********" at bounding box center [113, 392] width 85 height 11
click at [405, 20] on button "close drawer" at bounding box center [394, 21] width 29 height 29
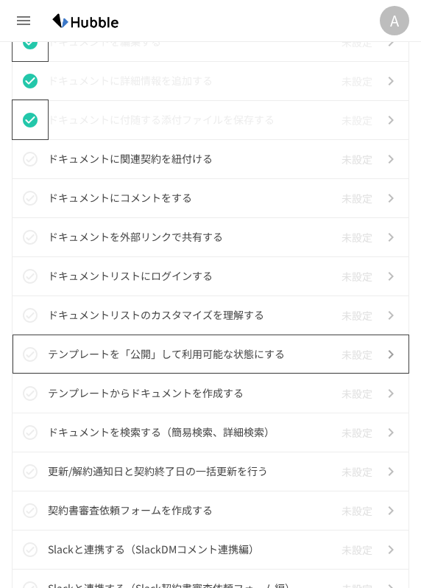
scroll to position [887, 0]
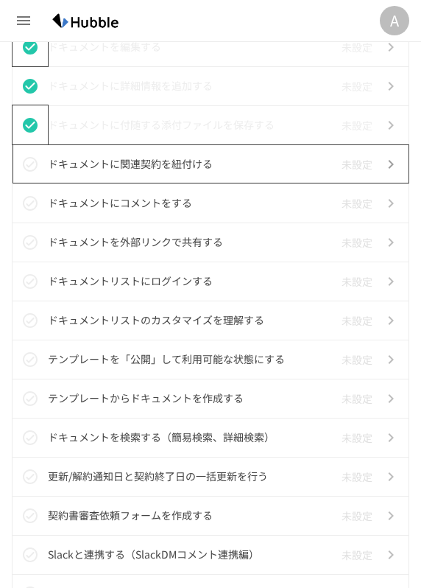
click at [178, 170] on p "ドキュメントに関連契約を紐付ける" at bounding box center [192, 164] width 288 height 18
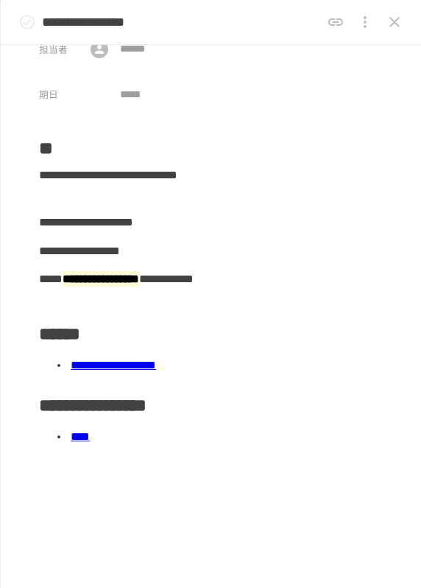
scroll to position [32, 0]
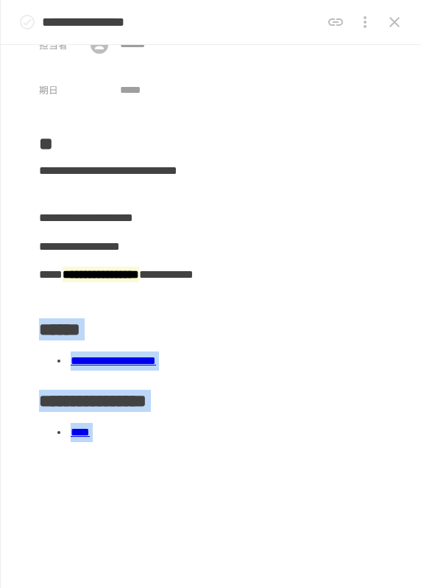
drag, startPoint x: 7, startPoint y: 292, endPoint x: -521, endPoint y: 170, distance: 541.3
click at [137, 290] on div "**********" at bounding box center [211, 284] width 344 height 47
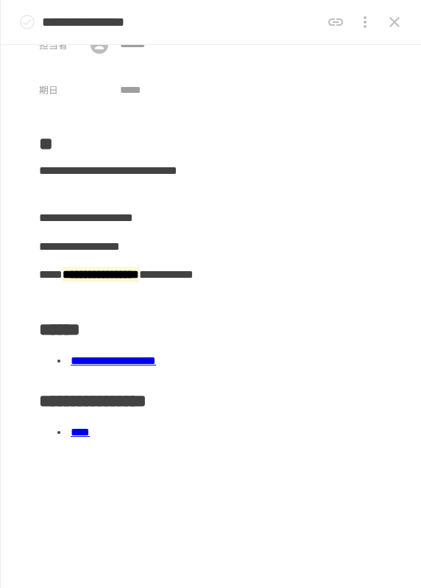
scroll to position [0, 0]
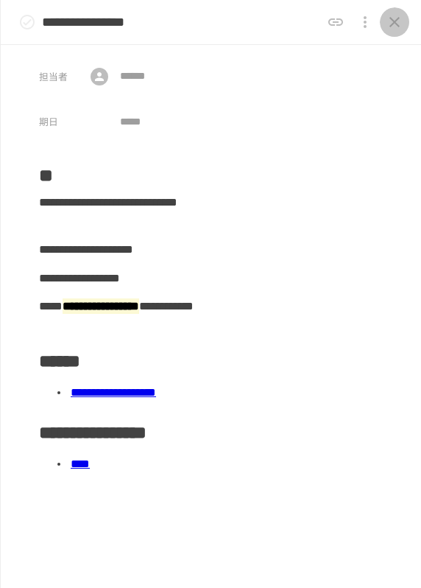
click at [394, 20] on icon "close drawer" at bounding box center [395, 22] width 10 height 10
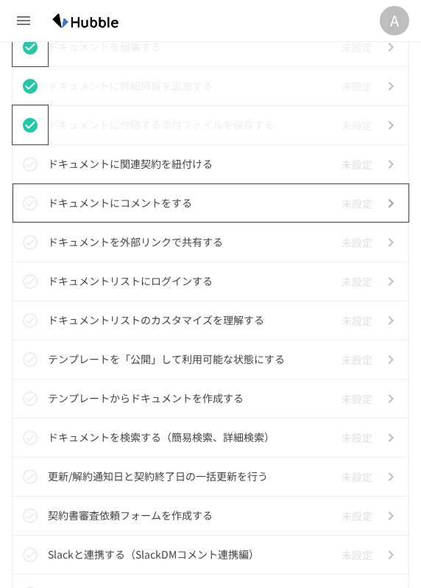
click at [236, 212] on p "ドキュメントにコメントをする" at bounding box center [192, 203] width 288 height 18
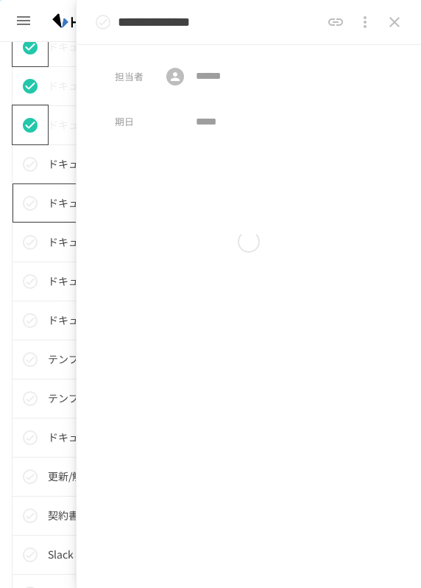
click at [183, 199] on div at bounding box center [249, 241] width 268 height 176
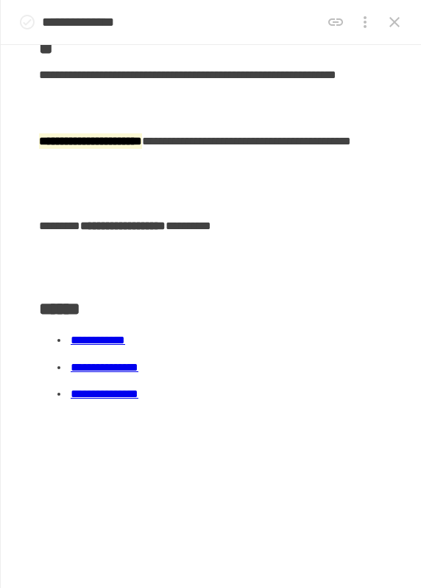
scroll to position [132, 0]
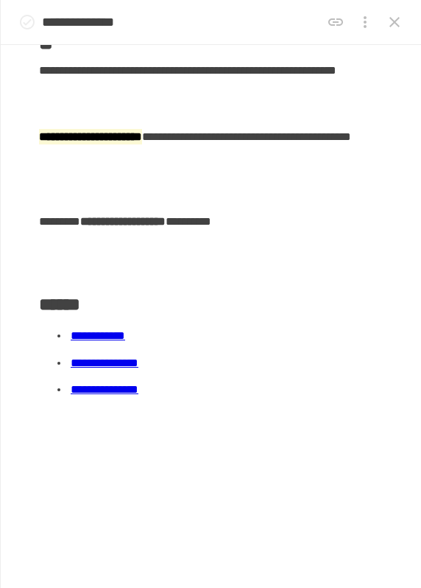
click at [114, 337] on link "**********" at bounding box center [98, 335] width 55 height 11
click at [404, 18] on button "close drawer" at bounding box center [394, 21] width 29 height 29
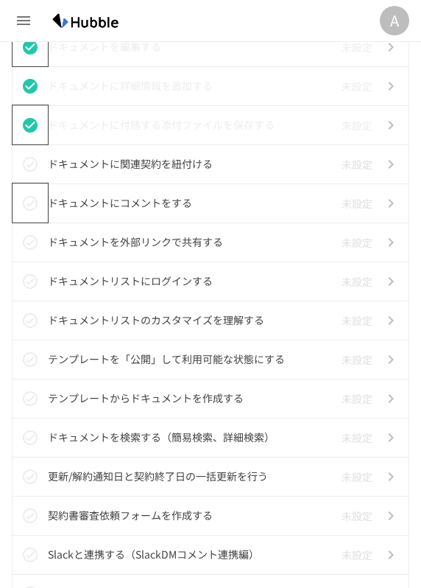
click at [29, 202] on icon "status" at bounding box center [30, 203] width 18 height 18
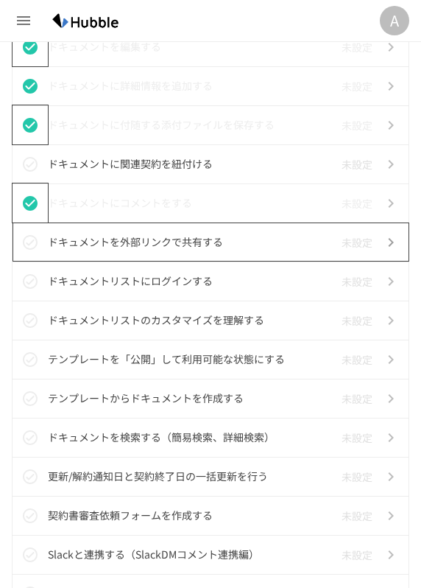
click at [133, 242] on p "ドキュメントを外部リンクで共有する" at bounding box center [192, 242] width 288 height 18
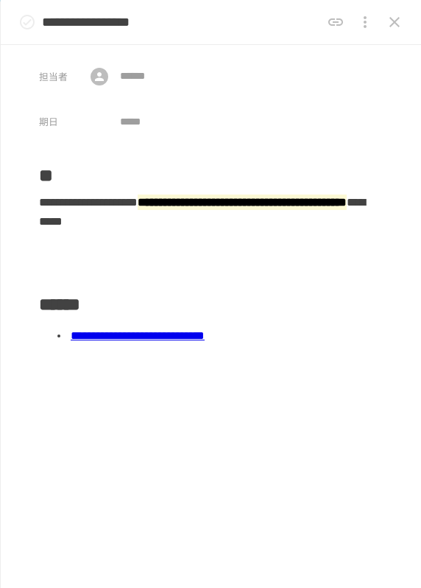
click at [113, 332] on link "**********" at bounding box center [138, 335] width 134 height 11
click at [393, 18] on icon "close drawer" at bounding box center [395, 22] width 18 height 18
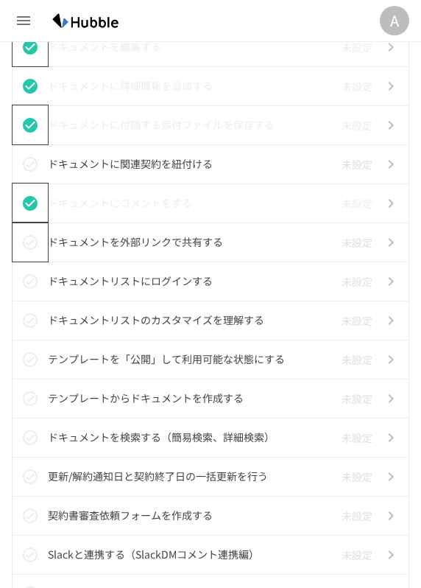
click at [26, 242] on icon "status" at bounding box center [30, 242] width 18 height 18
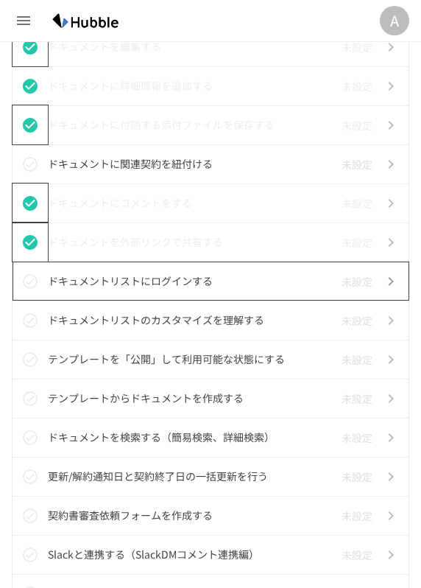
click at [82, 265] on td "ドキュメントリストにログインする" at bounding box center [192, 280] width 288 height 39
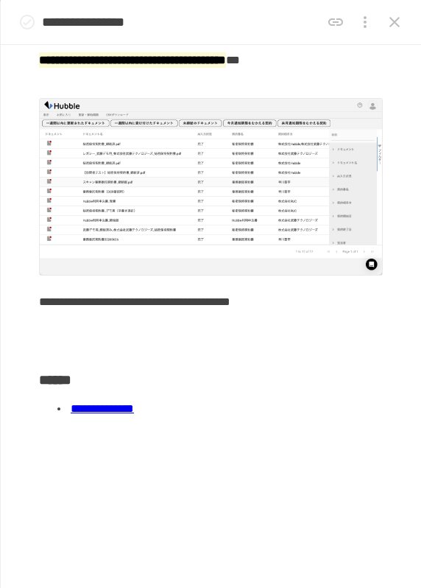
scroll to position [231, 0]
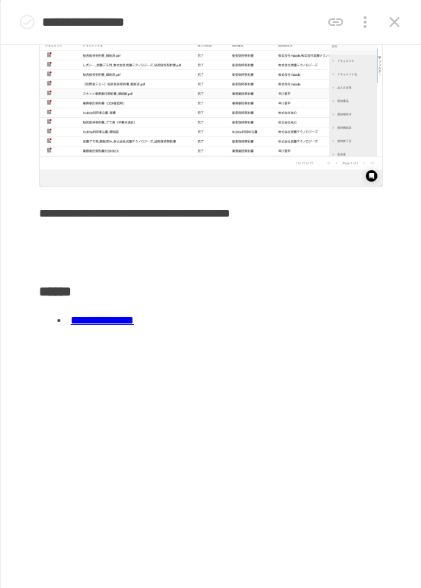
click at [134, 320] on link "**********" at bounding box center [102, 319] width 63 height 11
click at [398, 31] on button "close drawer" at bounding box center [394, 21] width 29 height 29
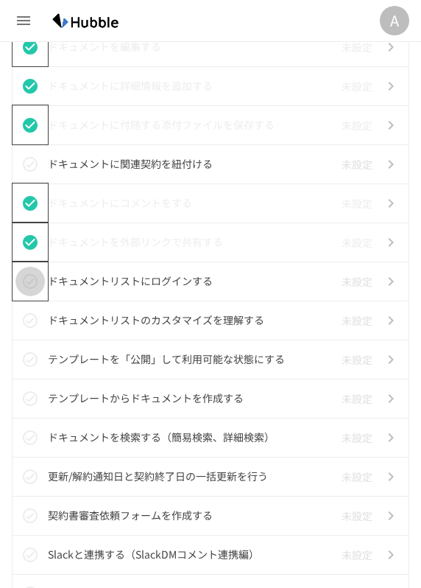
click at [32, 279] on icon "status" at bounding box center [30, 282] width 18 height 18
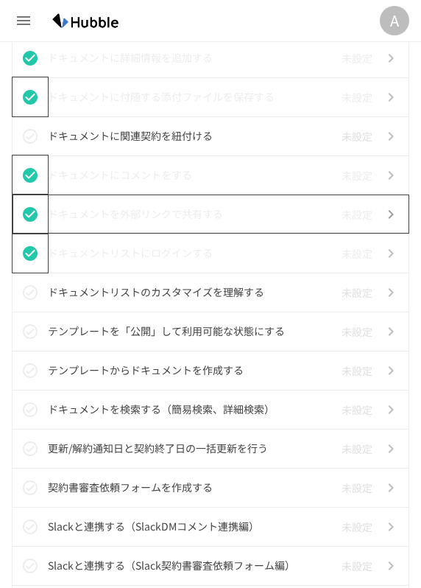
scroll to position [923, 0]
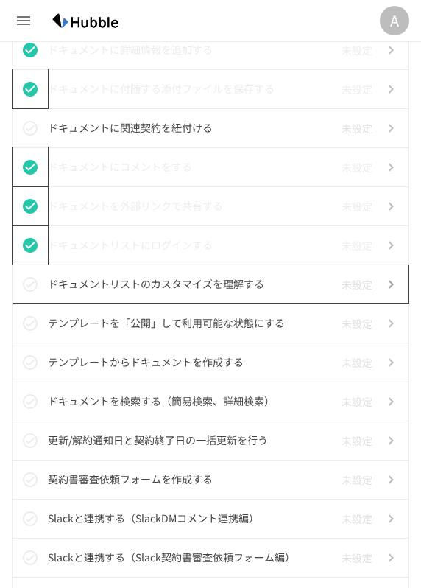
click at [125, 279] on p "ドキュメントリストのカスタマイズを理解する" at bounding box center [192, 284] width 288 height 18
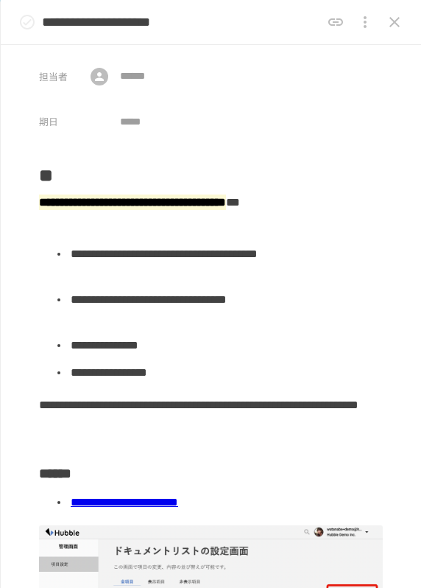
scroll to position [448, 0]
click at [389, 27] on icon "close drawer" at bounding box center [395, 22] width 18 height 18
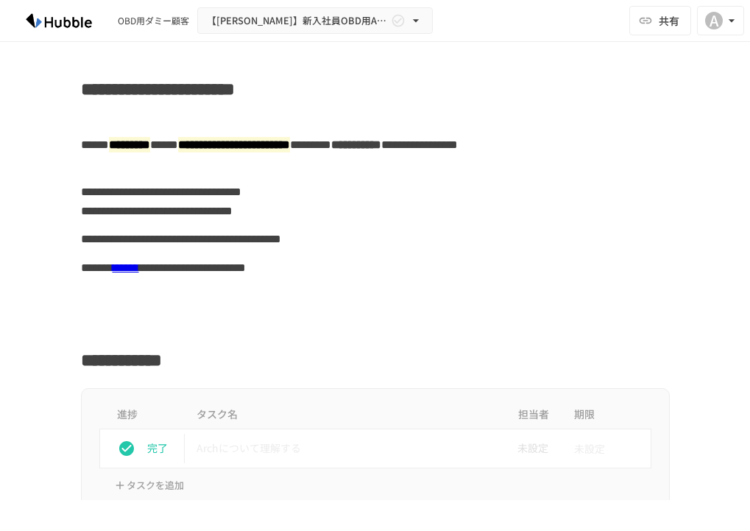
scroll to position [3, 0]
